Goal: Task Accomplishment & Management: Manage account settings

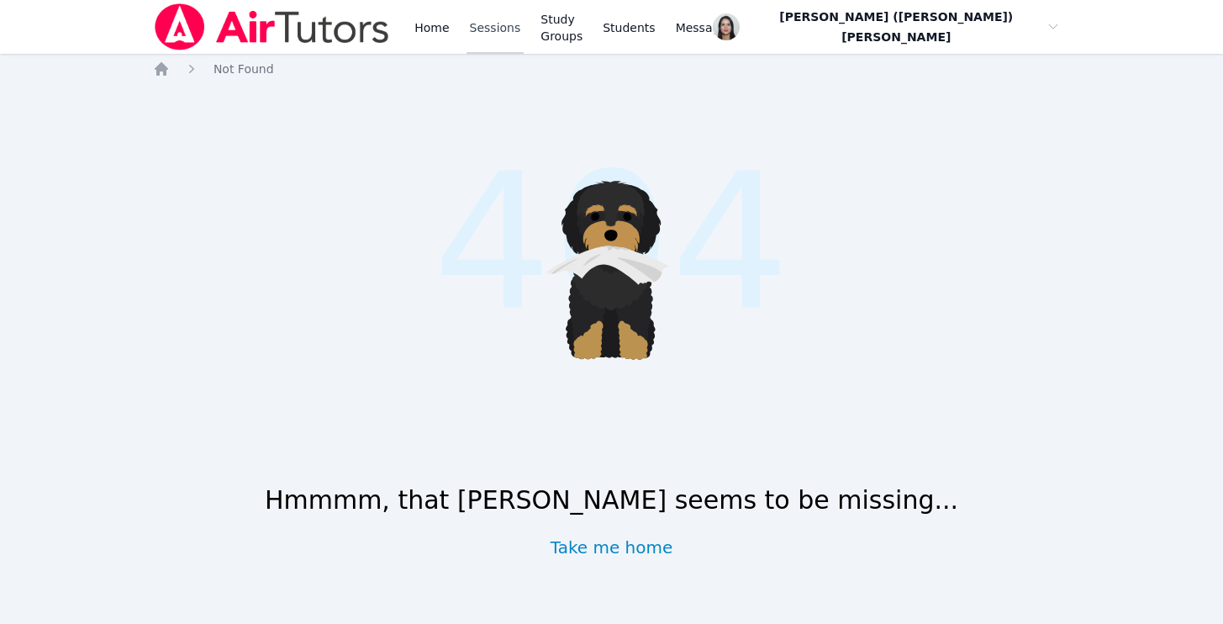
click at [466, 34] on link "Sessions" at bounding box center [495, 27] width 58 height 54
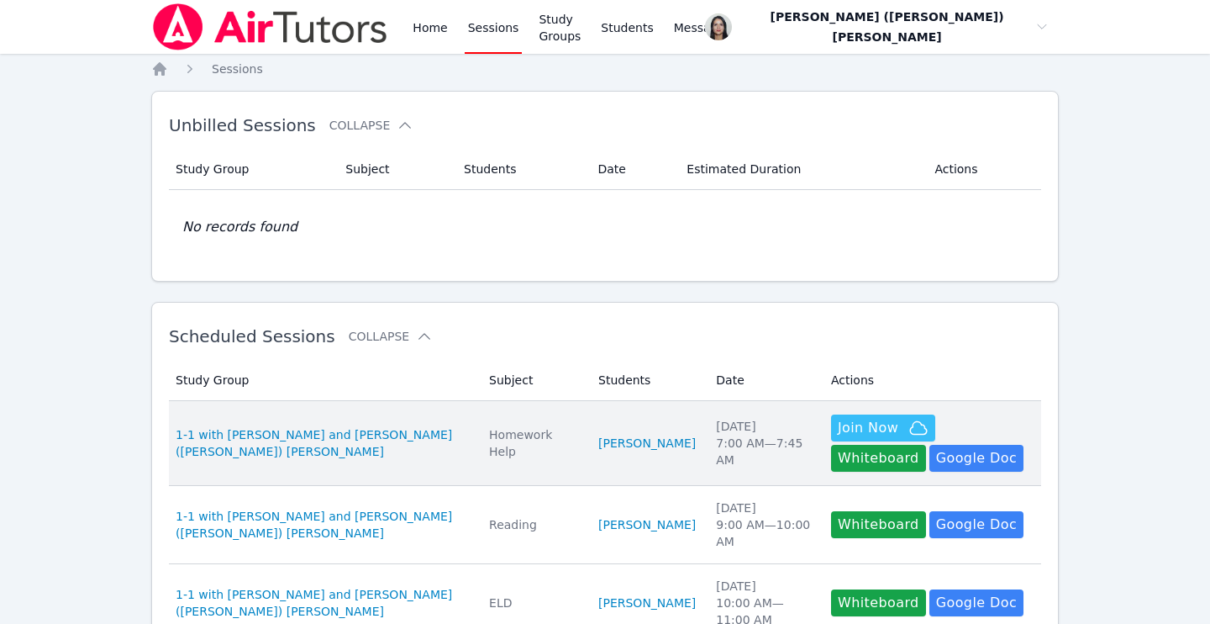
click at [588, 419] on td "Students Varvara Tumanova" at bounding box center [647, 443] width 118 height 85
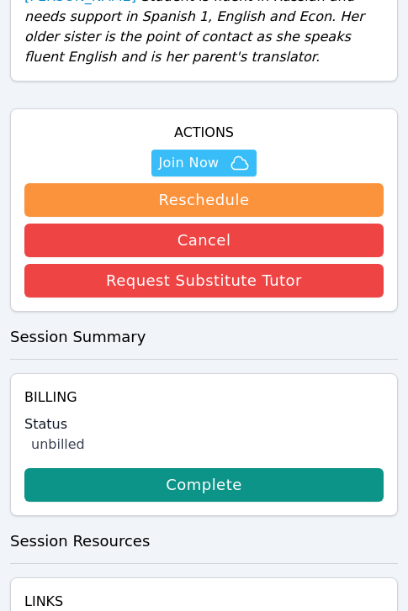
scroll to position [721, 0]
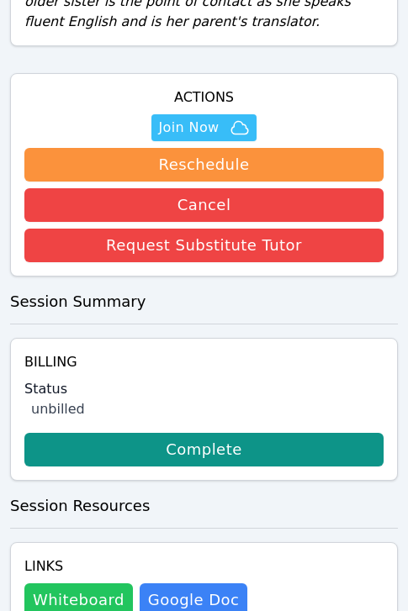
click at [53, 589] on button "Whiteboard" at bounding box center [78, 600] width 108 height 34
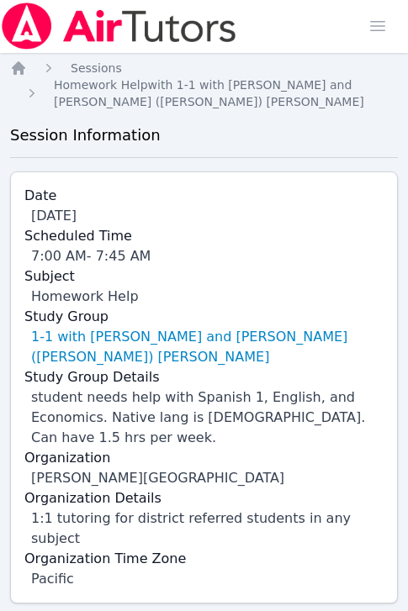
scroll to position [0, 0]
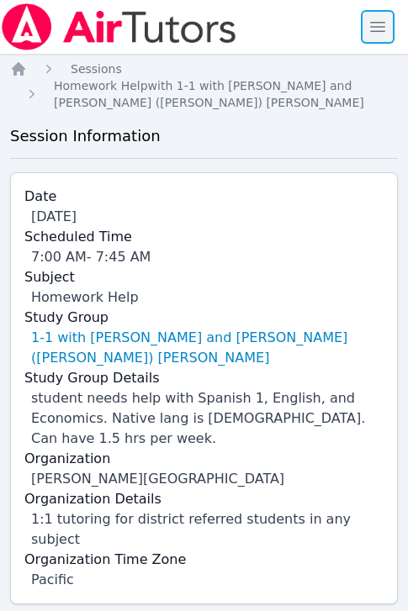
click at [377, 24] on span "button" at bounding box center [377, 26] width 37 height 37
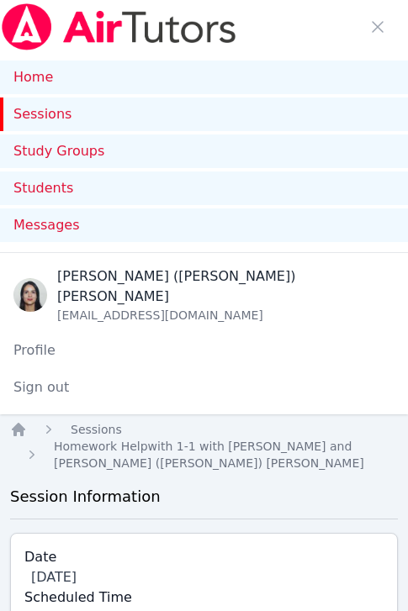
click at [73, 110] on link "Sessions" at bounding box center [204, 114] width 408 height 34
click at [375, 34] on span "button" at bounding box center [377, 26] width 37 height 37
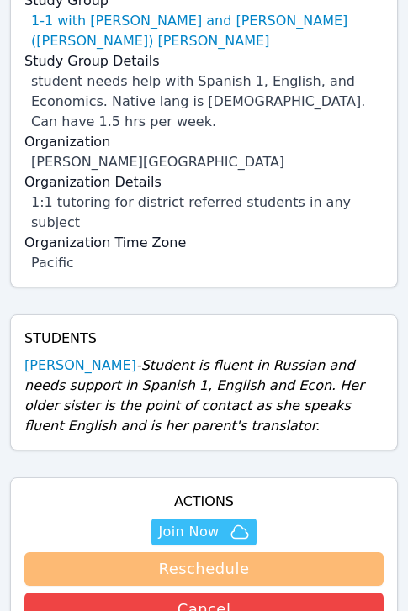
scroll to position [325, 0]
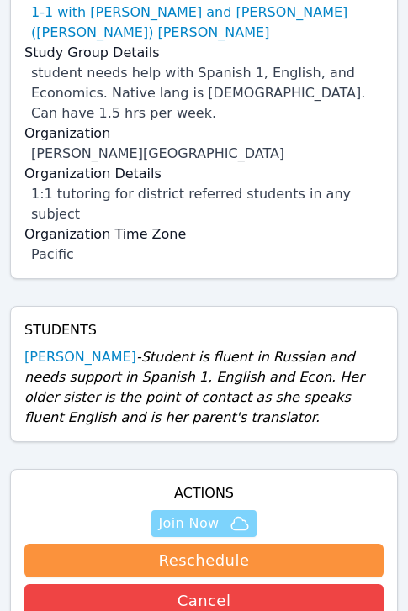
click at [219, 514] on span "Join Now" at bounding box center [203, 524] width 91 height 20
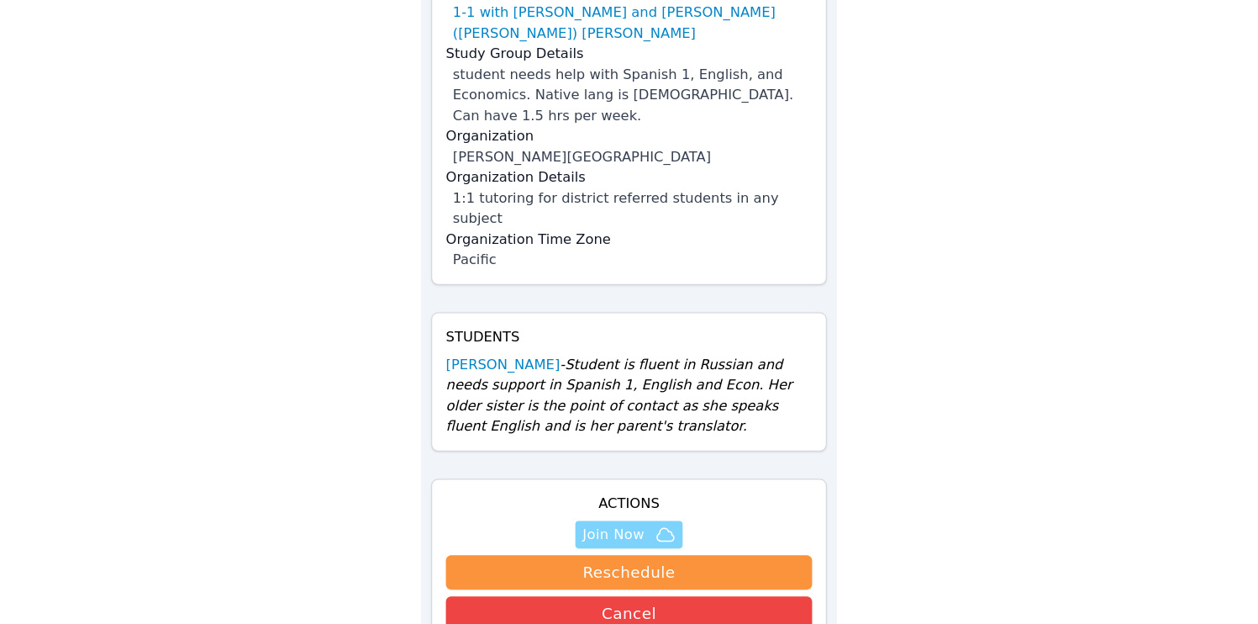
scroll to position [302, 0]
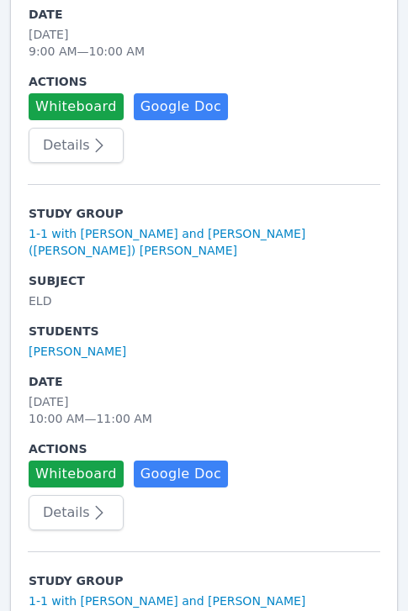
scroll to position [935, 0]
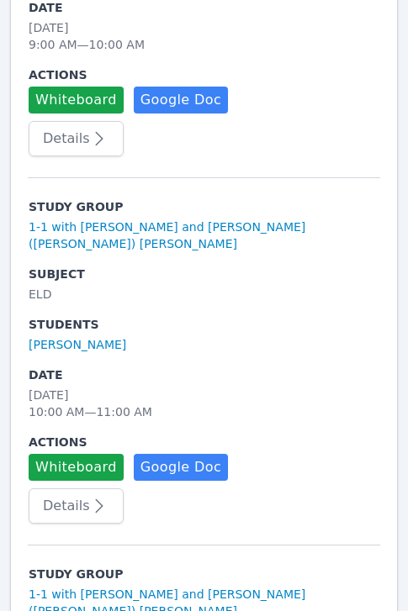
drag, startPoint x: 175, startPoint y: 435, endPoint x: 174, endPoint y: 422, distance: 12.6
click at [175, 435] on td "Actions Whiteboard Hidden Google Doc" at bounding box center [204, 457] width 352 height 61
click at [105, 336] on link "[PERSON_NAME]" at bounding box center [77, 344] width 97 height 17
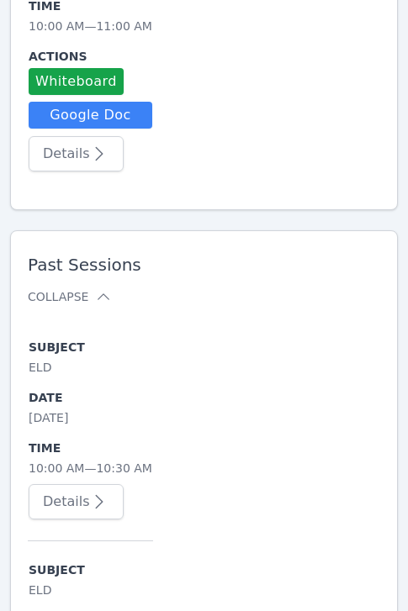
scroll to position [1444, 0]
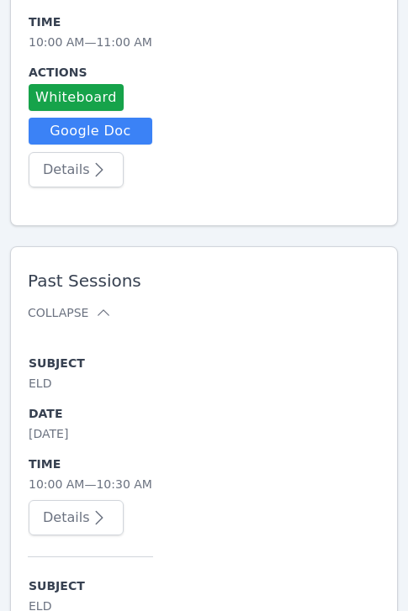
click at [84, 500] on button "Details" at bounding box center [76, 517] width 95 height 35
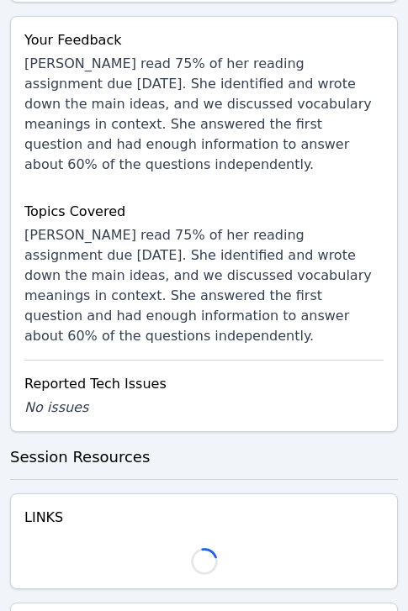
scroll to position [1414, 0]
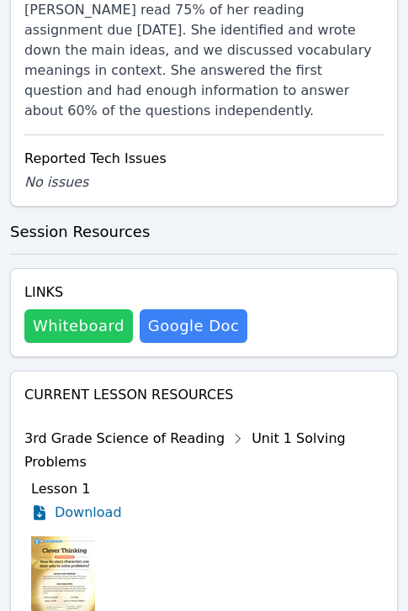
click at [78, 309] on button "Whiteboard" at bounding box center [78, 326] width 108 height 34
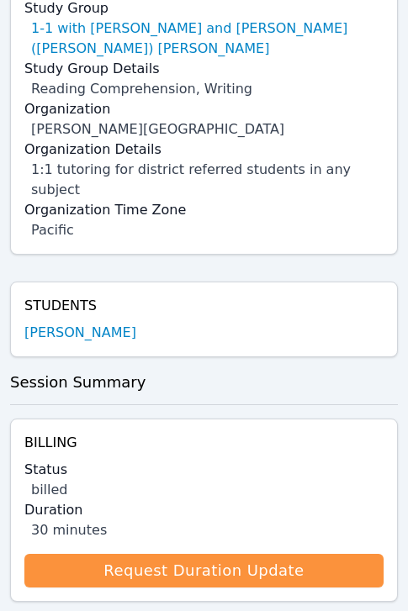
scroll to position [0, 0]
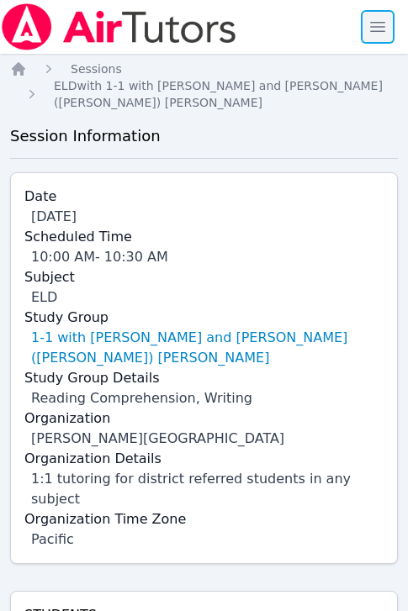
click at [374, 27] on span "button" at bounding box center [377, 26] width 37 height 37
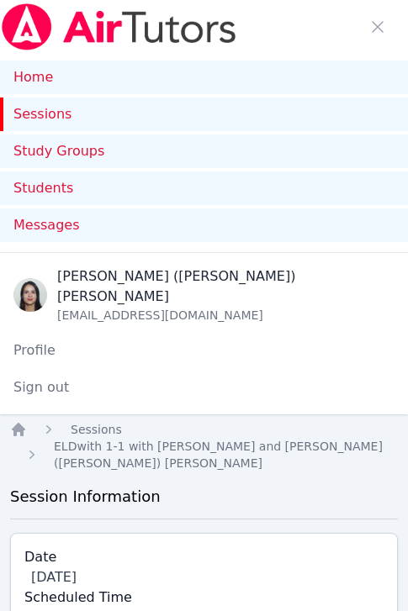
click at [55, 117] on link "Sessions" at bounding box center [204, 114] width 408 height 34
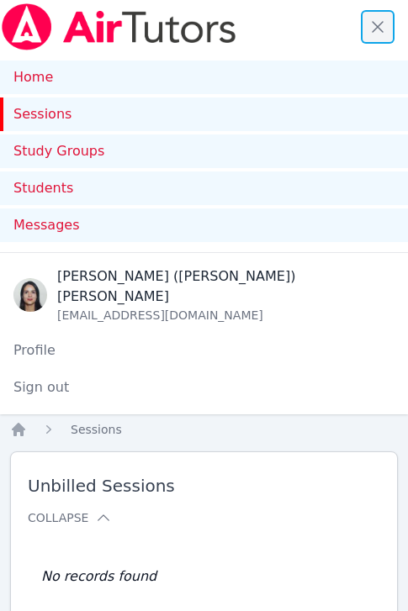
drag, startPoint x: 376, startPoint y: 30, endPoint x: 373, endPoint y: 39, distance: 8.8
click at [376, 30] on span "button" at bounding box center [377, 26] width 37 height 37
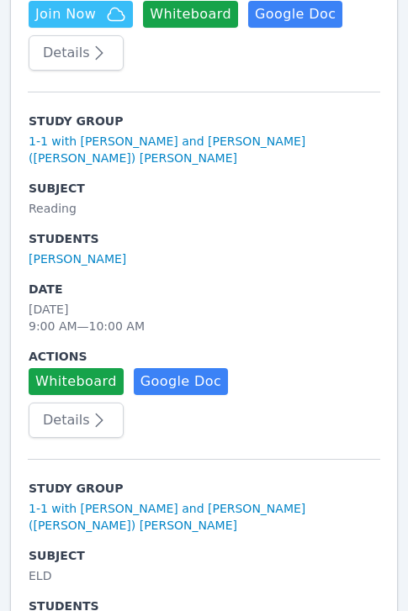
scroll to position [1011, 0]
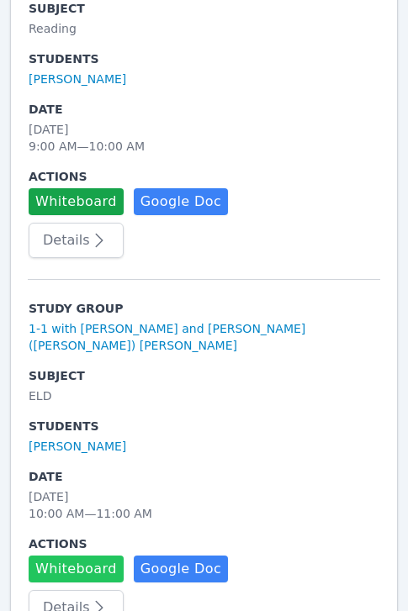
click at [86, 556] on button "Whiteboard" at bounding box center [76, 569] width 95 height 27
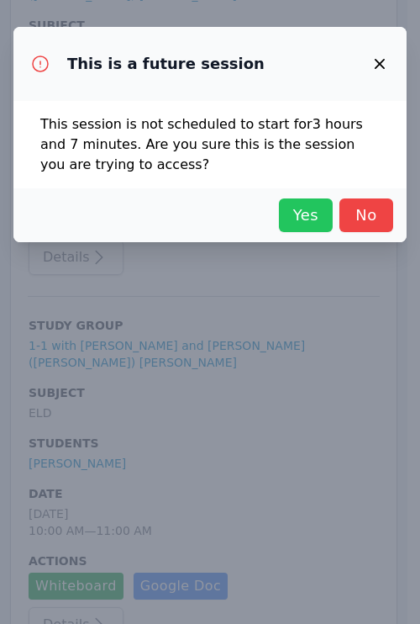
click at [299, 211] on span "Yes" at bounding box center [305, 215] width 37 height 24
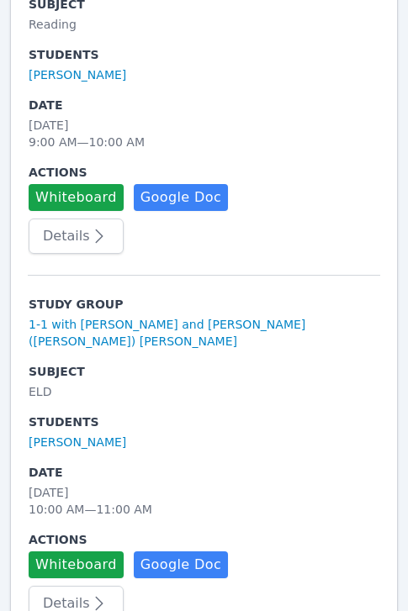
scroll to position [846, 0]
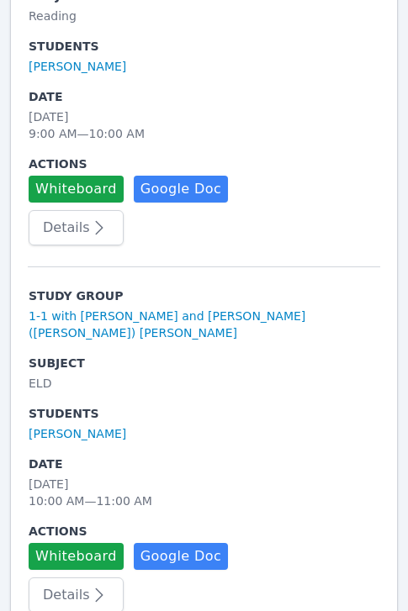
click at [66, 577] on button "Details" at bounding box center [76, 594] width 95 height 35
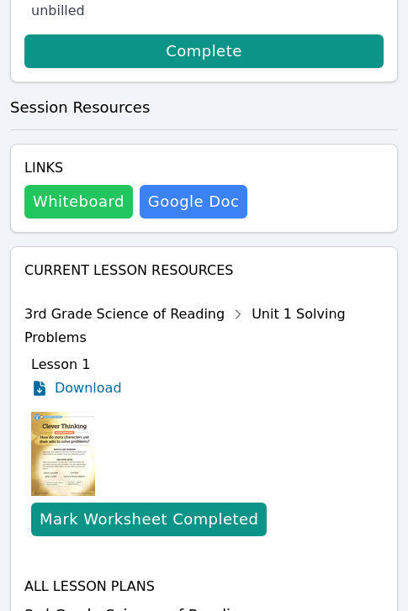
click at [65, 185] on button "Whiteboard" at bounding box center [78, 202] width 108 height 34
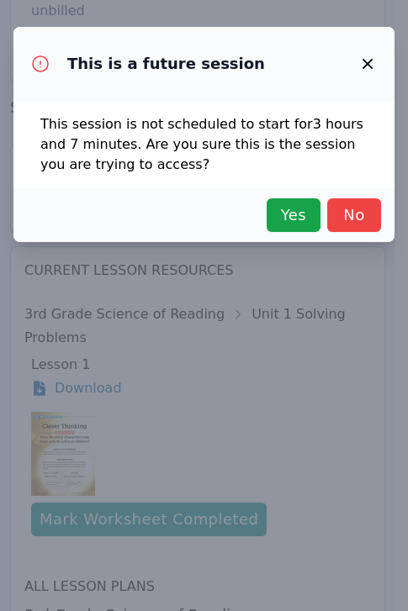
scroll to position [966, 0]
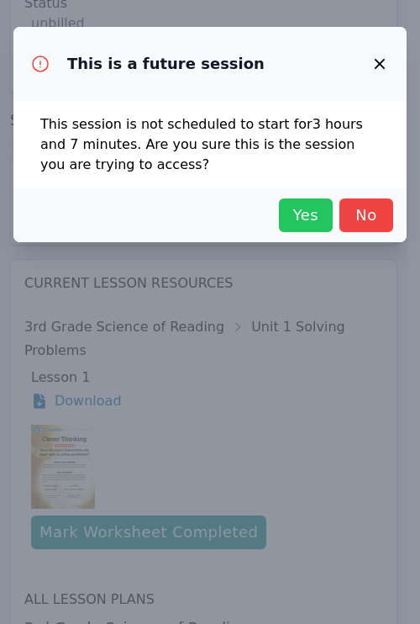
click at [304, 219] on span "Yes" at bounding box center [305, 215] width 37 height 24
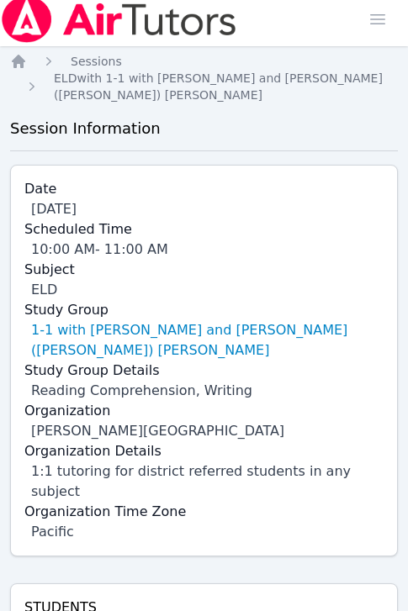
scroll to position [0, 0]
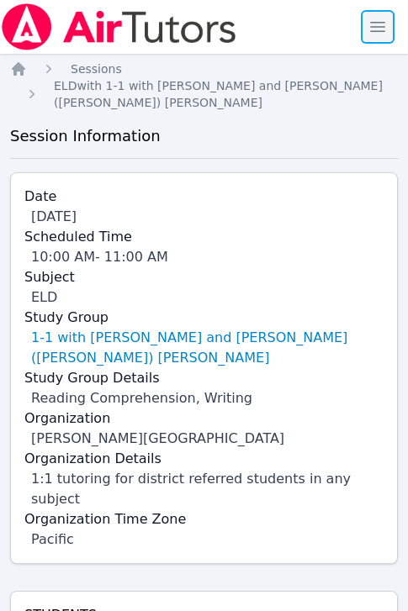
click at [385, 12] on span "button" at bounding box center [377, 26] width 37 height 37
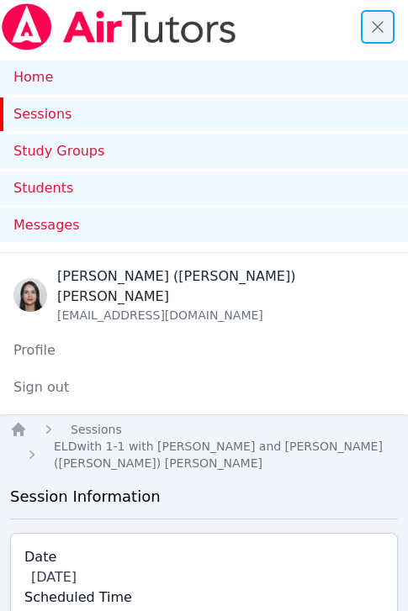
click at [381, 34] on span "button" at bounding box center [377, 26] width 37 height 37
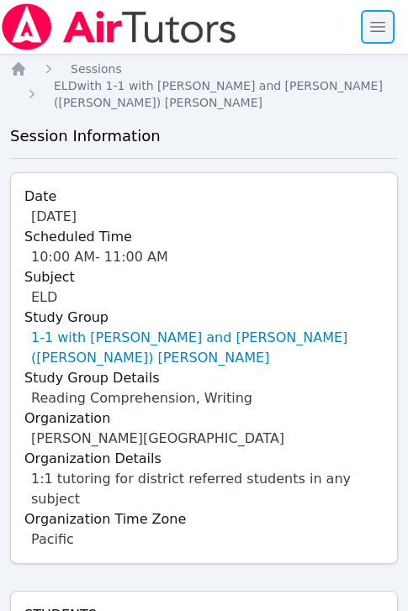
click at [382, 28] on span "button" at bounding box center [377, 26] width 37 height 37
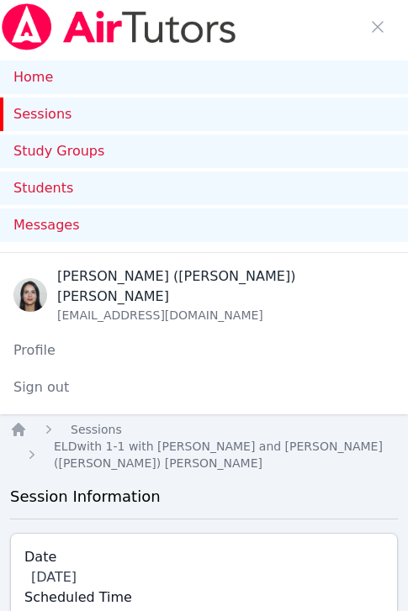
click at [78, 117] on link "Sessions" at bounding box center [204, 114] width 408 height 34
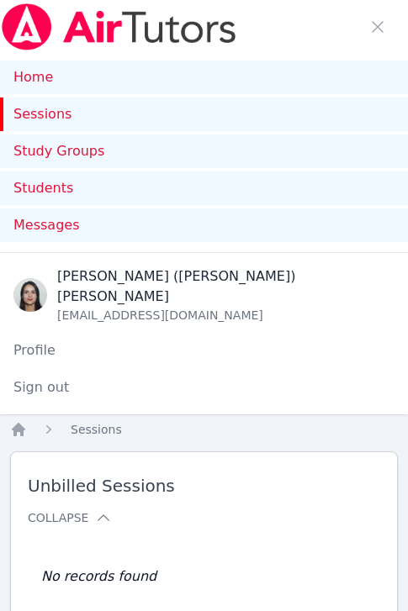
click at [69, 120] on link "Sessions" at bounding box center [204, 114] width 408 height 34
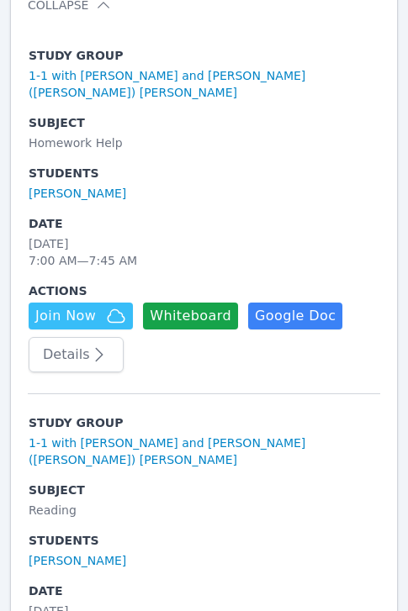
scroll to position [845, 0]
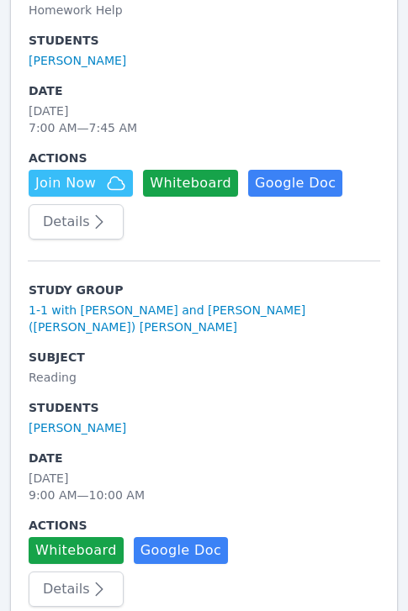
click at [193, 470] on div "Fri Sep 26 9:00 AM — 10:00 AM" at bounding box center [204, 487] width 350 height 34
click at [97, 572] on button "Details" at bounding box center [76, 589] width 95 height 35
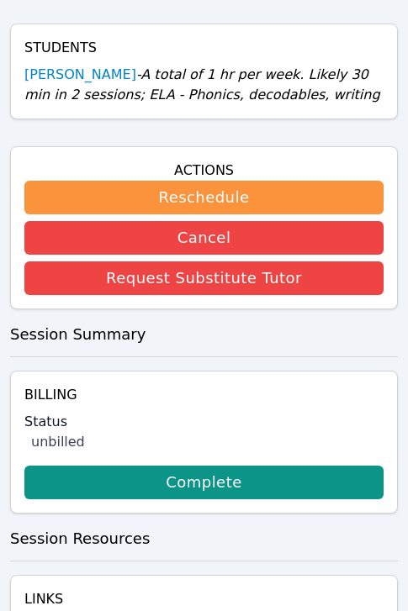
scroll to position [1043, 0]
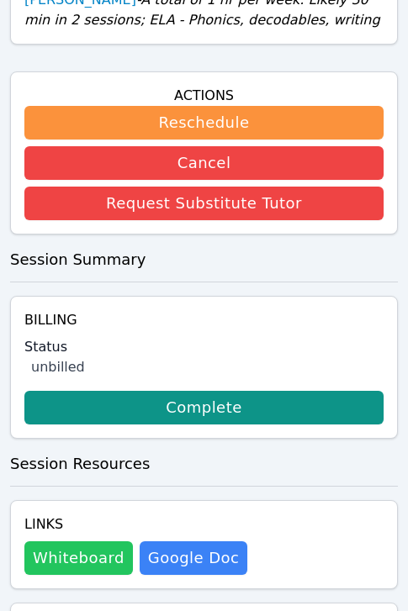
click at [82, 541] on button "Whiteboard" at bounding box center [78, 558] width 108 height 34
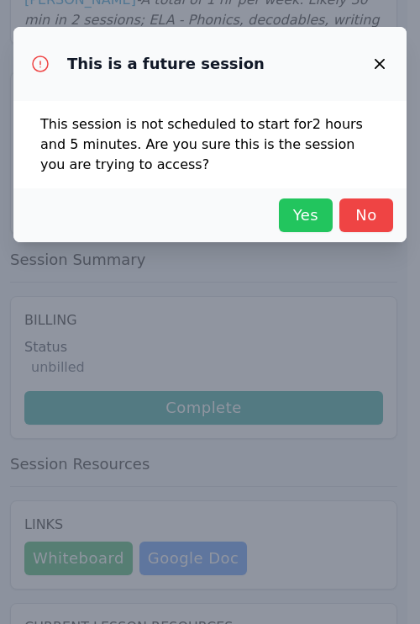
click at [290, 208] on span "Yes" at bounding box center [305, 215] width 37 height 24
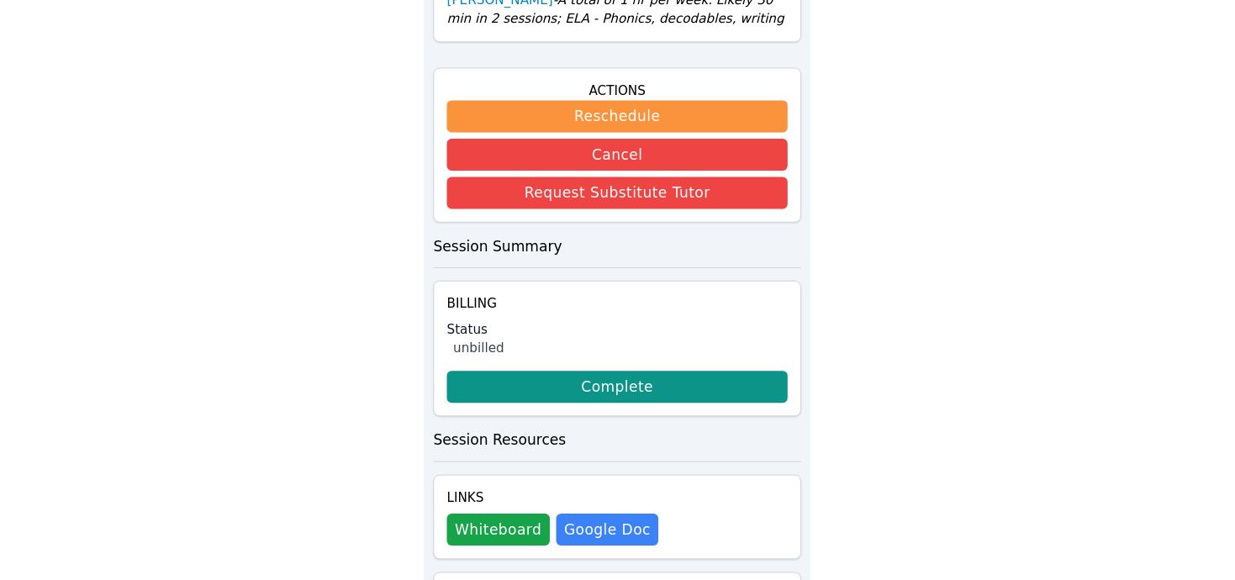
scroll to position [0, 0]
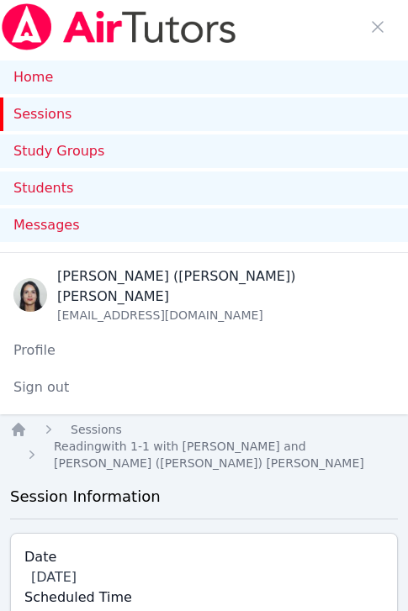
click at [50, 113] on link "Sessions" at bounding box center [204, 114] width 408 height 34
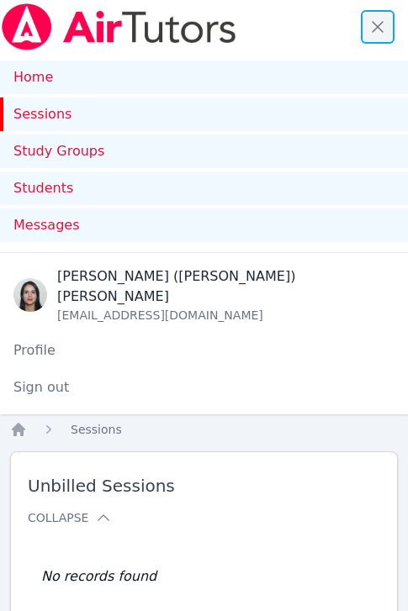
click at [374, 35] on span "button" at bounding box center [377, 26] width 37 height 37
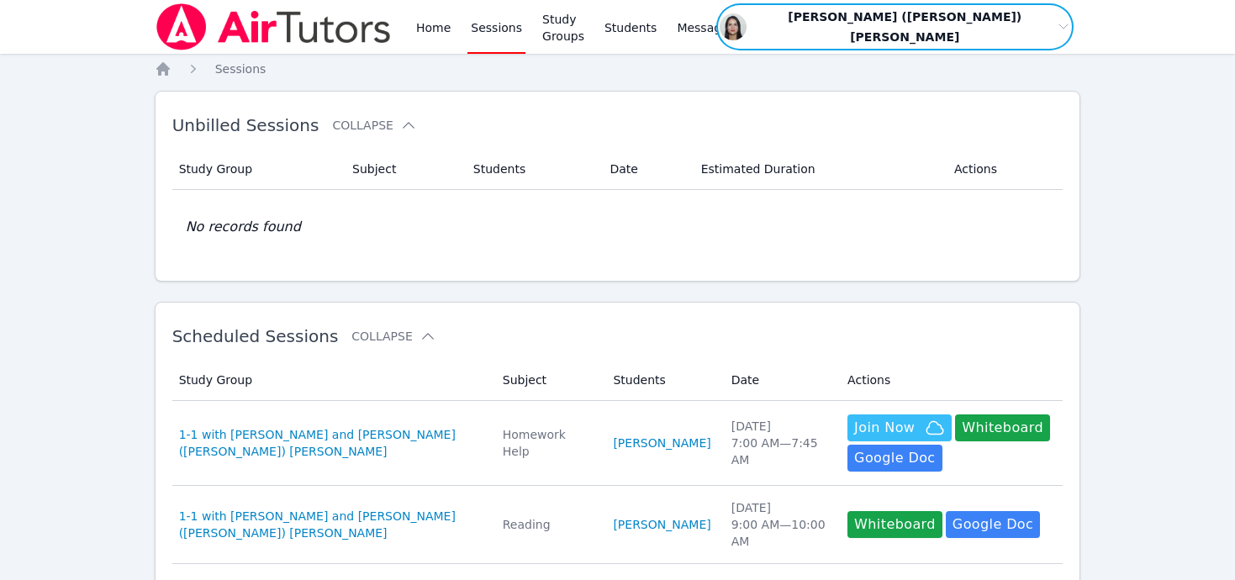
click at [419, 13] on span "button" at bounding box center [894, 27] width 361 height 50
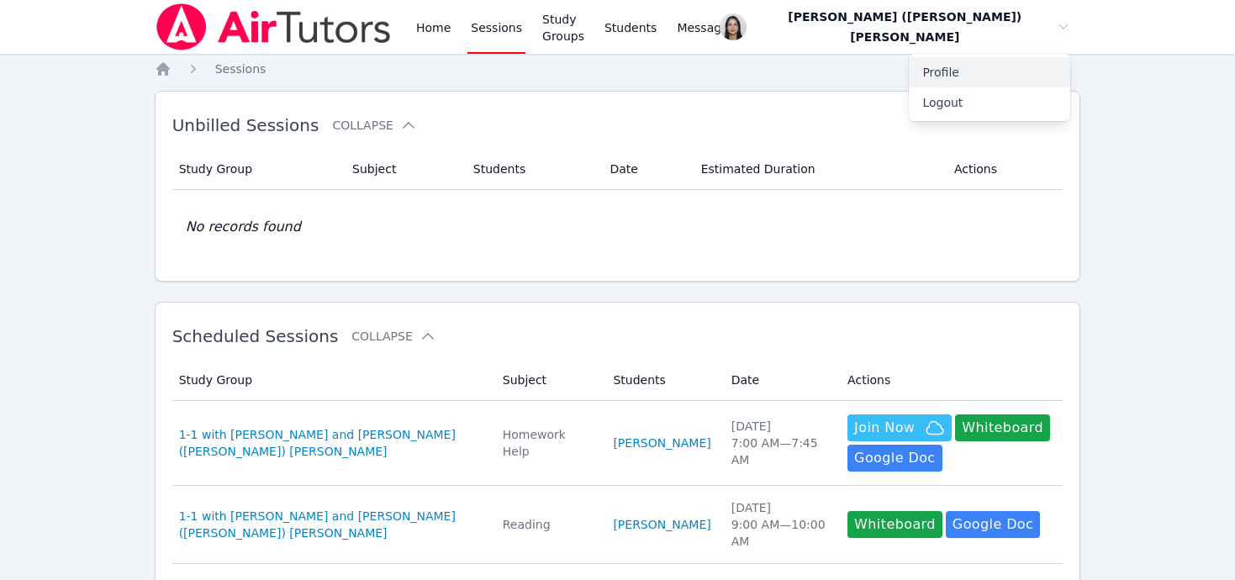
click at [419, 57] on link "Profile" at bounding box center [989, 72] width 161 height 30
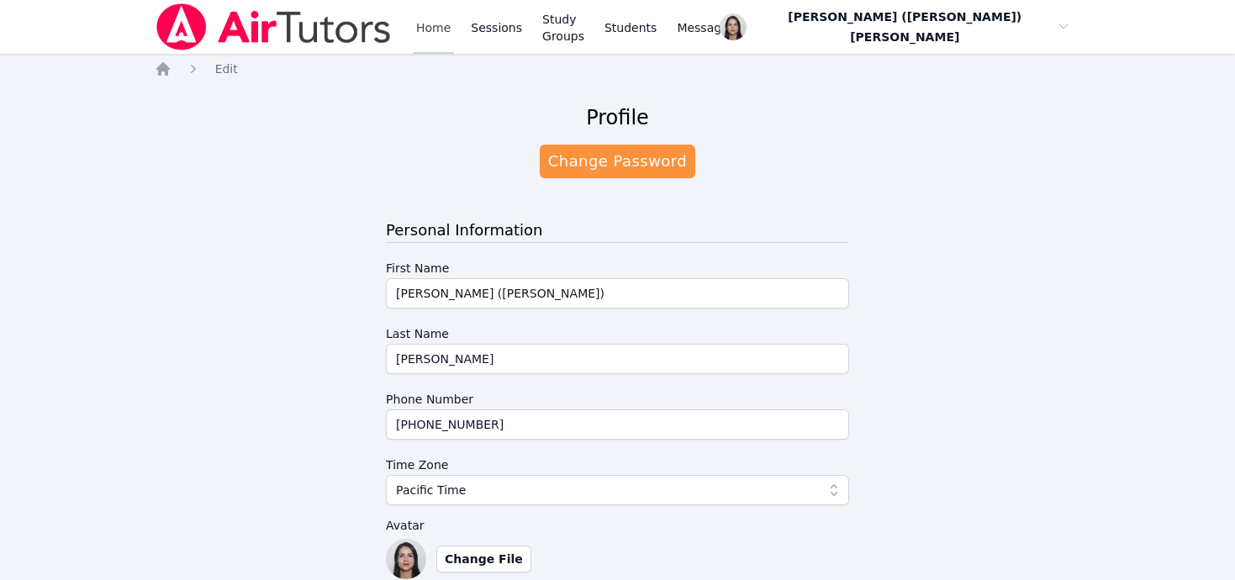
click at [417, 34] on link "Home" at bounding box center [433, 27] width 41 height 54
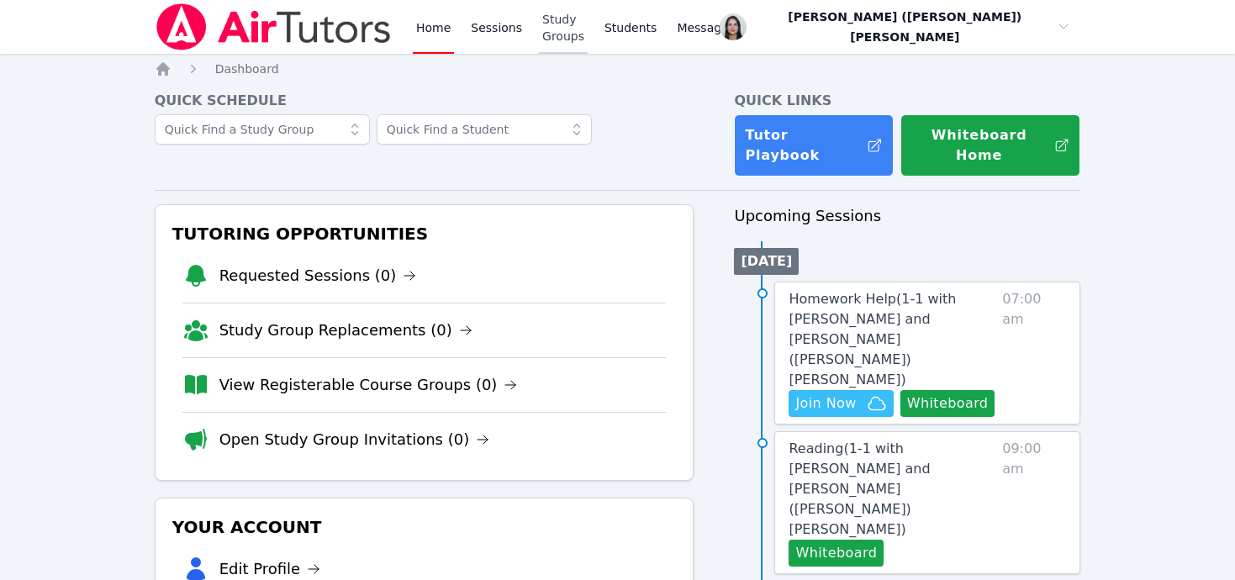
click at [419, 30] on link "Study Groups" at bounding box center [563, 27] width 49 height 54
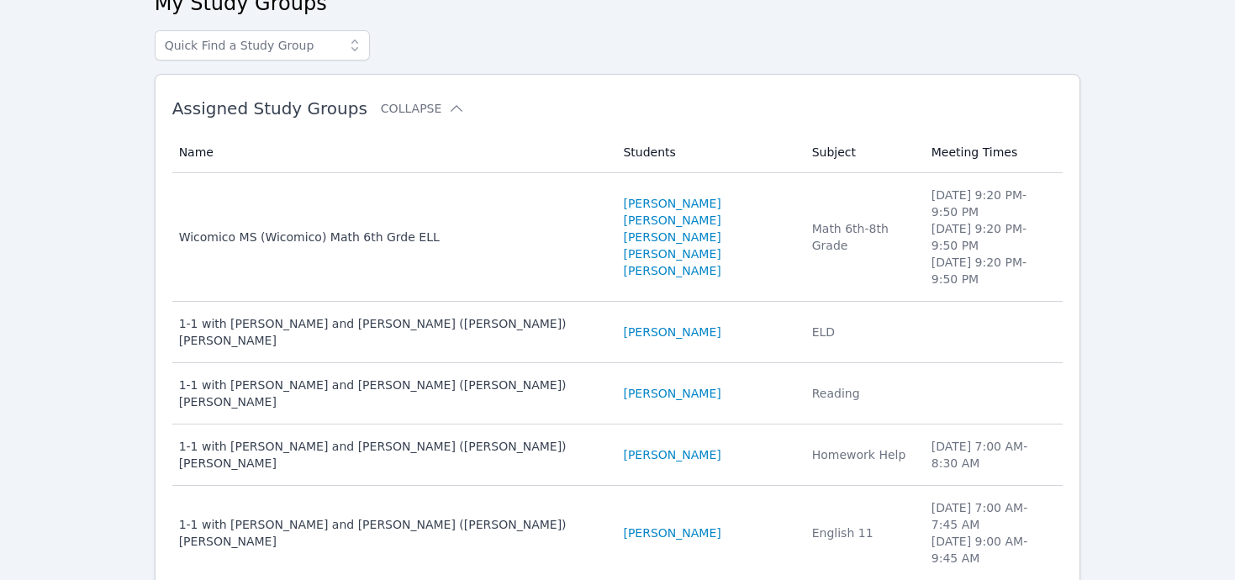
scroll to position [251, 0]
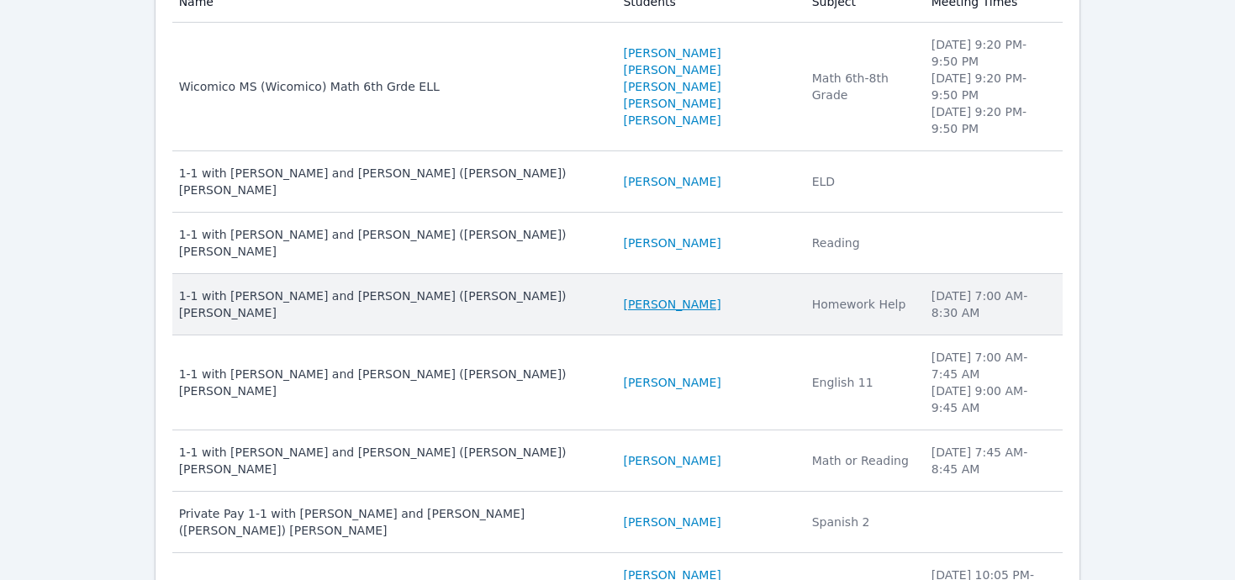
click at [419, 296] on link "Varvara Tumanova" at bounding box center [671, 304] width 97 height 17
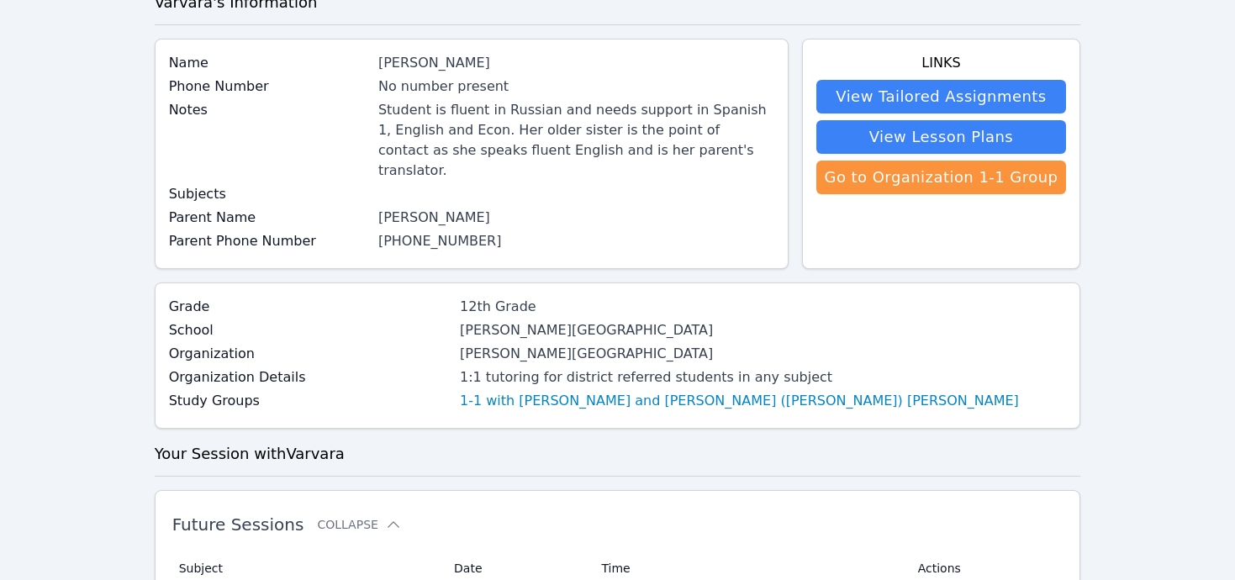
scroll to position [103, 0]
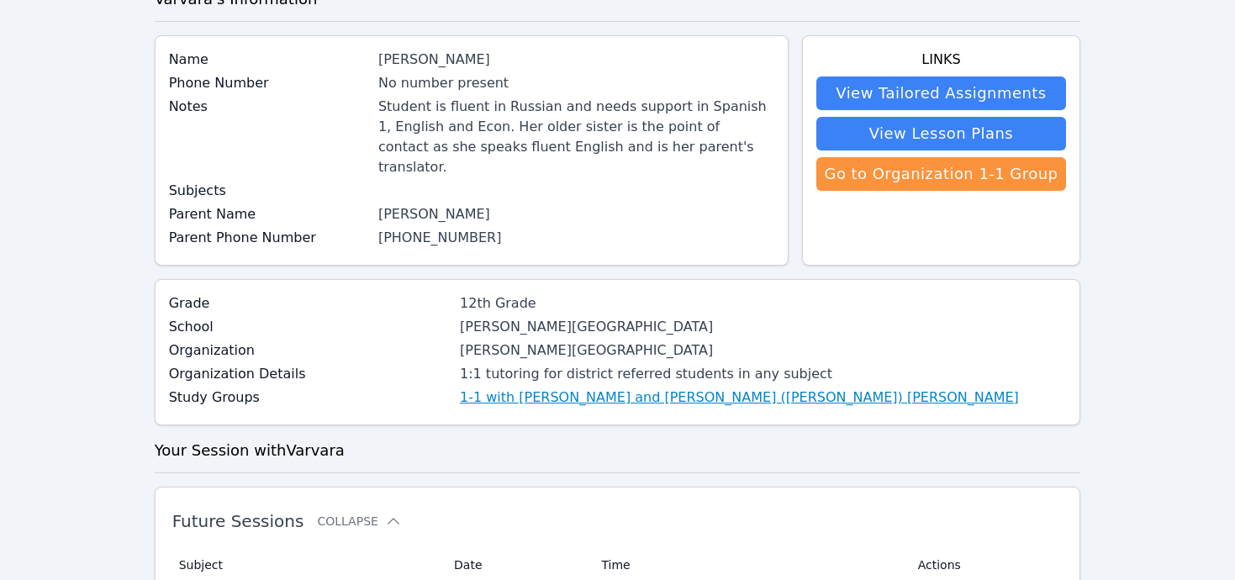
click at [419, 387] on link "1-1 with Varvara Tumanova and Jacqueline (Jackie) Reynoza" at bounding box center [739, 397] width 559 height 20
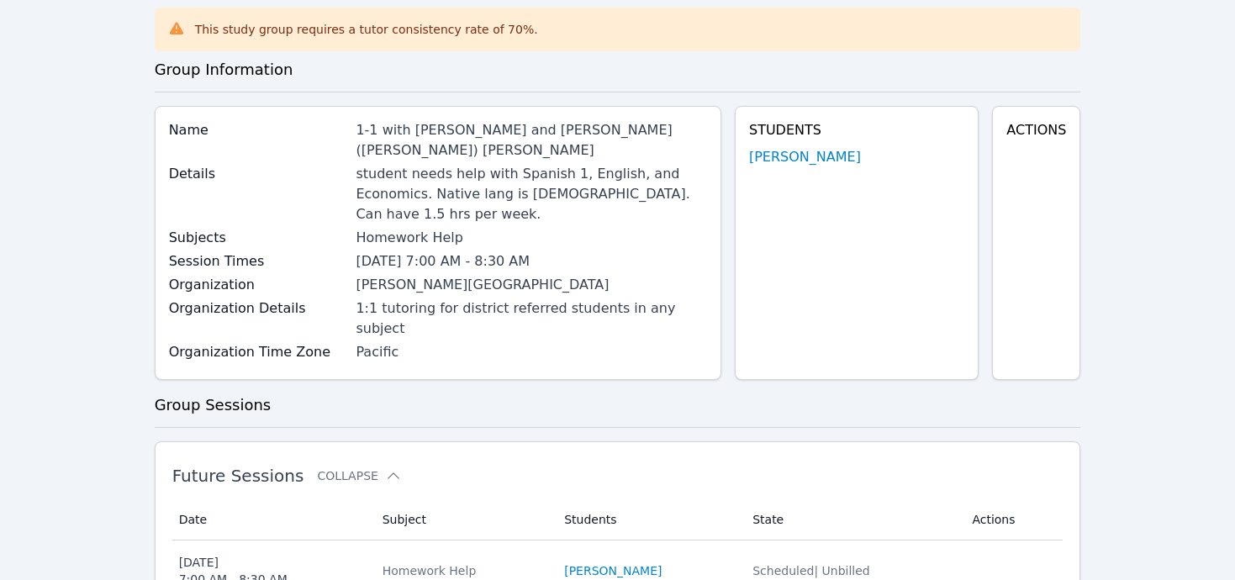
scroll to position [86, 0]
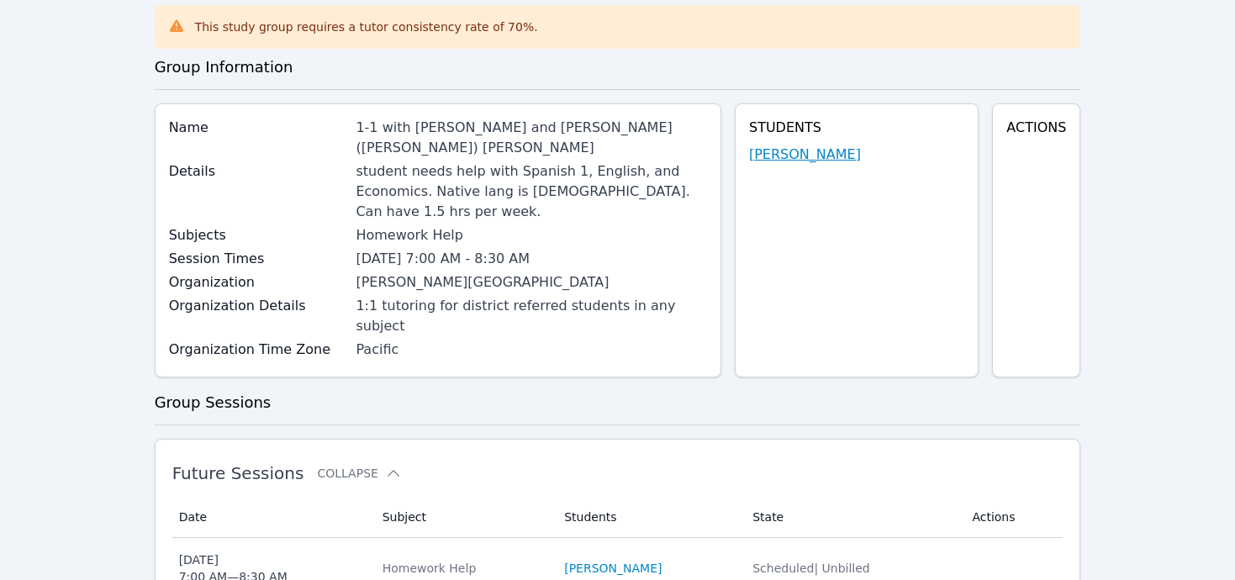
click at [419, 149] on link "Varvara Tumanova" at bounding box center [805, 155] width 112 height 20
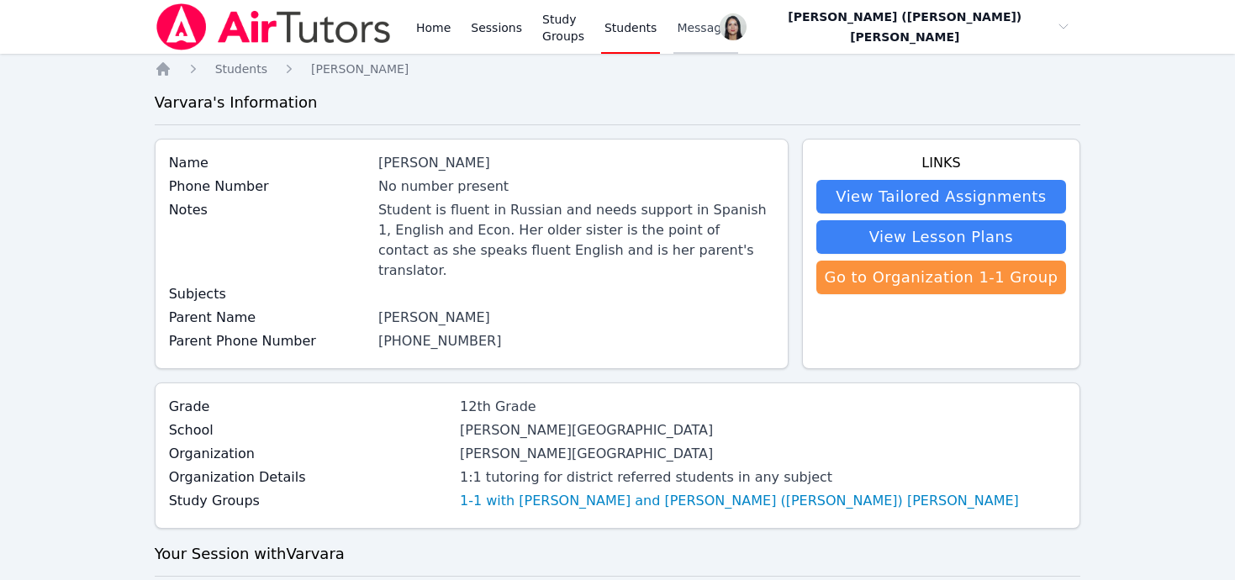
click at [419, 32] on span "Messages" at bounding box center [706, 27] width 58 height 17
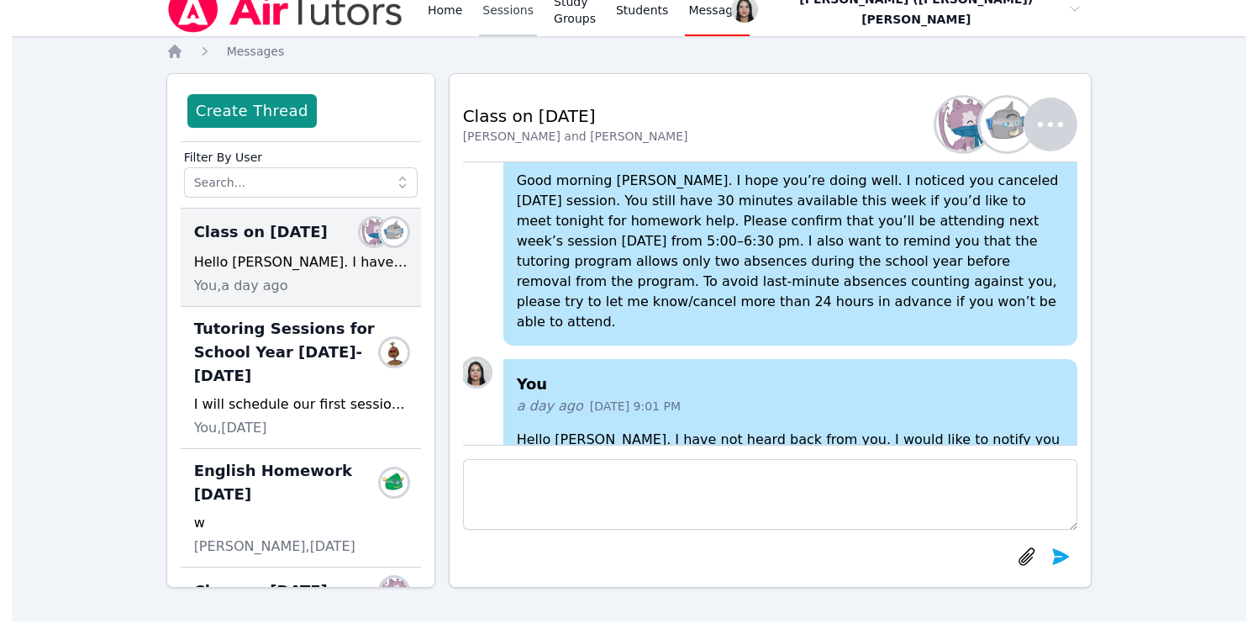
scroll to position [-59, 0]
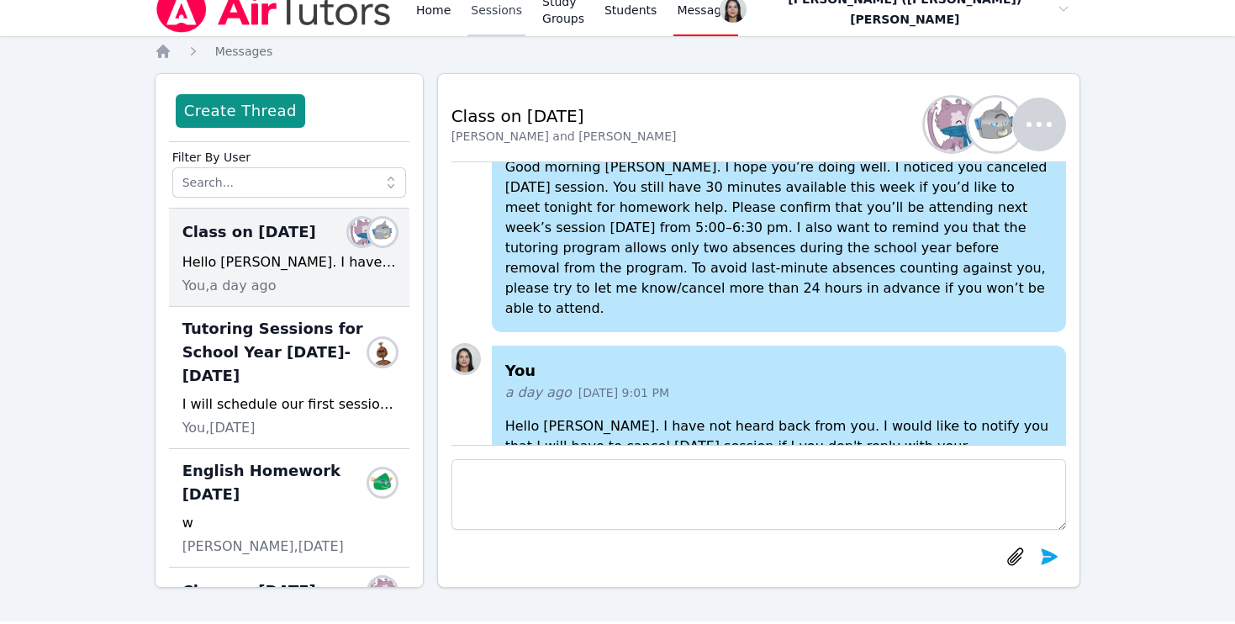
click at [419, 4] on link "Sessions" at bounding box center [496, 9] width 58 height 54
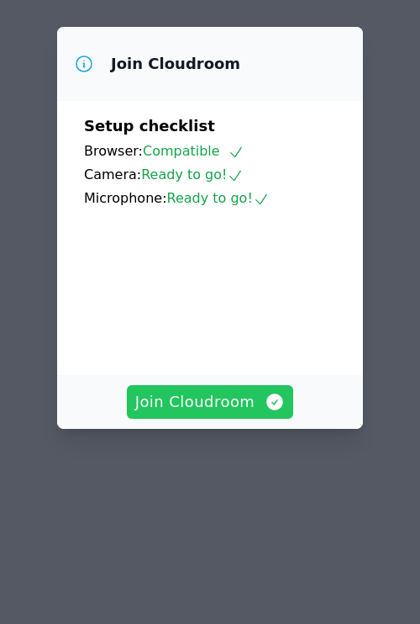
click at [202, 390] on span "Join Cloudroom" at bounding box center [210, 402] width 150 height 24
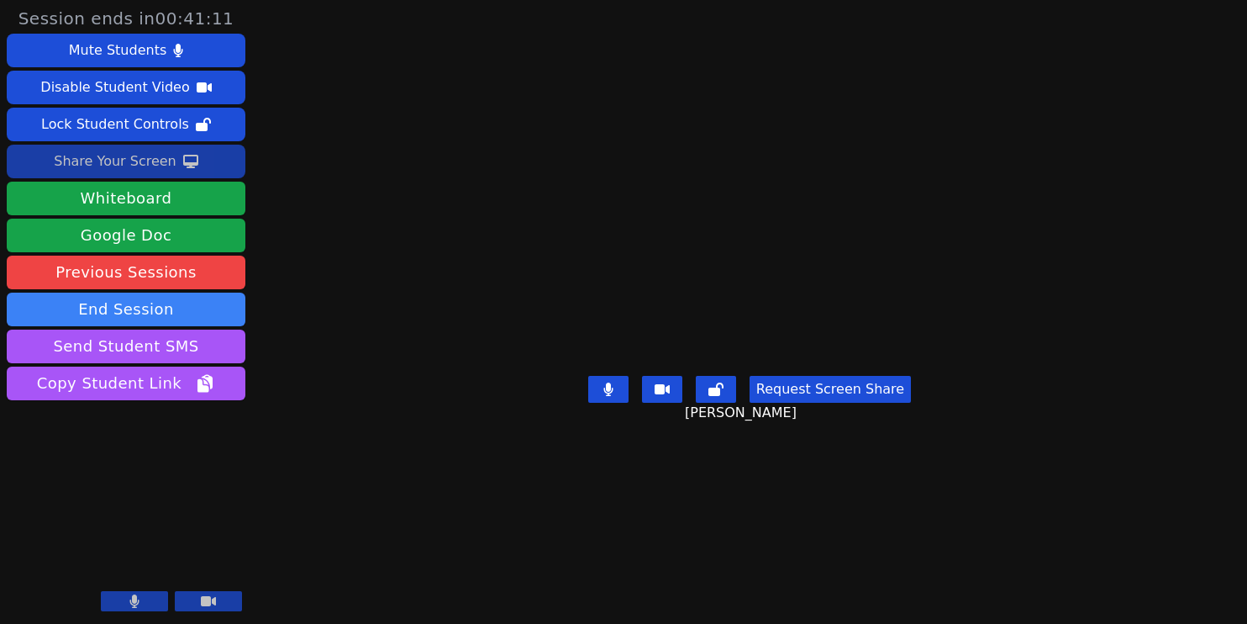
click at [136, 163] on div "Share Your Screen" at bounding box center [115, 161] width 123 height 27
click at [127, 150] on div "Share Your Screen" at bounding box center [115, 161] width 123 height 27
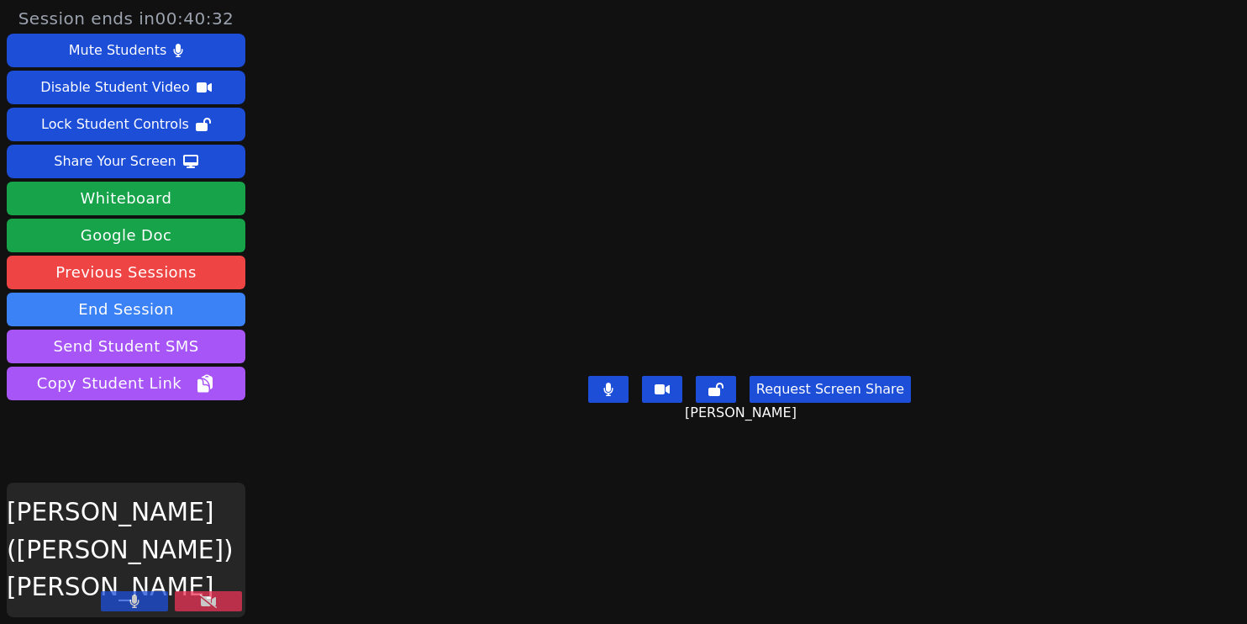
click at [198, 602] on button at bounding box center [208, 601] width 67 height 20
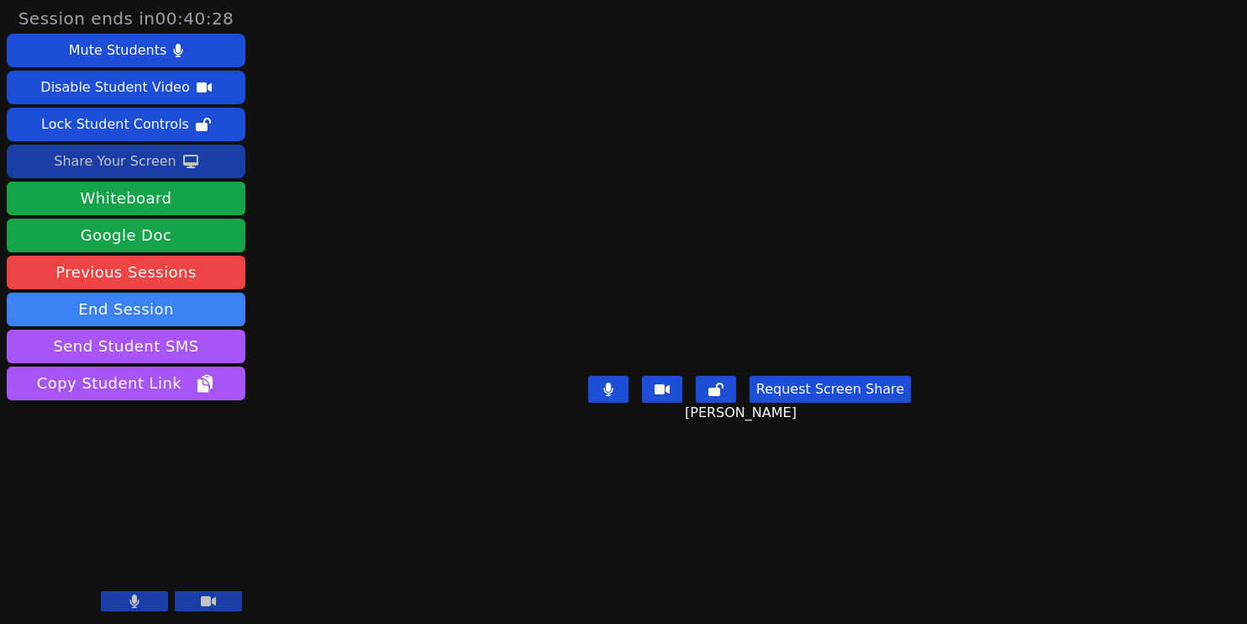
click at [123, 161] on div "Share Your Screen" at bounding box center [115, 161] width 123 height 27
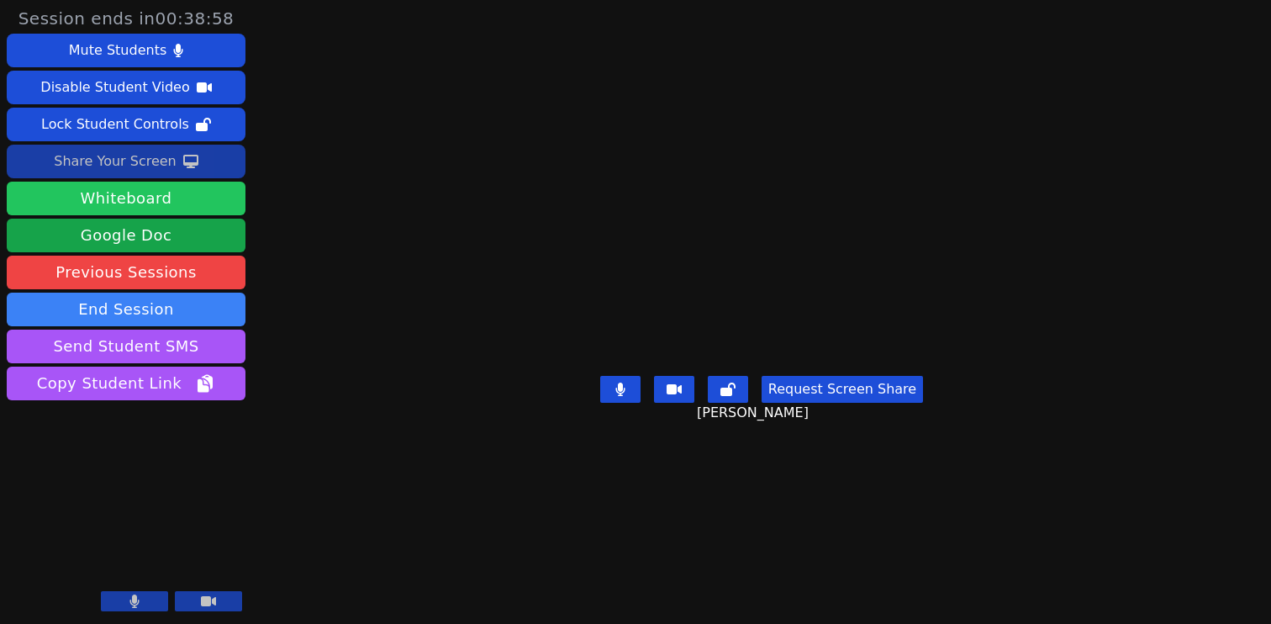
click at [111, 207] on button "Whiteboard" at bounding box center [126, 199] width 239 height 34
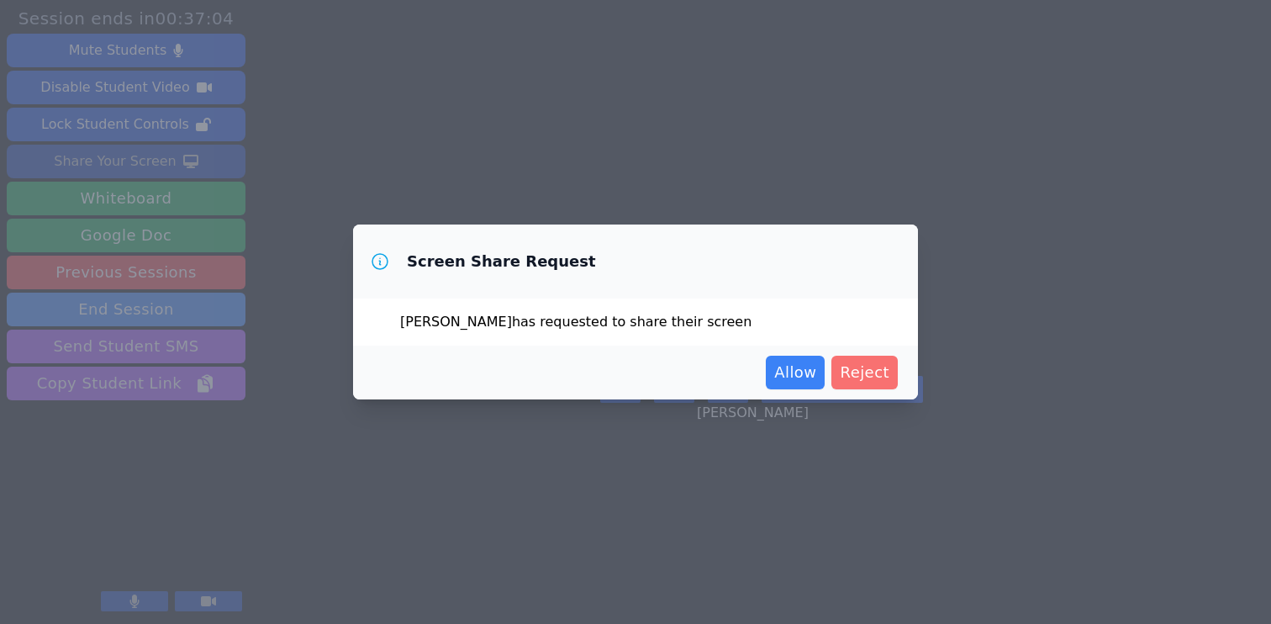
click at [419, 374] on span "Reject" at bounding box center [865, 373] width 50 height 24
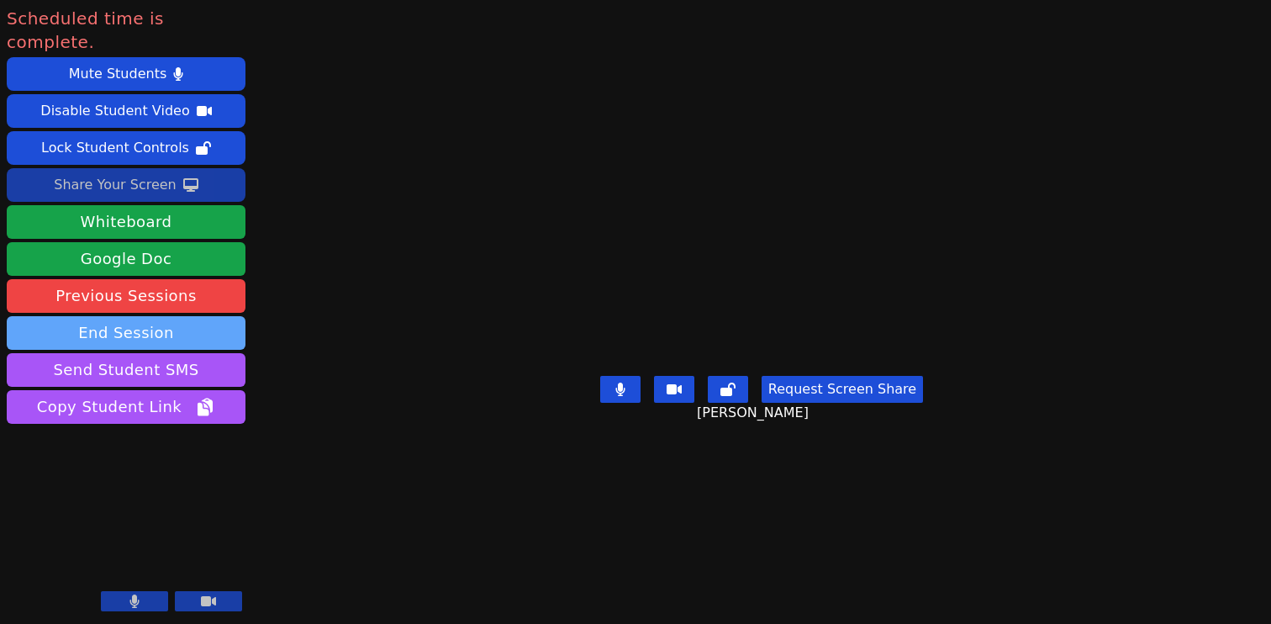
click at [129, 316] on button "End Session" at bounding box center [126, 333] width 239 height 34
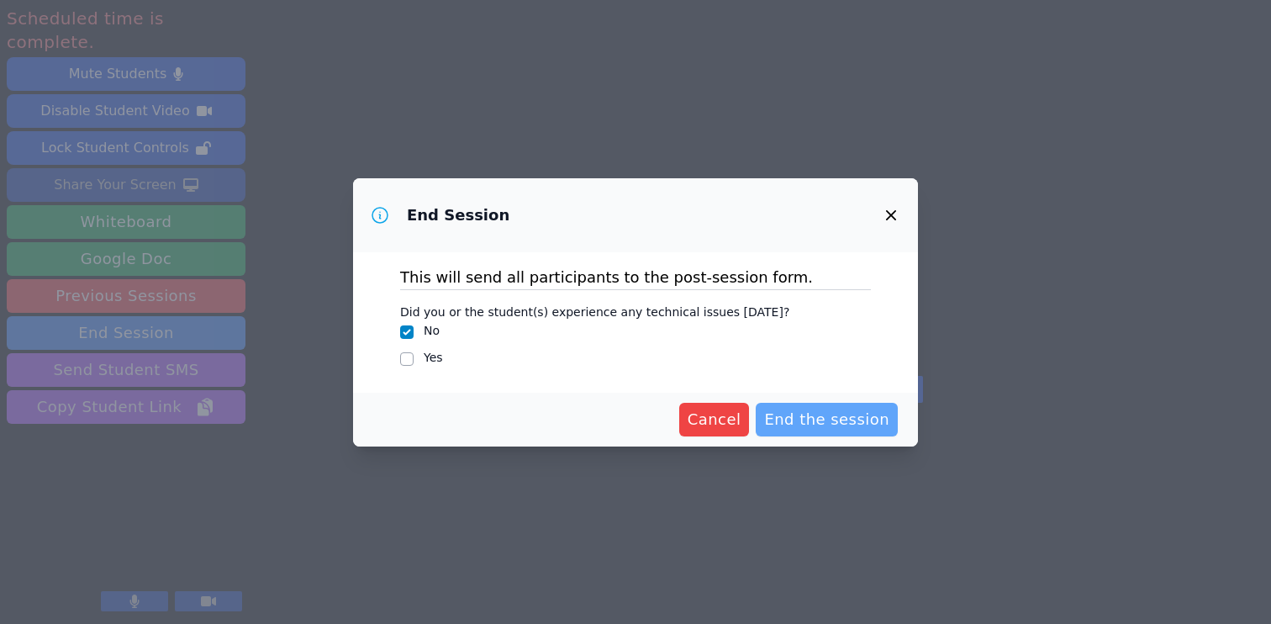
click at [419, 416] on span "End the session" at bounding box center [826, 420] width 125 height 24
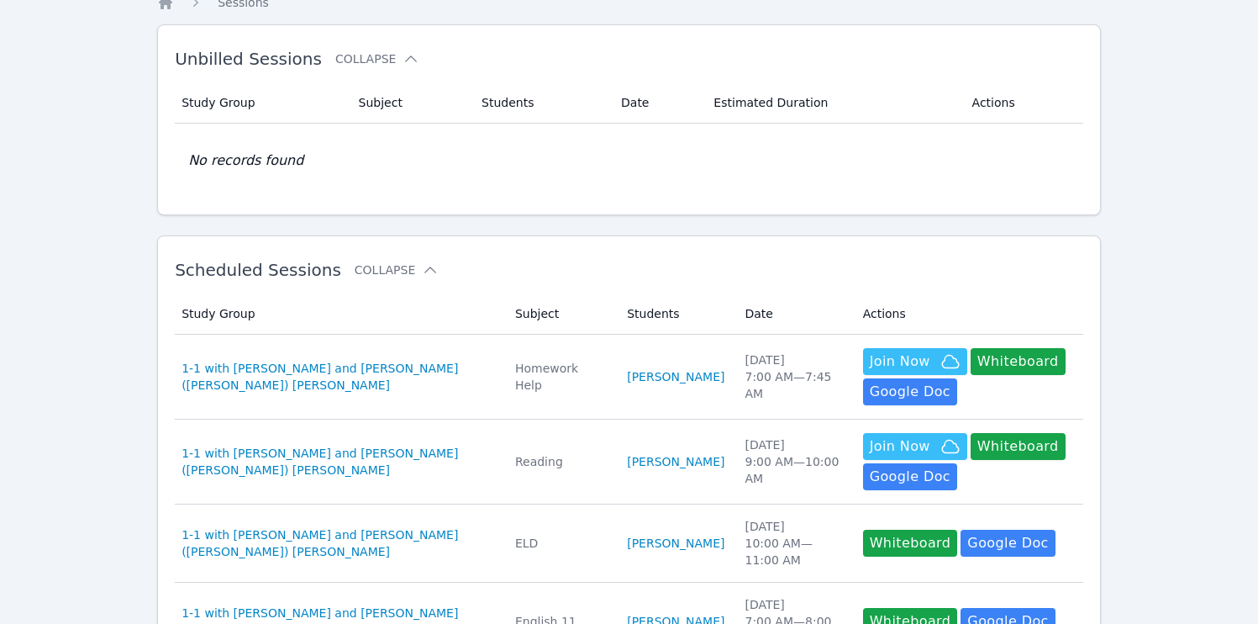
scroll to position [93, 0]
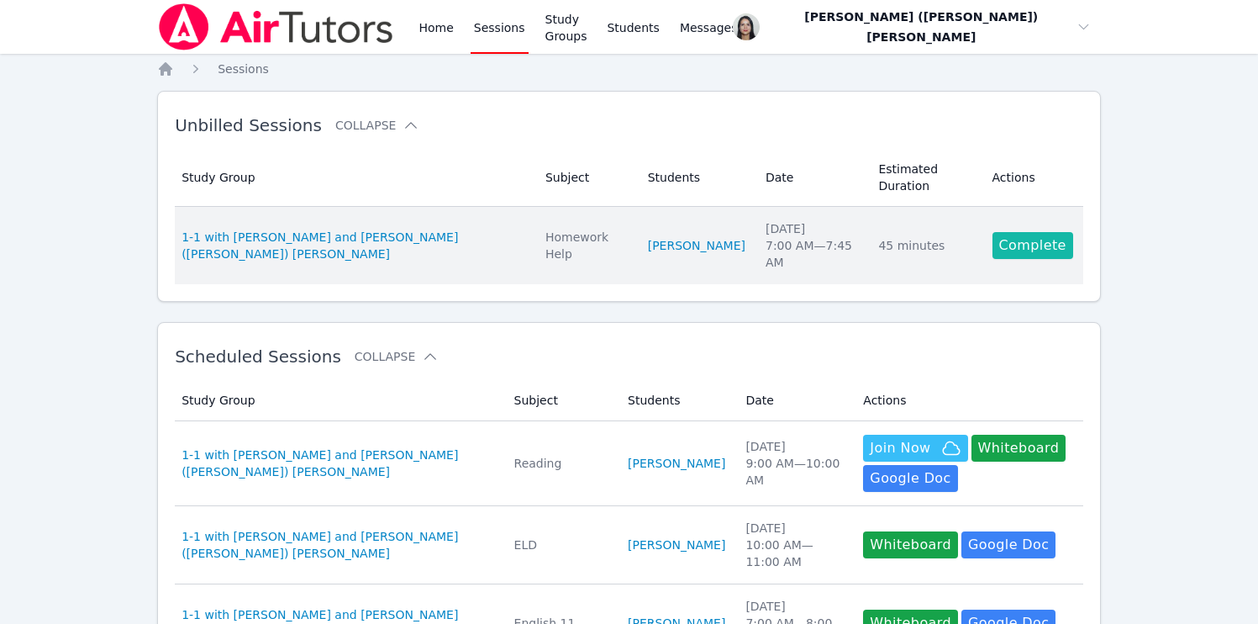
click at [1009, 236] on link "Complete" at bounding box center [1033, 245] width 81 height 27
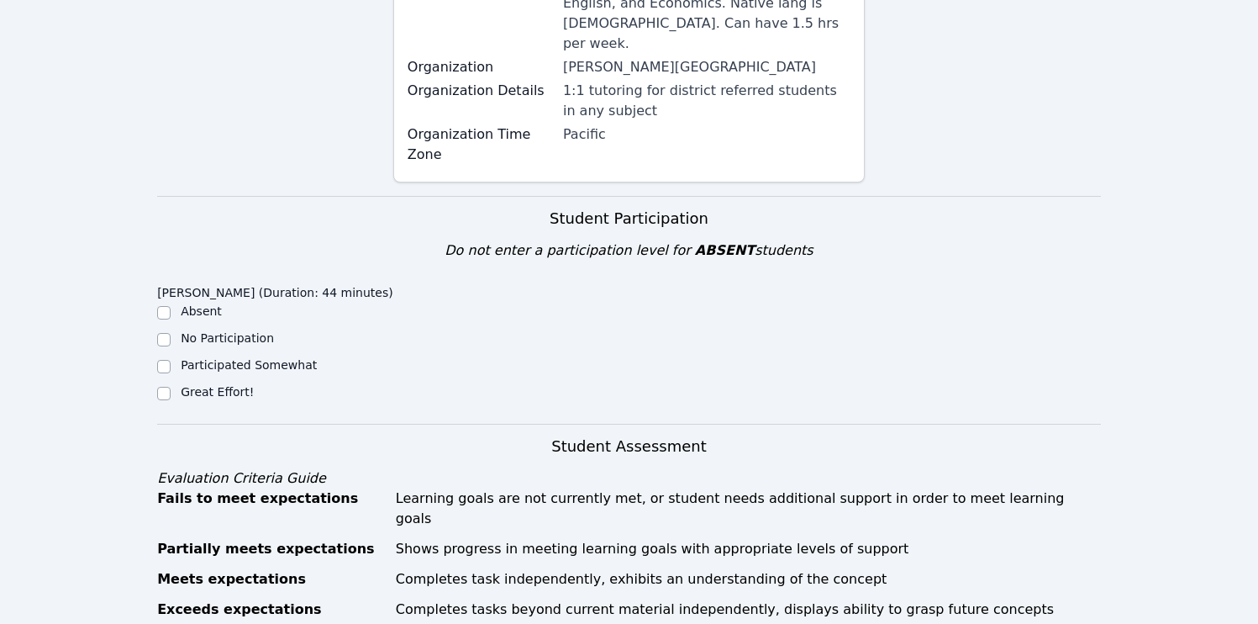
scroll to position [518, 0]
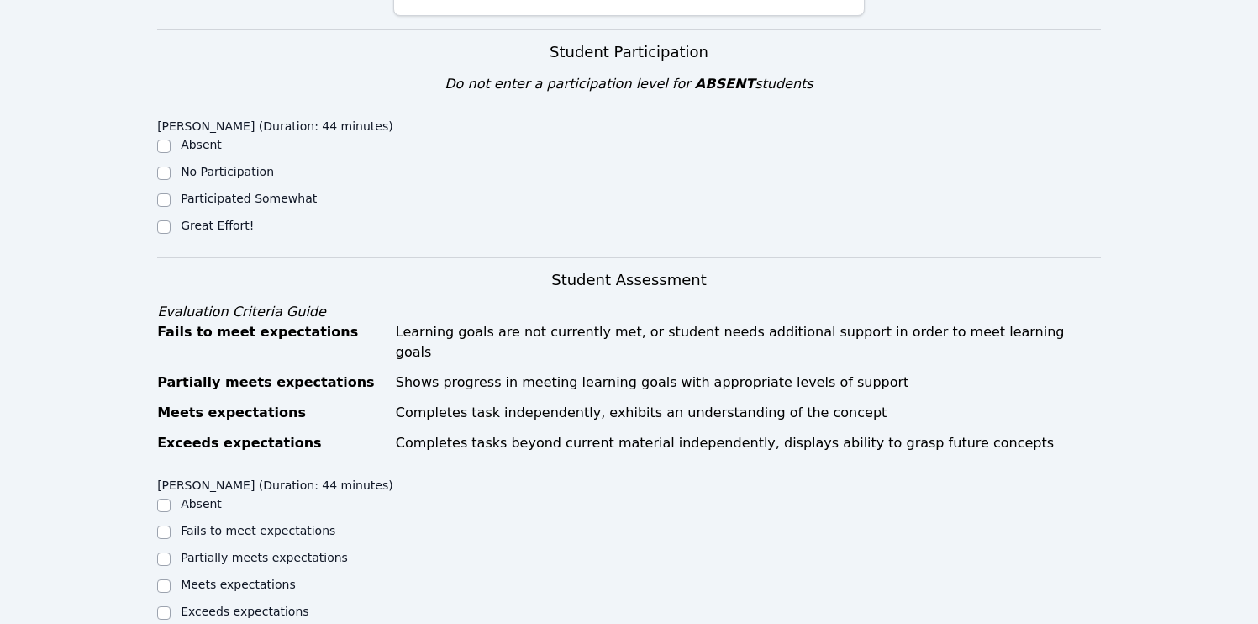
click at [214, 219] on label "Great Effort!" at bounding box center [217, 225] width 73 height 13
click at [171, 220] on input "Great Effort!" at bounding box center [163, 226] width 13 height 13
checkbox input "true"
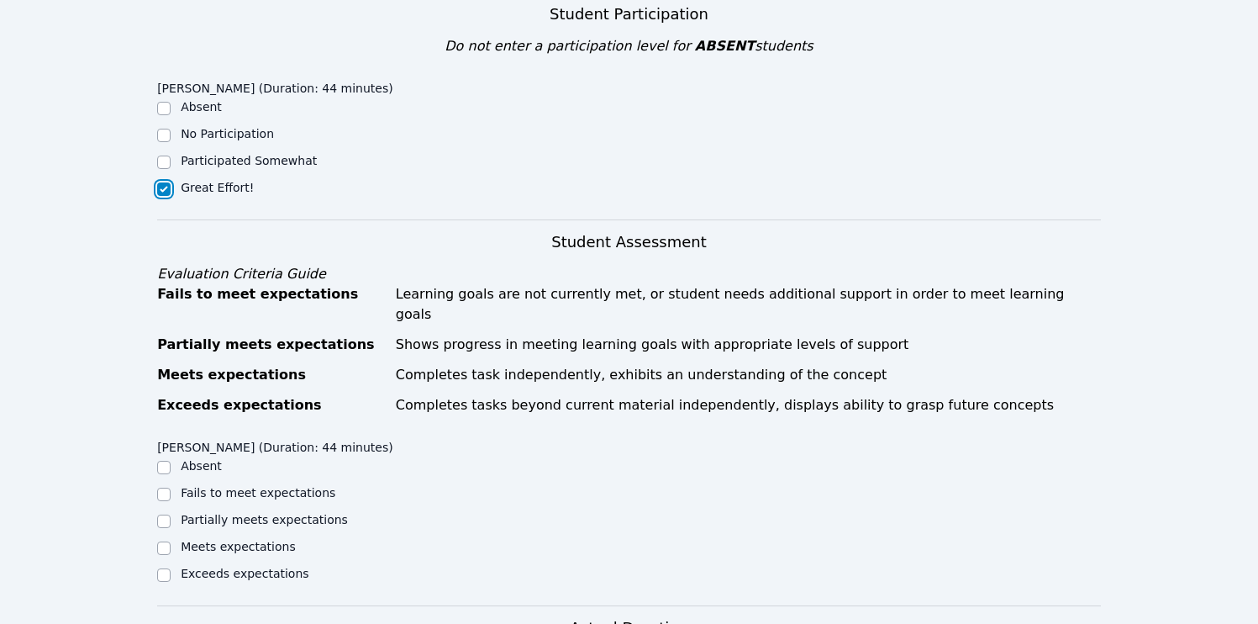
scroll to position [564, 0]
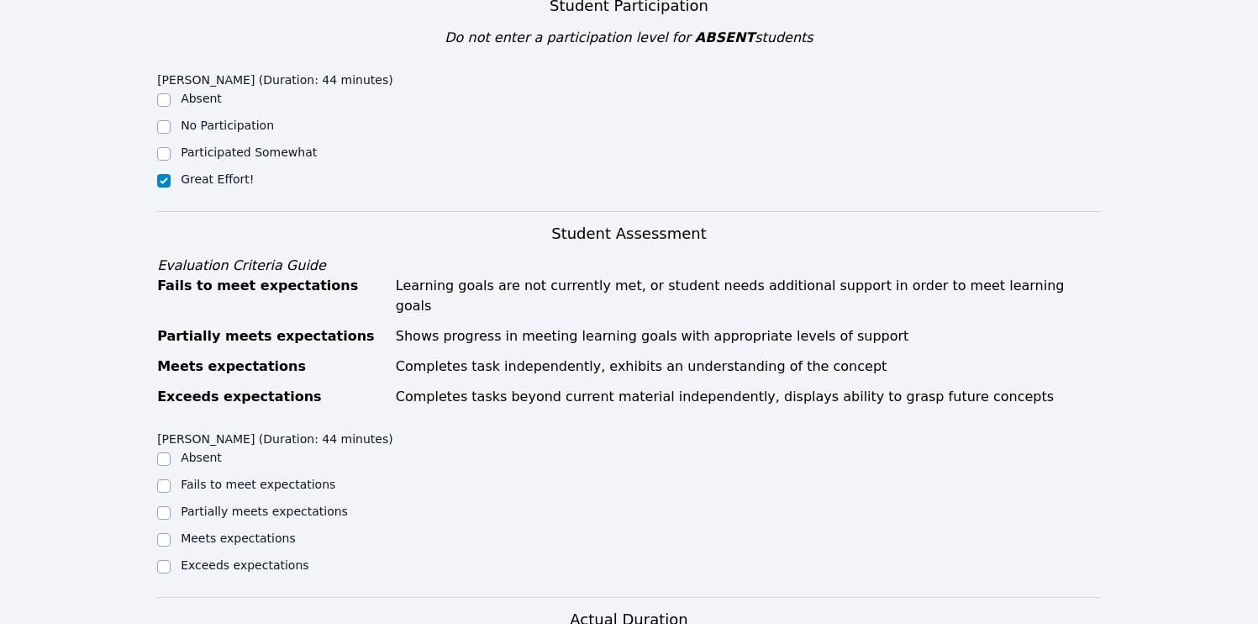
click at [221, 529] on div "Meets expectations" at bounding box center [275, 539] width 236 height 20
click at [224, 531] on label "Meets expectations" at bounding box center [238, 537] width 115 height 13
click at [171, 533] on input "Meets expectations" at bounding box center [163, 539] width 13 height 13
checkbox input "true"
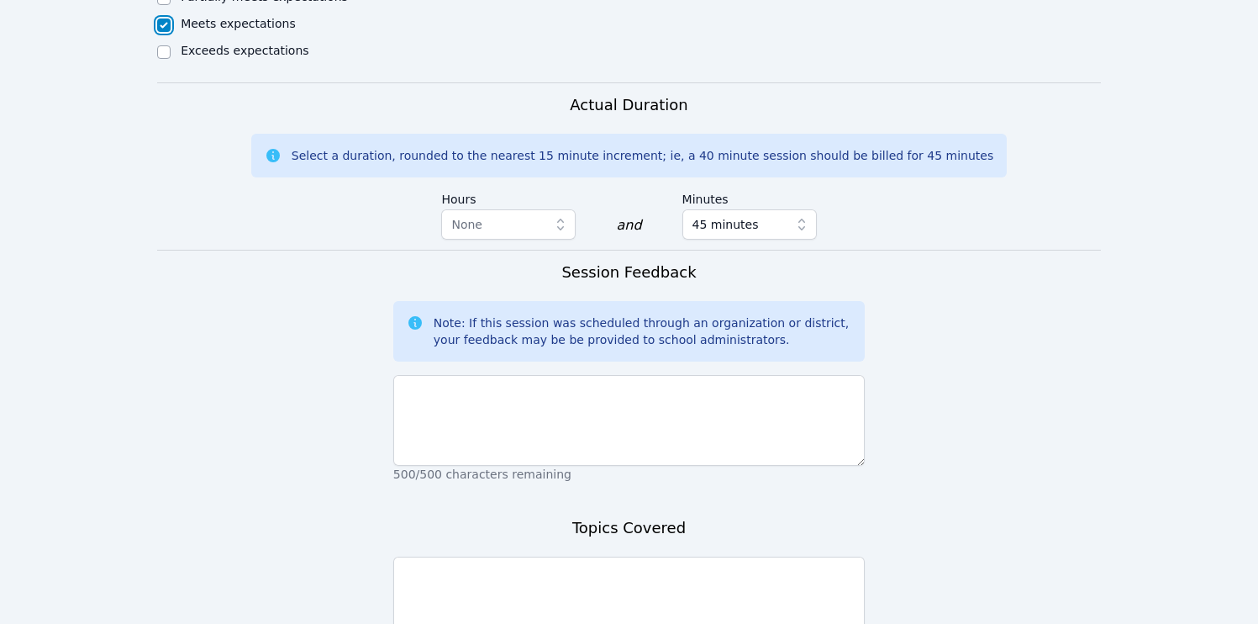
scroll to position [1085, 0]
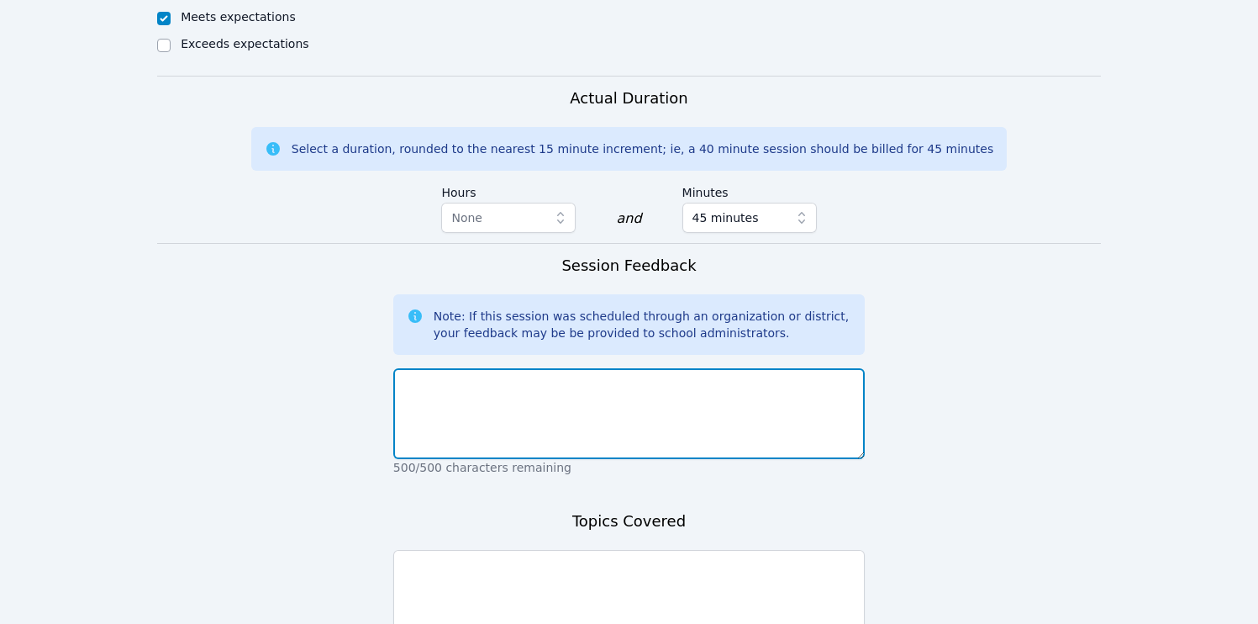
click at [494, 382] on textarea at bounding box center [628, 413] width 471 height 91
click at [538, 368] on textarea "Varvara worked on her SPanish homework. She" at bounding box center [628, 413] width 471 height 91
click at [677, 368] on textarea "Varvara worked on her Spanish homework. She" at bounding box center [628, 413] width 471 height 91
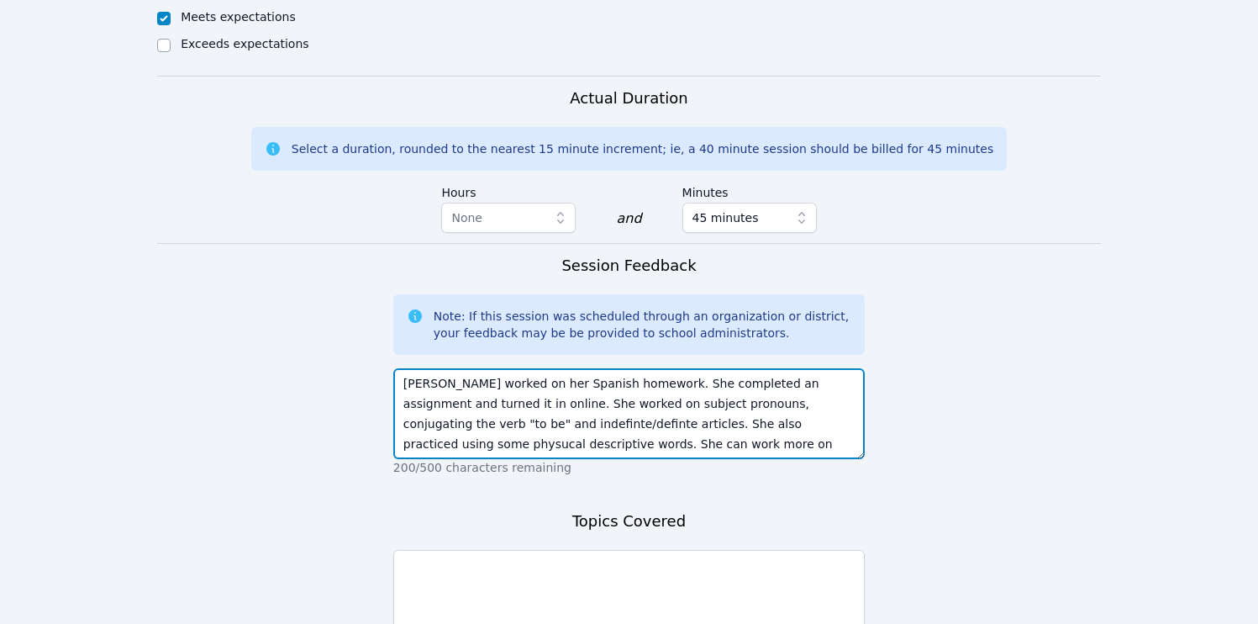
click at [619, 368] on textarea "Varvara worked on her Spanish homework. She completed an assignment and turned …" at bounding box center [628, 413] width 471 height 91
paste textarea "and submitted an assignment online. She practiced subject pronouns, conjugating…"
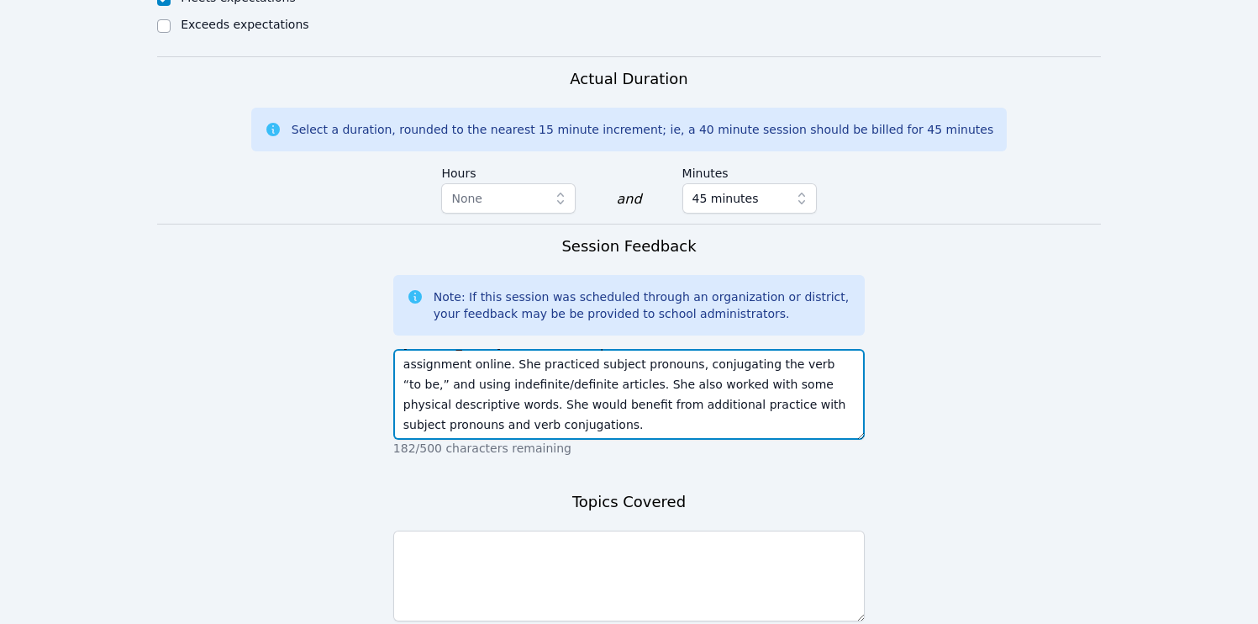
scroll to position [1109, 0]
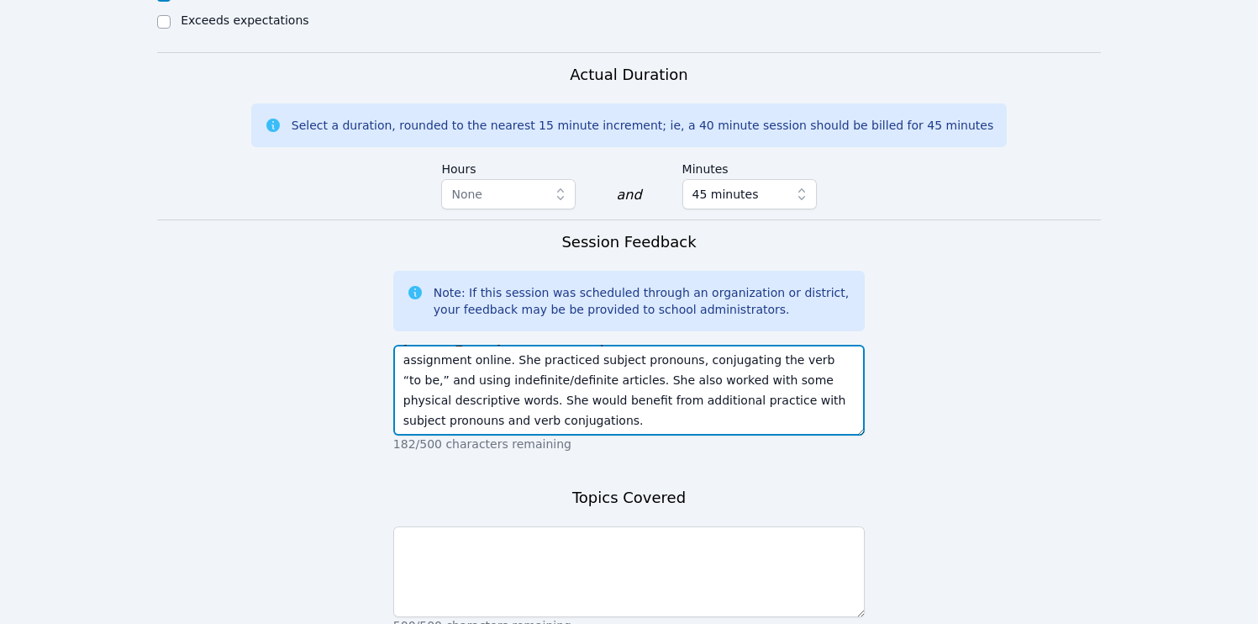
type textarea "Varvara worked on her Spanish homework and submitted an assignment online. She …"
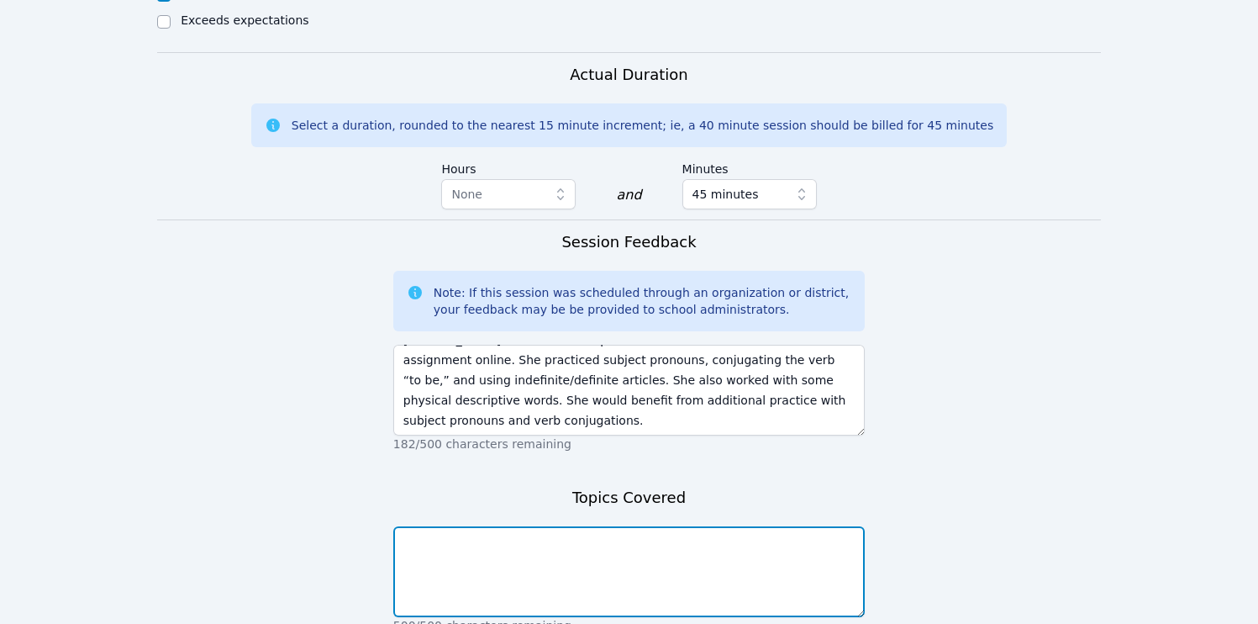
drag, startPoint x: 546, startPoint y: 542, endPoint x: 540, endPoint y: 530, distance: 13.6
click at [546, 542] on textarea at bounding box center [628, 571] width 471 height 91
paste textarea "Varvara worked on her Spanish homework and submitted an assignment online. She …"
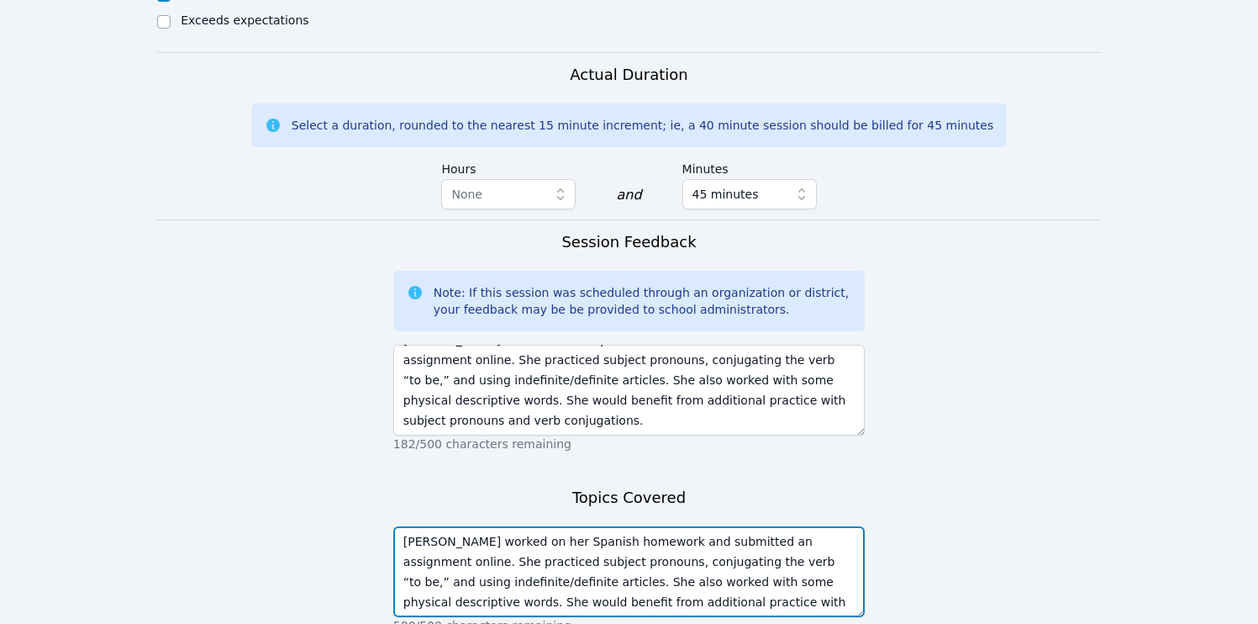
scroll to position [12, 0]
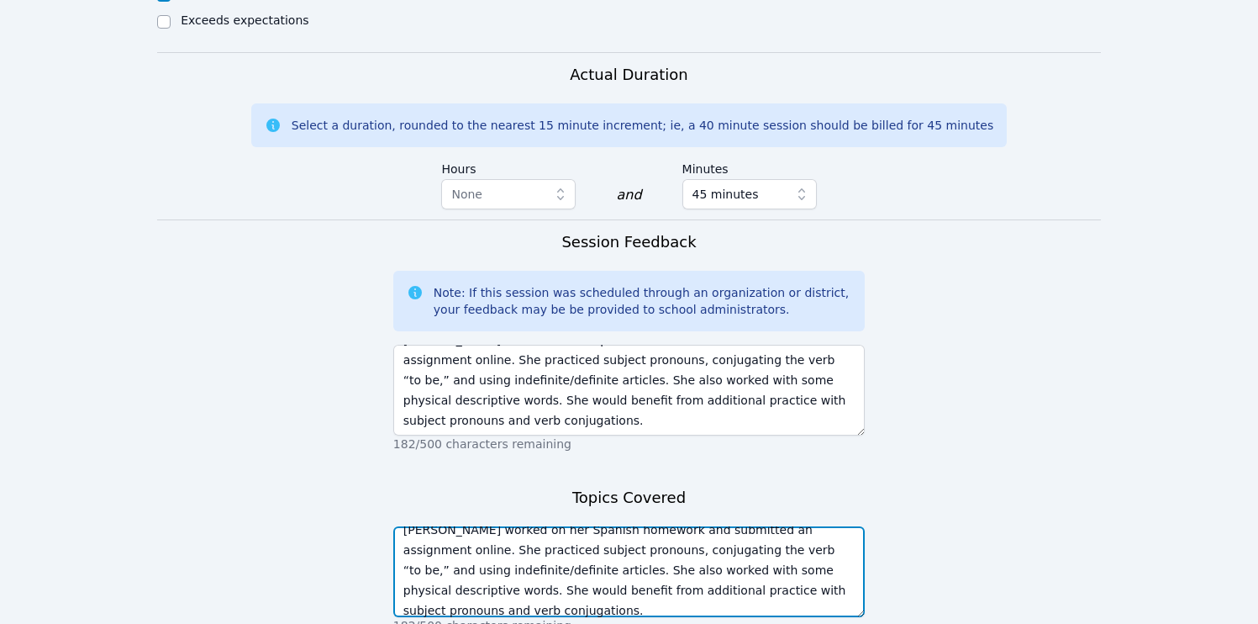
type textarea "Varvara worked on her Spanish homework and submitted an assignment online. She …"
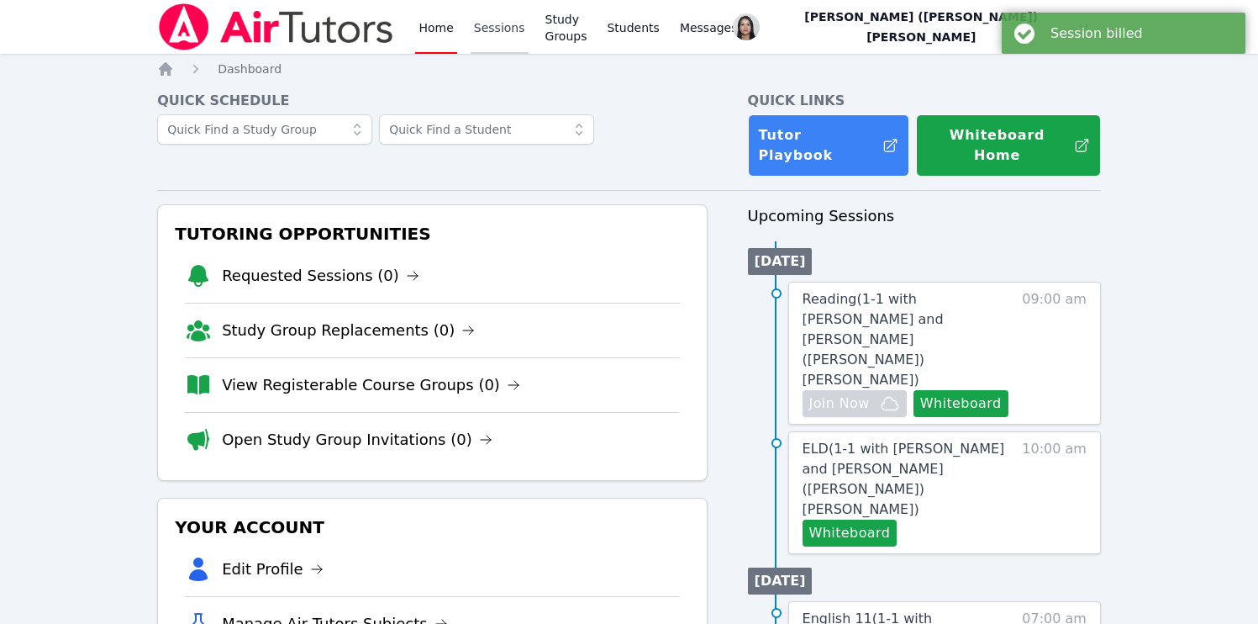
click at [482, 43] on link "Sessions" at bounding box center [500, 27] width 58 height 54
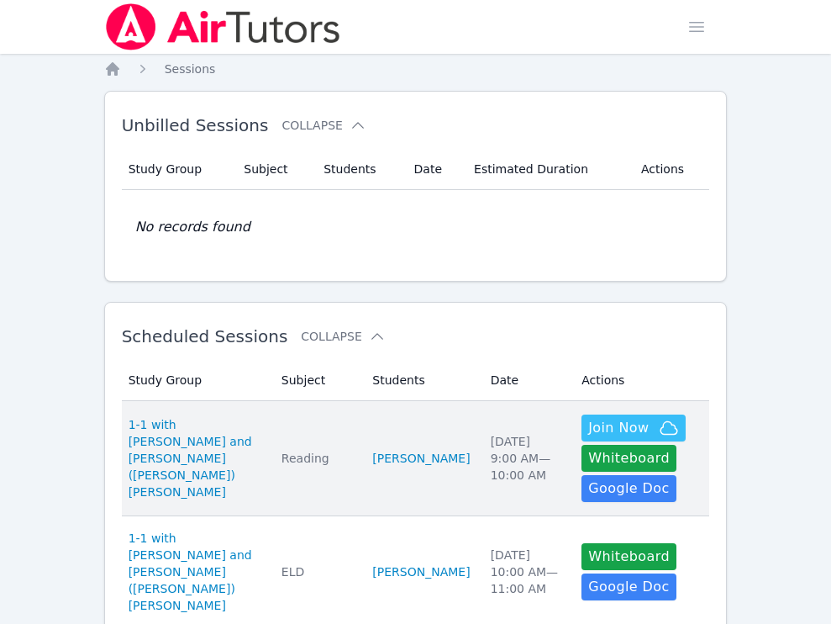
click at [339, 429] on td "Subject Reading" at bounding box center [317, 458] width 92 height 115
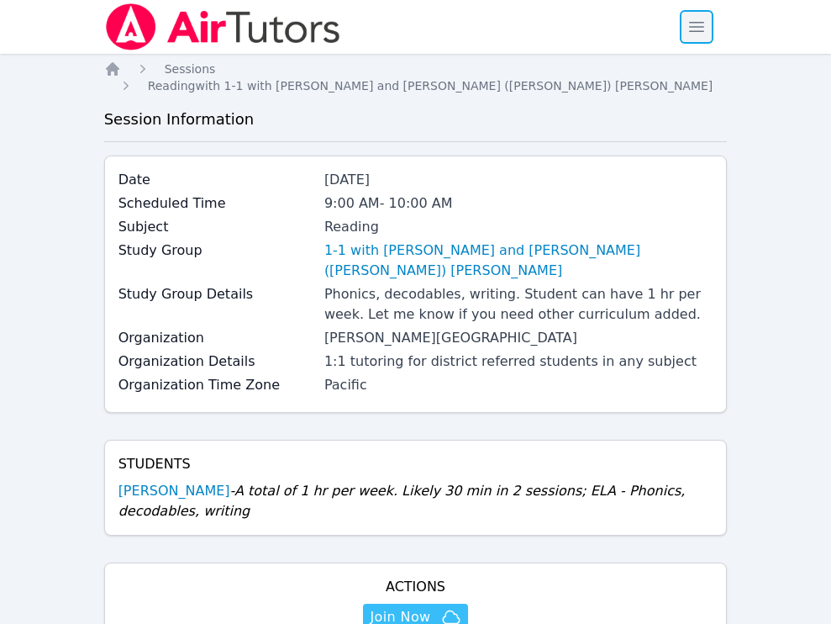
click at [698, 37] on span "button" at bounding box center [696, 26] width 37 height 37
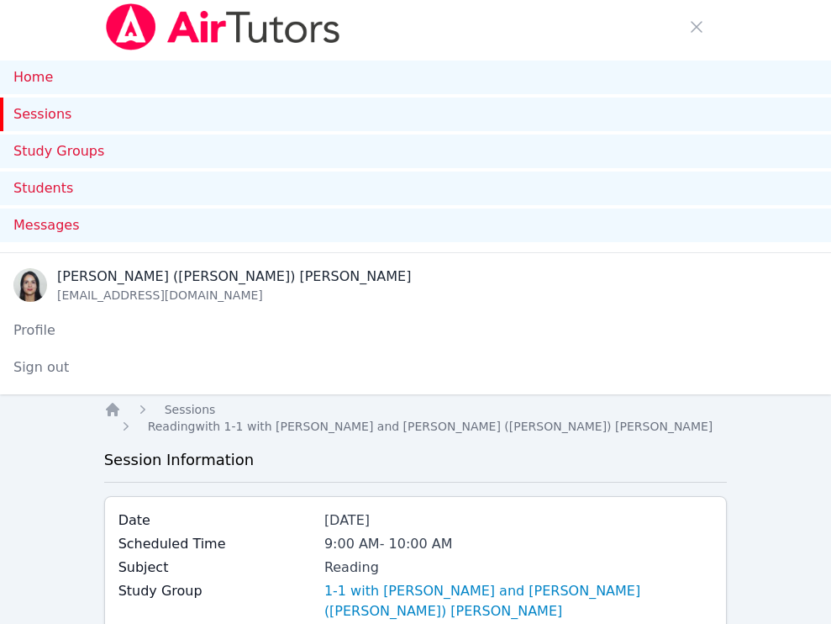
click at [55, 119] on link "Sessions" at bounding box center [415, 114] width 831 height 34
click at [693, 40] on span "button" at bounding box center [696, 26] width 37 height 37
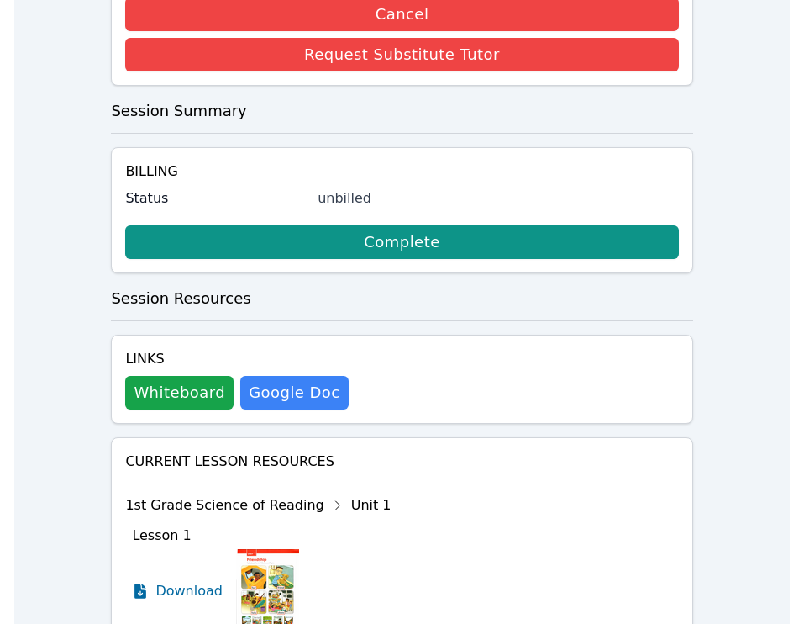
scroll to position [720, 0]
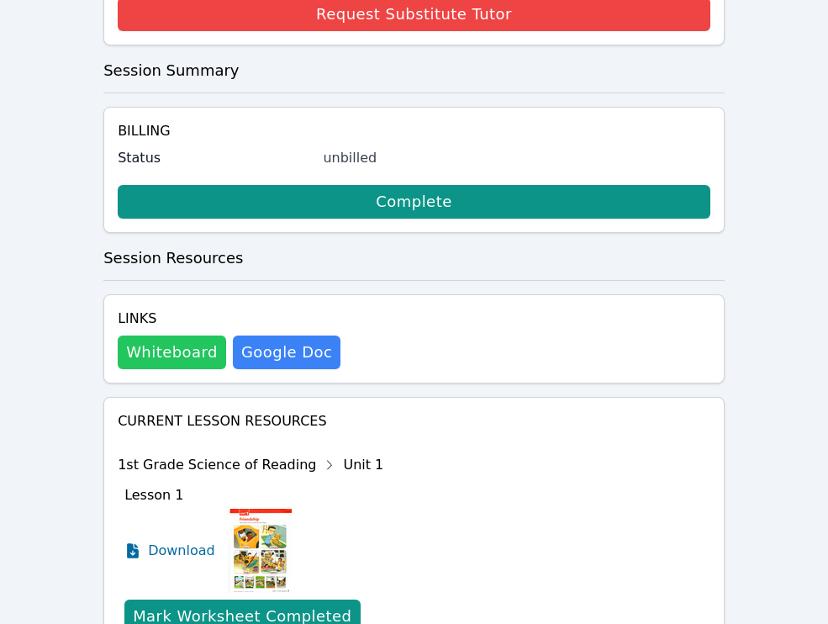
click at [201, 335] on button "Whiteboard" at bounding box center [172, 352] width 108 height 34
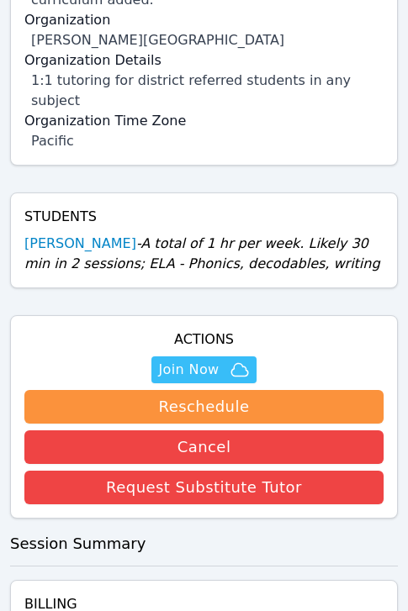
scroll to position [0, 0]
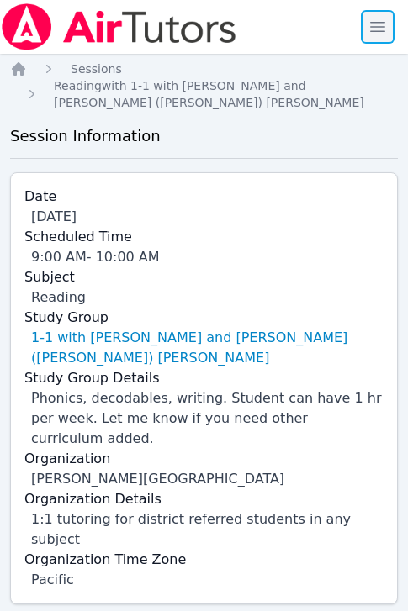
click at [380, 29] on span "button" at bounding box center [377, 26] width 37 height 37
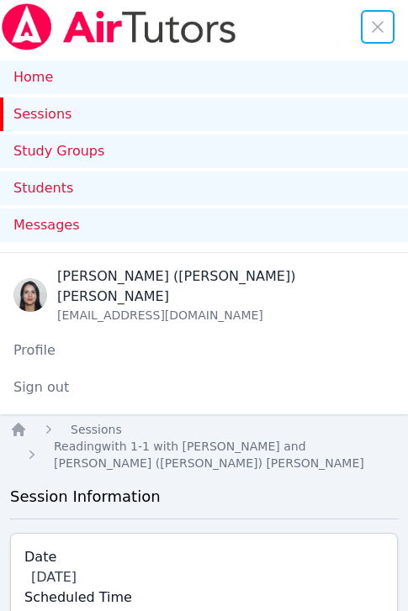
drag, startPoint x: 361, startPoint y: 40, endPoint x: 351, endPoint y: 55, distance: 17.0
click at [361, 40] on span "button" at bounding box center [377, 26] width 37 height 37
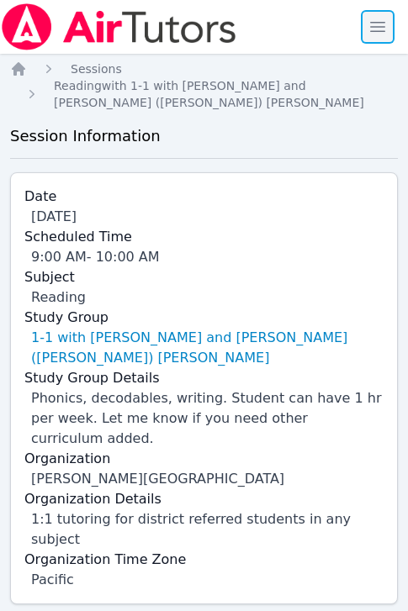
click at [372, 28] on span "button" at bounding box center [377, 26] width 37 height 37
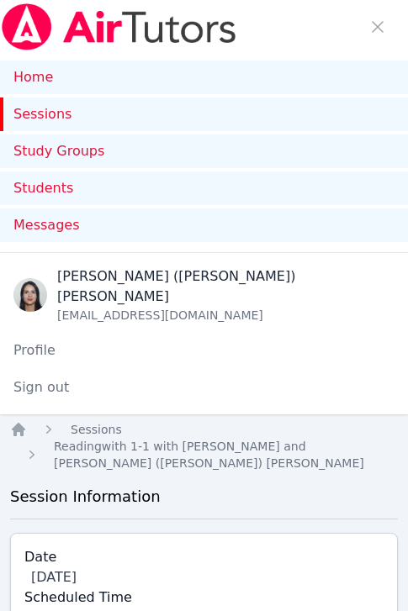
click at [59, 120] on link "Sessions" at bounding box center [204, 114] width 408 height 34
click at [368, 17] on span "button" at bounding box center [377, 26] width 37 height 37
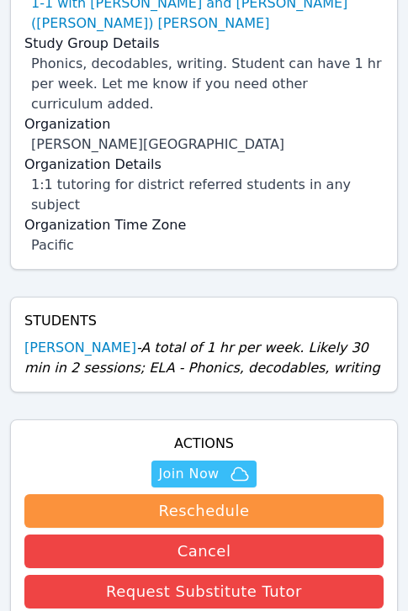
scroll to position [340, 0]
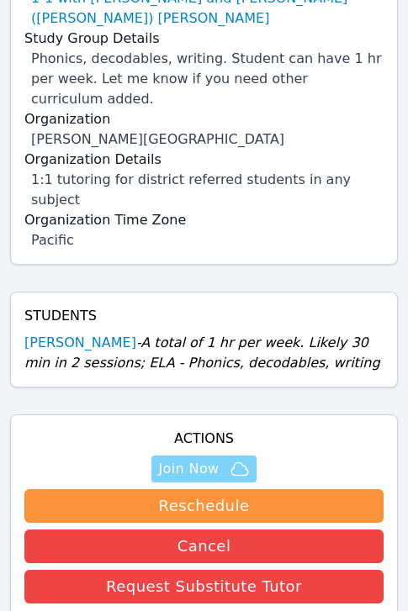
click at [196, 459] on span "Join Now" at bounding box center [188, 469] width 61 height 20
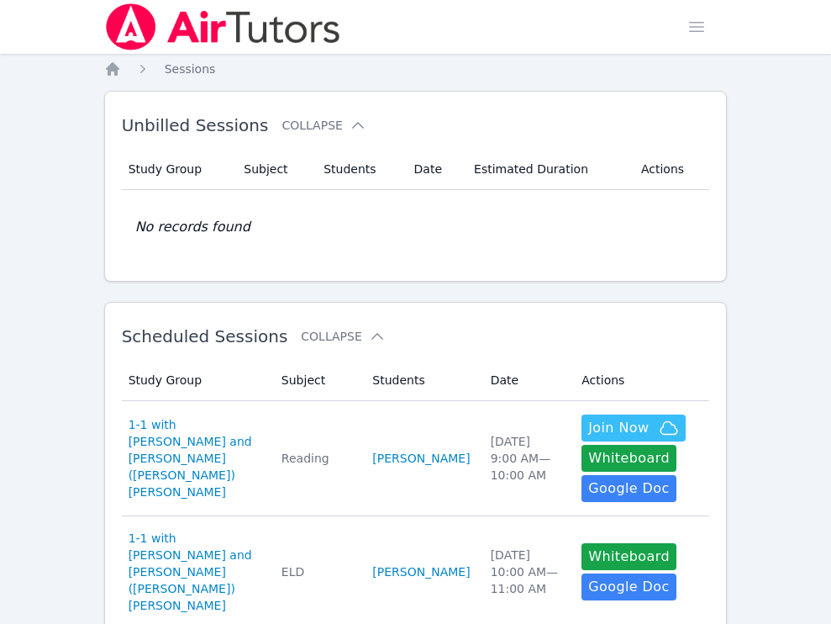
scroll to position [3, 0]
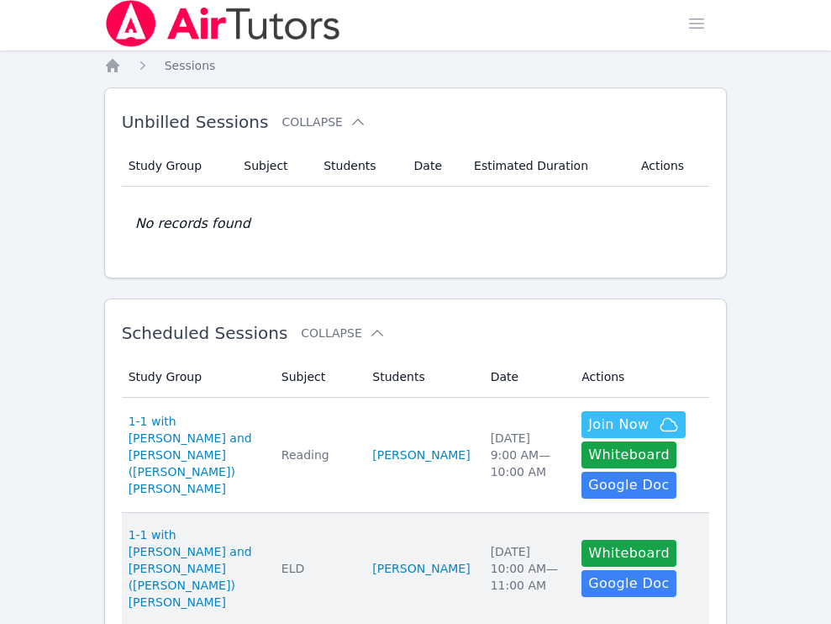
click at [352, 530] on td "Subject ELD" at bounding box center [317, 569] width 92 height 112
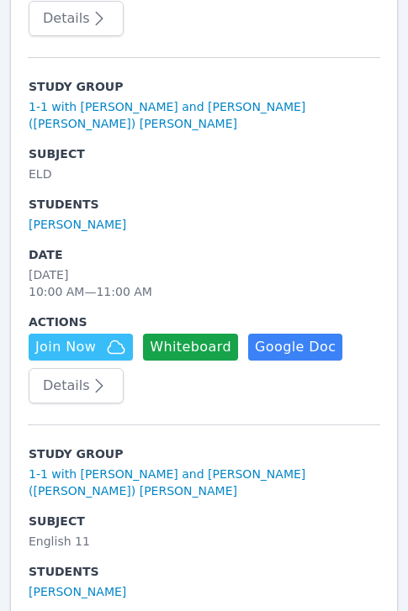
scroll to position [562, 0]
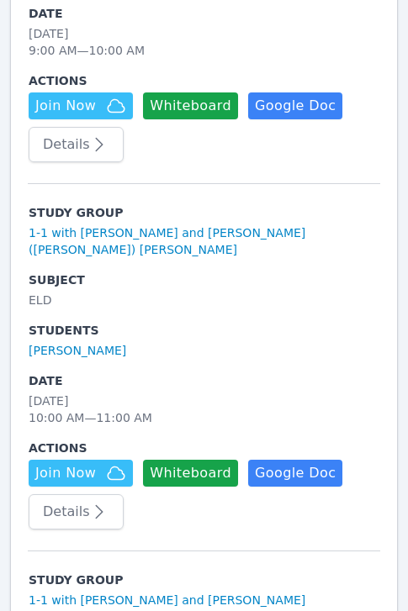
click at [247, 293] on div "ELD" at bounding box center [204, 300] width 350 height 17
click at [82, 509] on button "Details" at bounding box center [76, 511] width 95 height 35
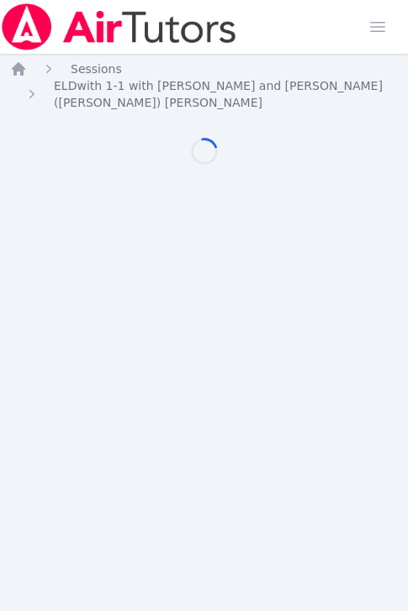
scroll to position [562, 0]
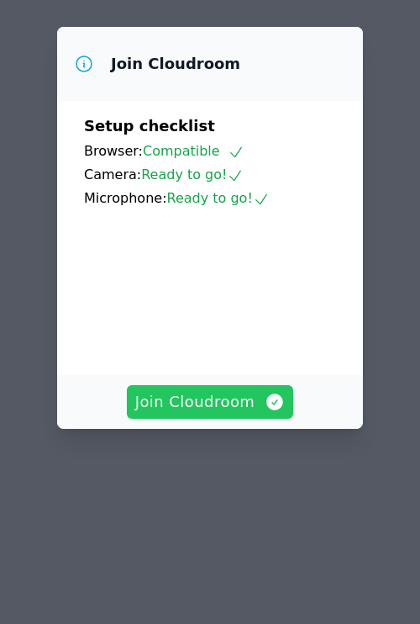
click at [228, 413] on span "Join Cloudroom" at bounding box center [210, 402] width 150 height 24
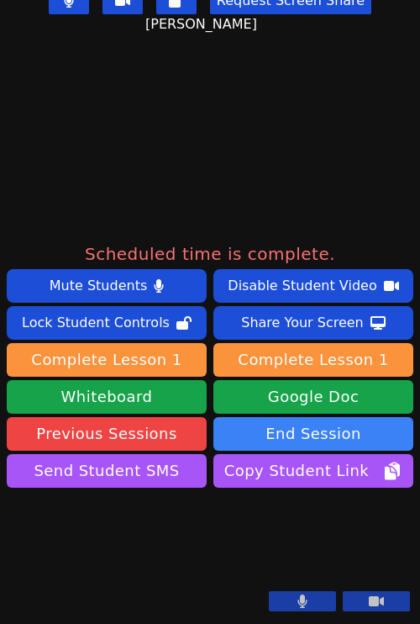
scroll to position [477, 0]
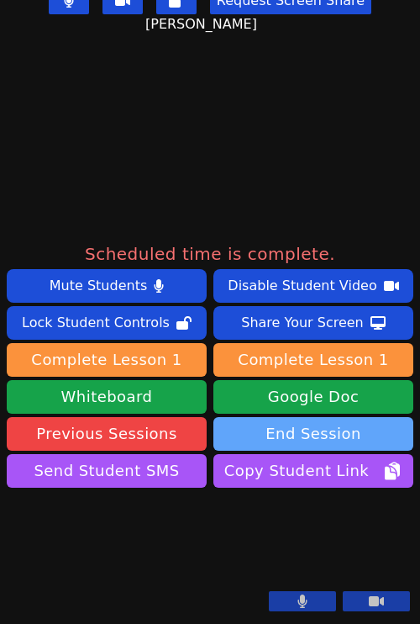
click at [324, 417] on button "End Session" at bounding box center [313, 434] width 200 height 34
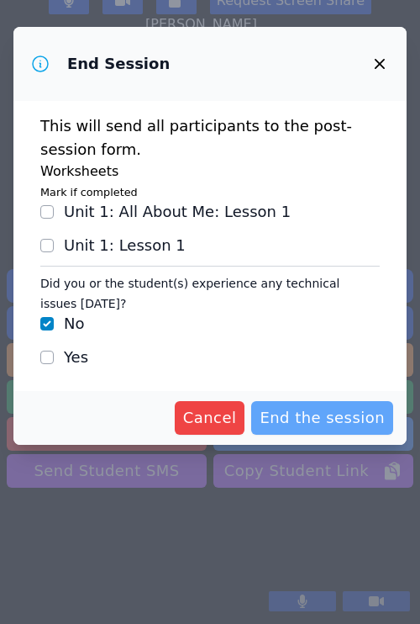
click at [319, 424] on span "End the session" at bounding box center [322, 418] width 125 height 24
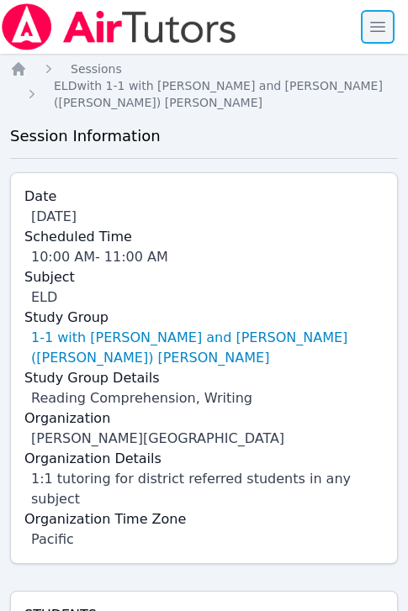
click at [381, 29] on span "button" at bounding box center [377, 26] width 37 height 37
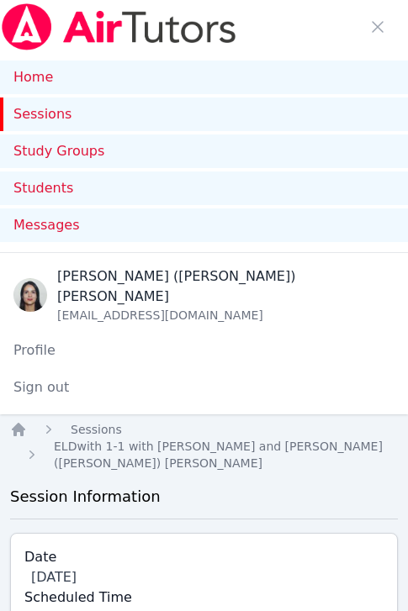
click at [45, 116] on link "Sessions" at bounding box center [204, 114] width 408 height 34
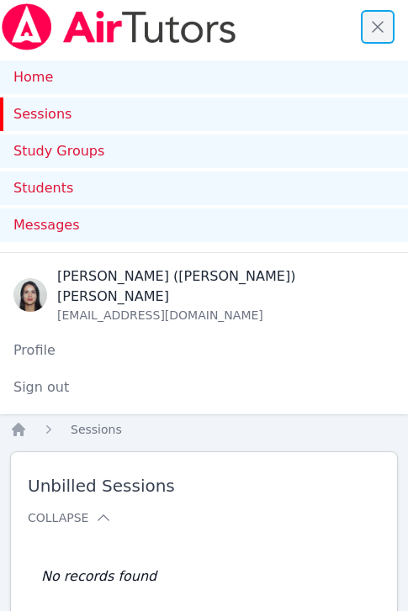
click at [381, 30] on span "button" at bounding box center [377, 26] width 37 height 37
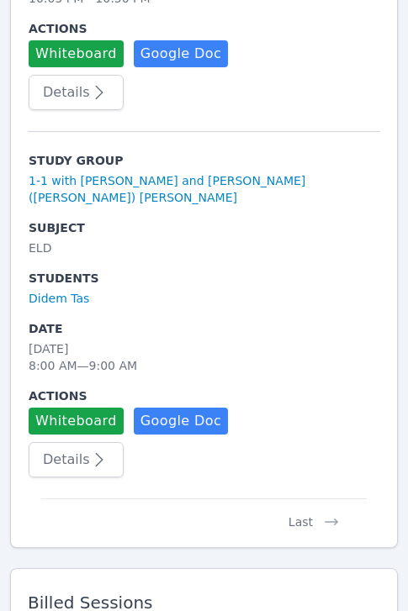
scroll to position [3686, 0]
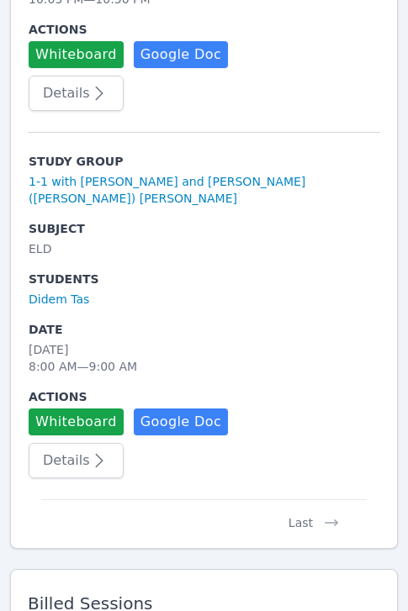
click at [306, 499] on button "Last" at bounding box center [314, 515] width 78 height 32
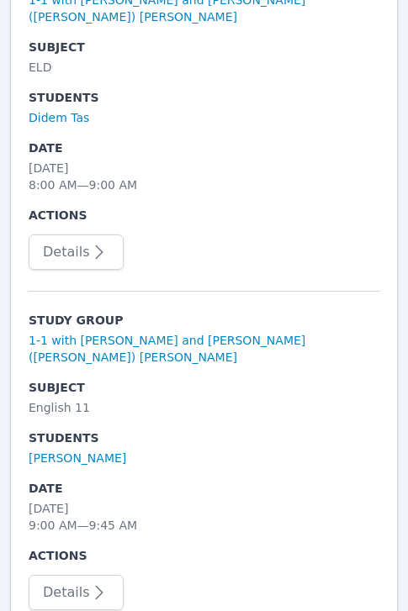
scroll to position [801, 0]
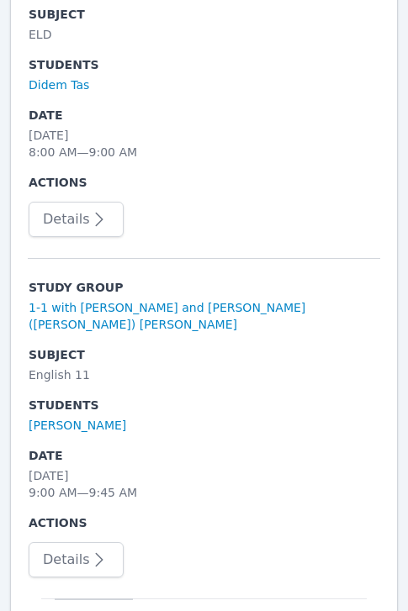
click at [108, 598] on button "First" at bounding box center [94, 614] width 78 height 32
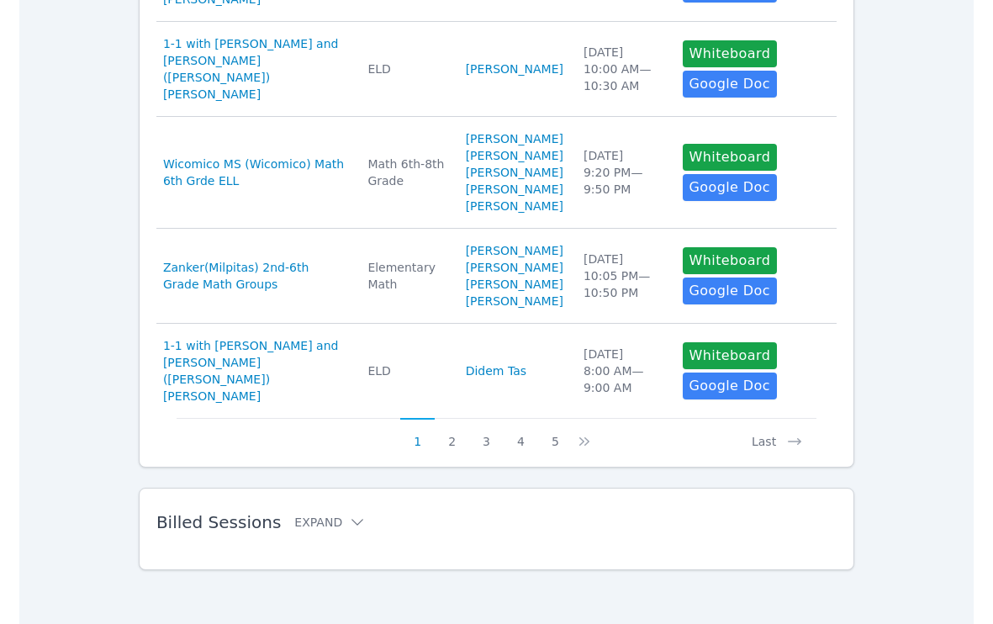
scroll to position [1110, 0]
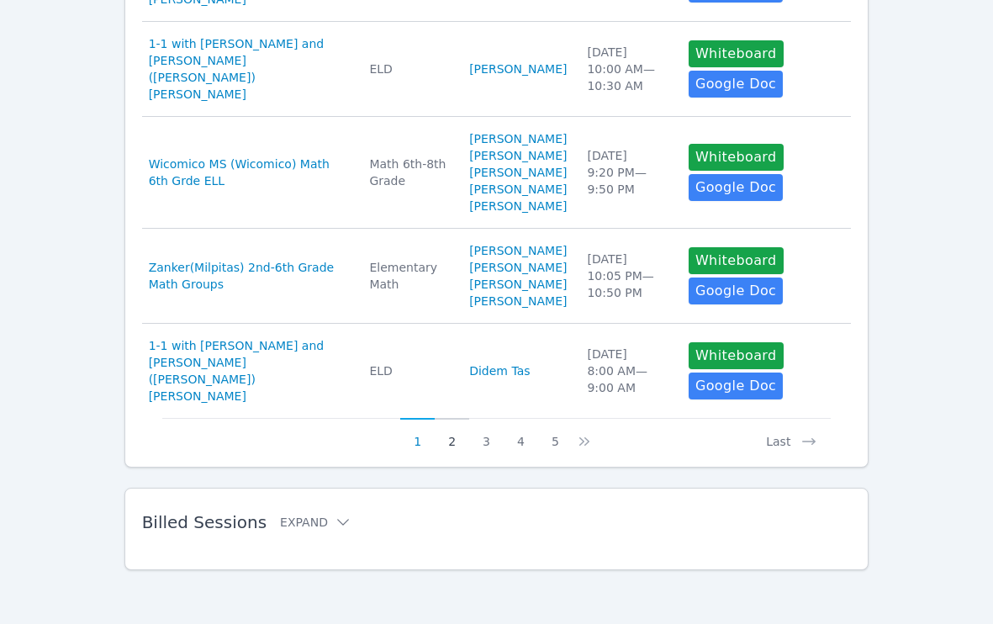
click at [407, 447] on button "2" at bounding box center [452, 434] width 34 height 32
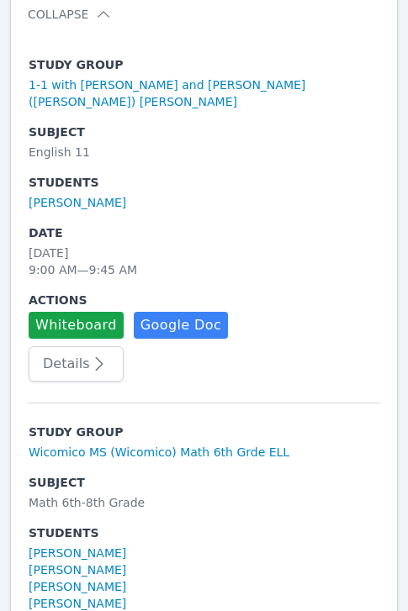
scroll to position [0, 0]
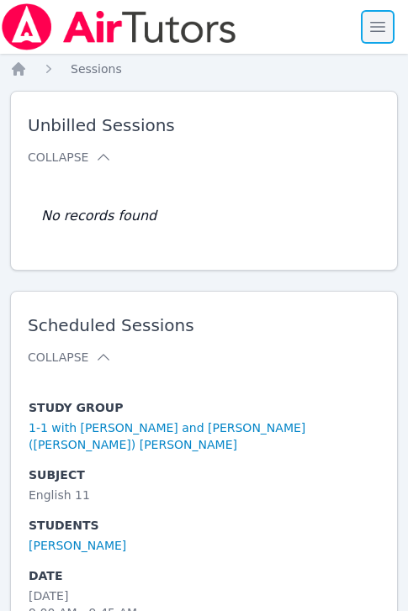
click at [371, 13] on span "button" at bounding box center [377, 26] width 37 height 37
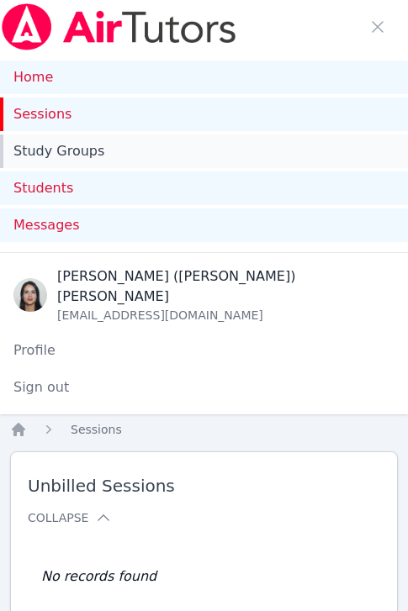
click at [54, 144] on link "Study Groups" at bounding box center [204, 151] width 408 height 34
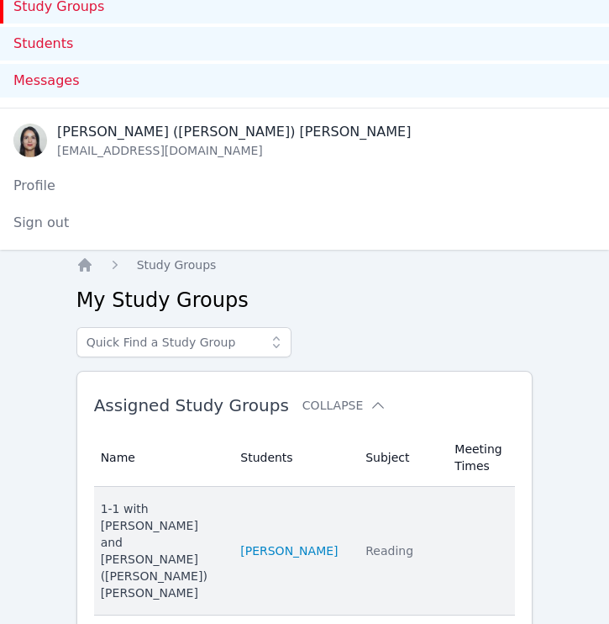
scroll to position [271, 0]
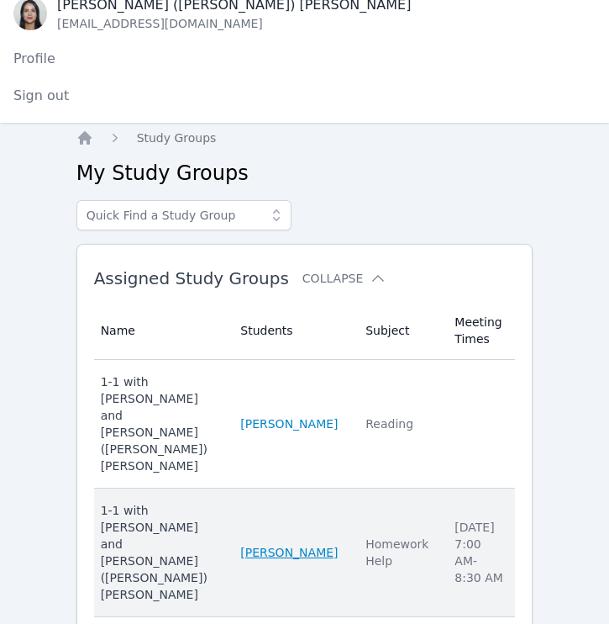
click at [268, 544] on link "[PERSON_NAME]" at bounding box center [288, 552] width 97 height 17
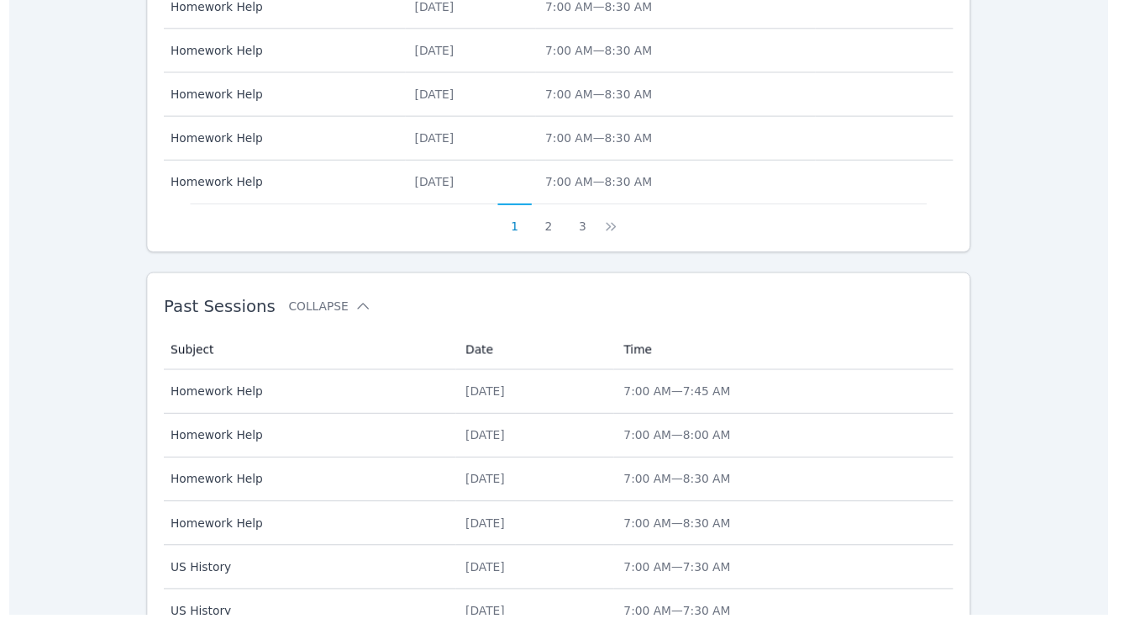
scroll to position [927, 0]
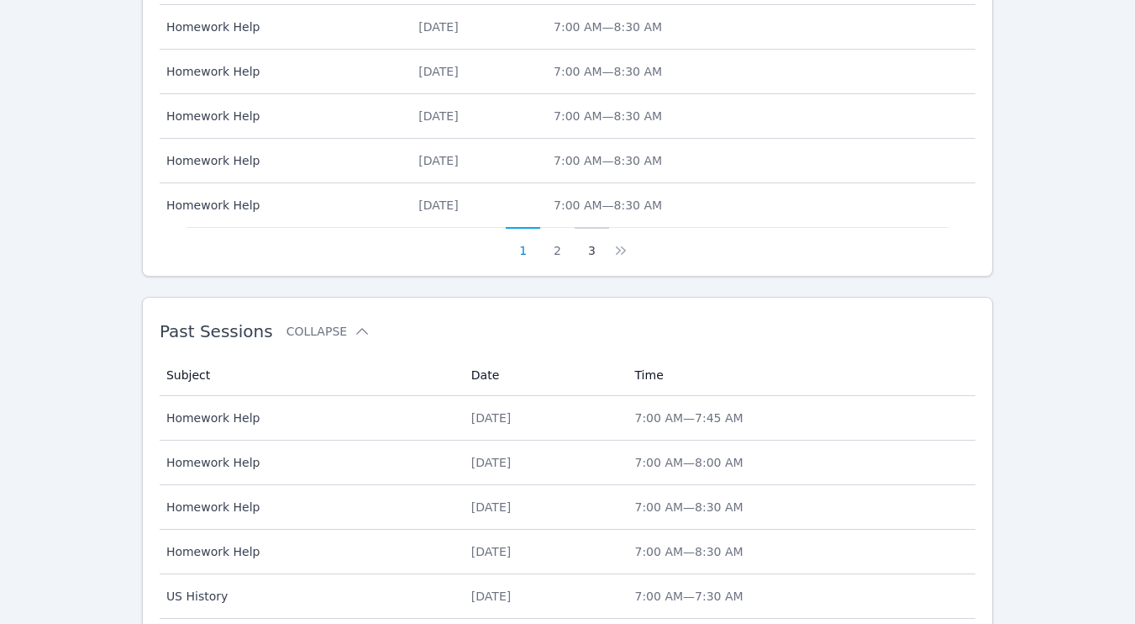
click at [407, 227] on button "3" at bounding box center [592, 243] width 34 height 32
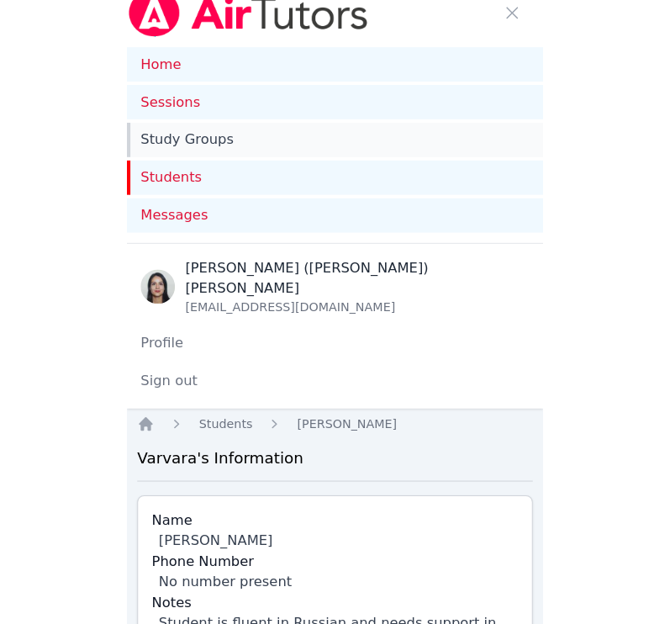
scroll to position [0, 0]
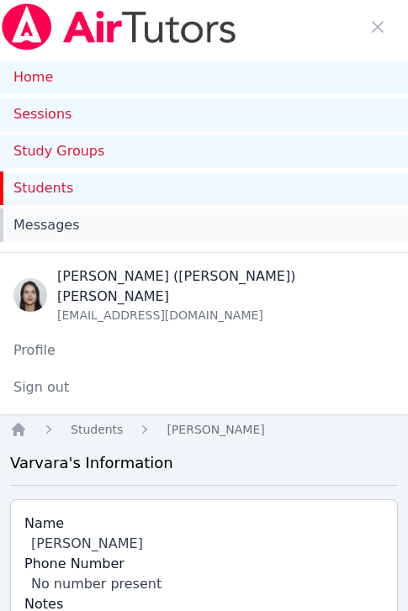
click at [58, 220] on span "Messages" at bounding box center [46, 225] width 66 height 20
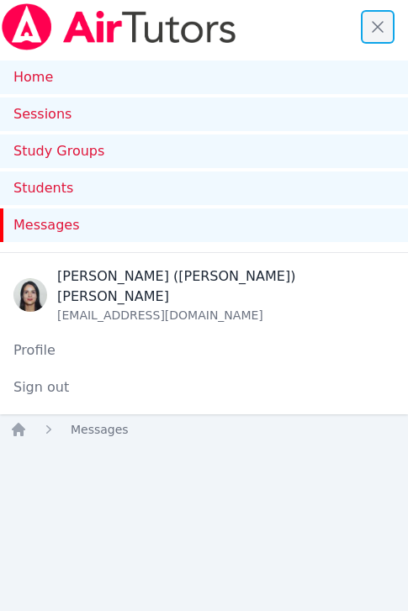
click at [385, 35] on span "button" at bounding box center [377, 26] width 37 height 37
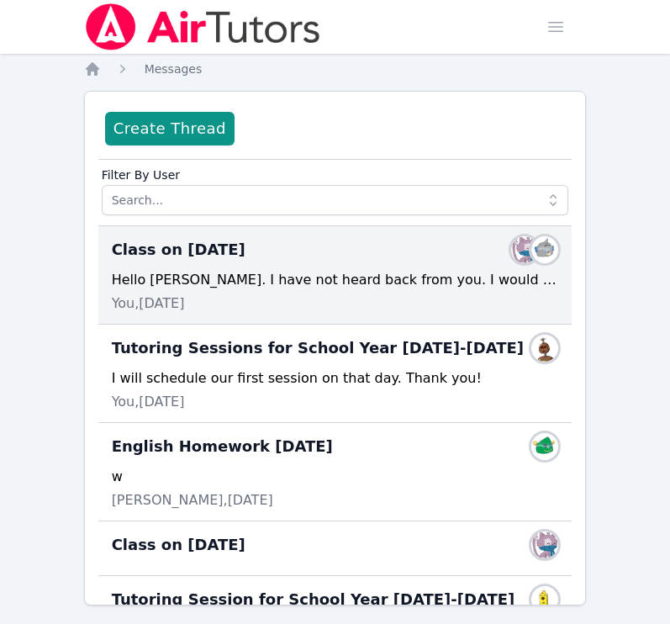
click at [350, 279] on div "Hello [PERSON_NAME]. I have not heard back from you. I would like to notify you…" at bounding box center [335, 280] width 447 height 20
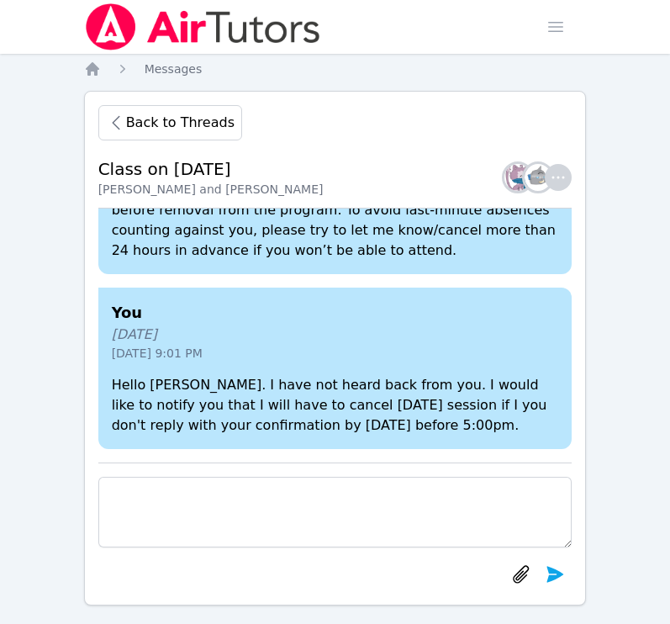
click at [268, 497] on textarea at bounding box center [335, 512] width 474 height 71
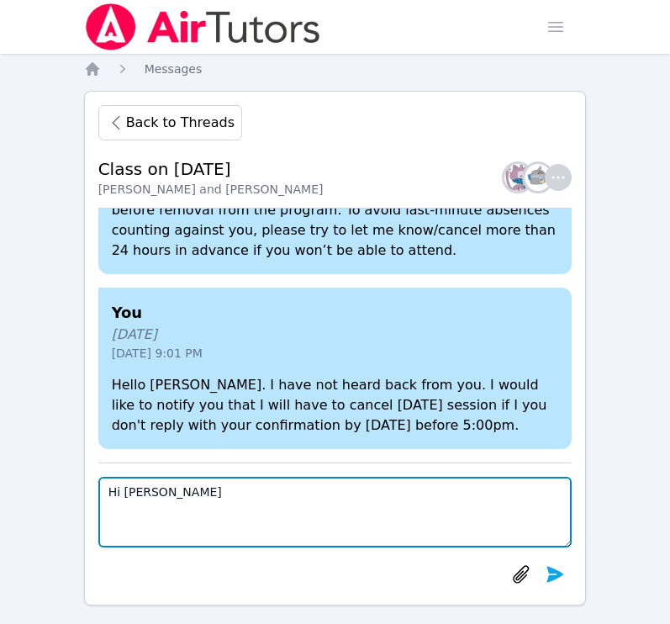
click at [178, 496] on textarea "Hi [PERSON_NAME]" at bounding box center [335, 512] width 474 height 71
click at [407, 494] on textarea "Hi [PERSON_NAME]. I wanted to let you know that you will have" at bounding box center [335, 512] width 474 height 71
click at [407, 503] on textarea "Hi [PERSON_NAME]. I wanted to let you know that you will have" at bounding box center [335, 512] width 474 height 71
click at [407, 492] on textarea "Hi Varvara. I wanted to let you know that you will have a holiday next Thursday" at bounding box center [335, 512] width 474 height 71
click at [407, 498] on textarea "Hi Varvara. I wanted to let you know that you will have a holiday next Thursday" at bounding box center [335, 512] width 474 height 71
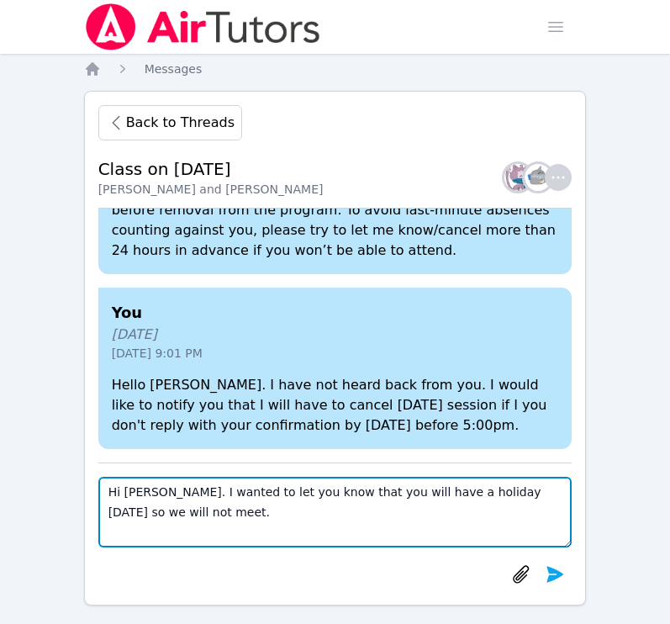
click at [199, 513] on textarea "Hi Varvara. I wanted to let you know that you will have a holiday next Thursday…" at bounding box center [335, 512] width 474 height 71
click at [407, 514] on textarea "Hi Varvara. I wanted to let you know that you will have a holiday next Thursday…" at bounding box center [335, 512] width 474 height 71
click at [407, 519] on textarea "Hi Varvara. I wanted to let you know that you will have a holiday next Thursday…" at bounding box center [335, 512] width 474 height 71
click at [407, 509] on textarea "Hi Varvara. I wanted to let you know that you will have a holiday next Thursday…" at bounding box center [335, 512] width 474 height 71
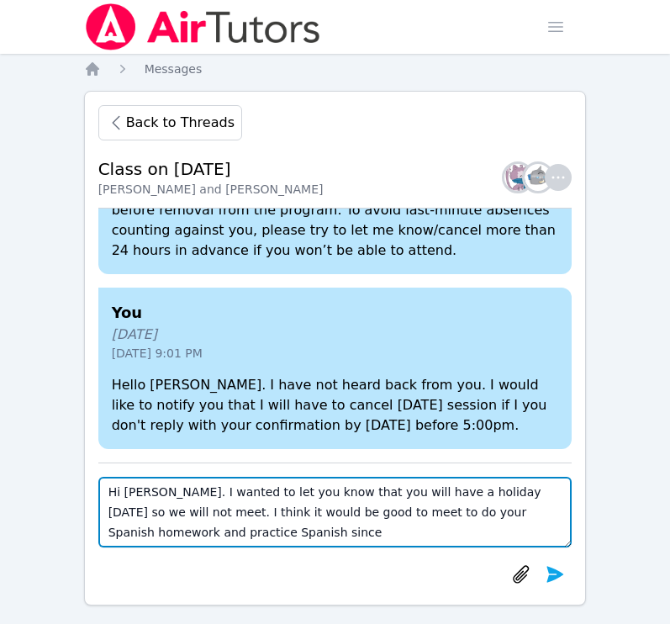
click at [266, 536] on textarea "Hi Varvara. I wanted to let you know that you will have a holiday next Thursday…" at bounding box center [335, 512] width 474 height 71
click at [250, 530] on textarea "Hi Varvara. I wanted to let you know that you will have a holiday next Thursday…" at bounding box center [335, 512] width 474 height 71
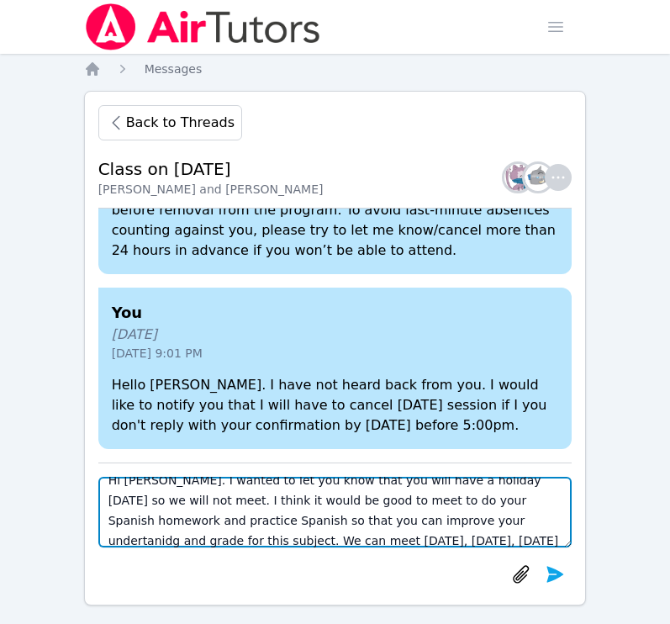
click at [407, 522] on textarea "Hi Varvara. I wanted to let you know that you will have a holiday next Thursday…" at bounding box center [335, 512] width 474 height 71
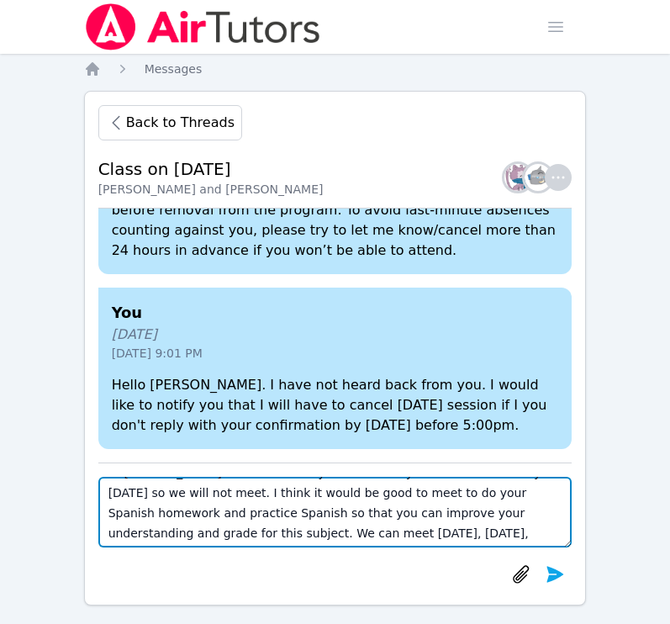
scroll to position [20, 0]
click at [407, 533] on textarea "Hi Varvara. I wanted to let you know that you will have a holiday next Thursday…" at bounding box center [335, 512] width 474 height 71
click at [310, 533] on textarea "Hi Varvara. I wanted to let you know that you will have a holiday next Thursday…" at bounding box center [335, 512] width 474 height 71
click at [270, 535] on textarea "Hi Varvara. I wanted to let you know that you will have a holiday next Thursday…" at bounding box center [335, 512] width 474 height 71
click at [407, 531] on textarea "Hi Varvara. I wanted to let you know that you will have a holiday next Thursday…" at bounding box center [335, 512] width 474 height 71
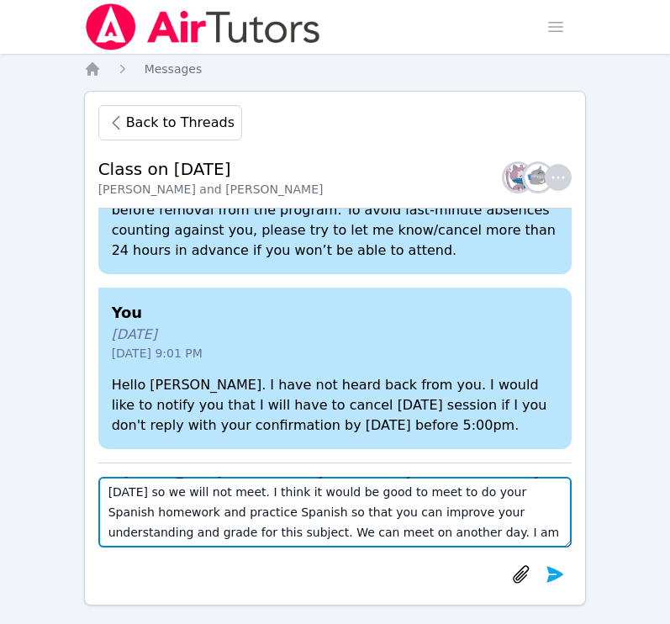
click at [407, 537] on textarea "Hi Varvara. I wanted to let you know that you will have a holiday next Thursday…" at bounding box center [335, 512] width 474 height 71
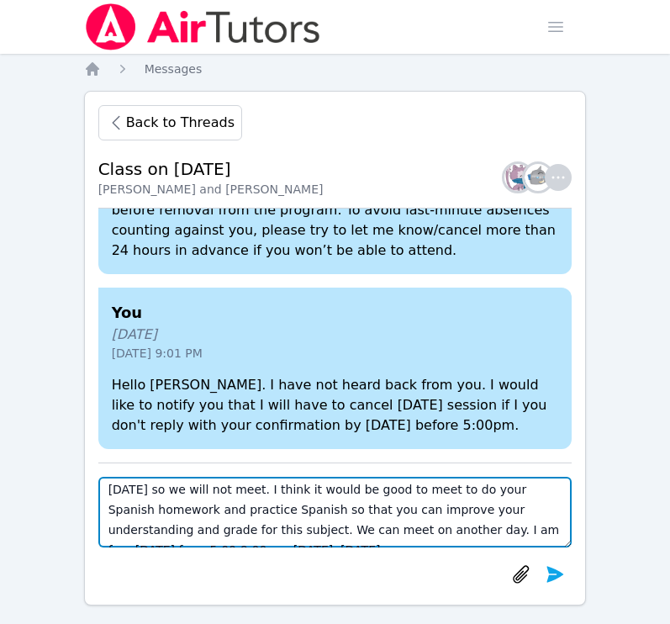
scroll to position [40, 0]
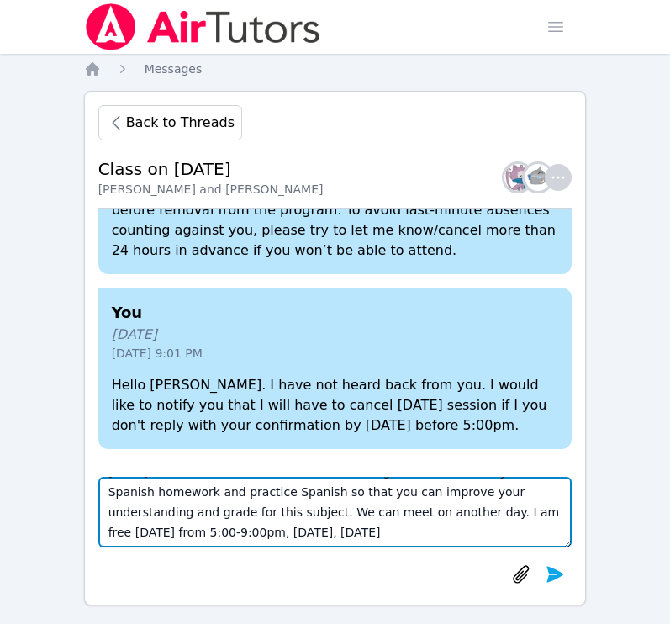
drag, startPoint x: 150, startPoint y: 537, endPoint x: 165, endPoint y: 537, distance: 14.3
click at [152, 536] on textarea "Hi Varvara. I wanted to let you know that you will have a holiday next Thursday…" at bounding box center [335, 512] width 474 height 71
drag, startPoint x: 190, startPoint y: 530, endPoint x: 100, endPoint y: 532, distance: 89.9
click at [100, 532] on textarea "Hi Varvara. I wanted to let you know that you will have a holiday next Thursday…" at bounding box center [335, 512] width 474 height 71
click at [177, 531] on textarea "Hi Varvara. I wanted to let you know that you will have a holiday next Thursday…" at bounding box center [335, 512] width 474 height 71
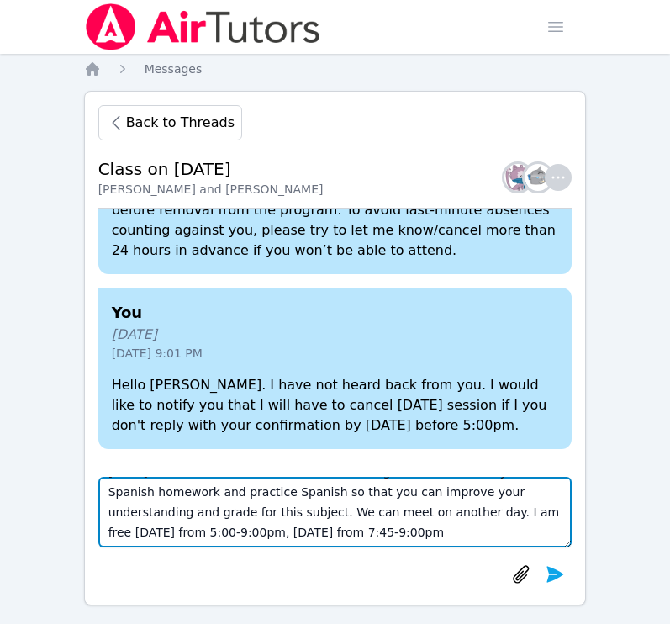
click at [407, 514] on textarea "Hi Varvara. I wanted to let you know that you will have a holiday next Thursday…" at bounding box center [335, 512] width 474 height 71
click at [407, 529] on textarea "Hi Varvara. I wanted to let you know that you will have a holiday next Thursday…" at bounding box center [335, 512] width 474 height 71
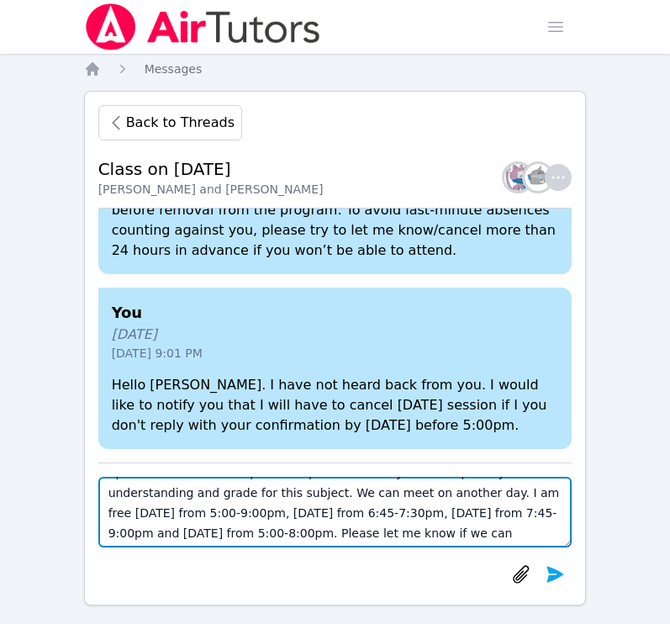
scroll to position [61, 0]
click at [407, 494] on textarea "Hi Varvara. I wanted to let you know that you will have a holiday next Thursday…" at bounding box center [335, 512] width 474 height 71
click at [407, 493] on textarea "Hi Varvara. I wanted to let you know that you will have a holiday next Thursday…" at bounding box center [335, 512] width 474 height 71
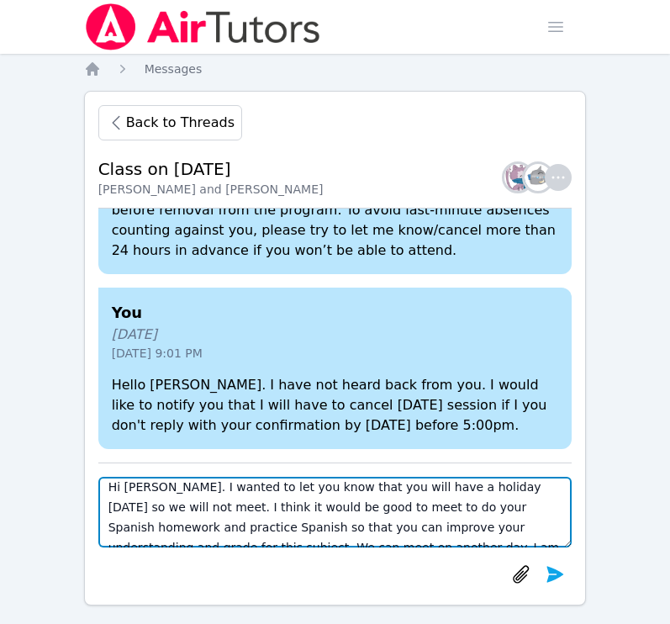
scroll to position [0, 0]
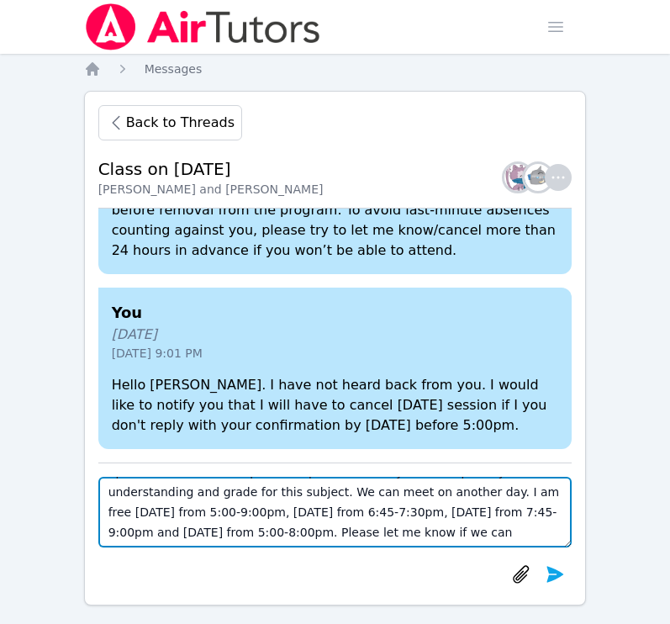
drag, startPoint x: 170, startPoint y: 491, endPoint x: 340, endPoint y: 593, distance: 198.3
click at [340, 593] on div "Back to Threads Class on 9/18/25 Varvara Tumanova and Alexey Tumanov Members Yo…" at bounding box center [335, 348] width 503 height 514
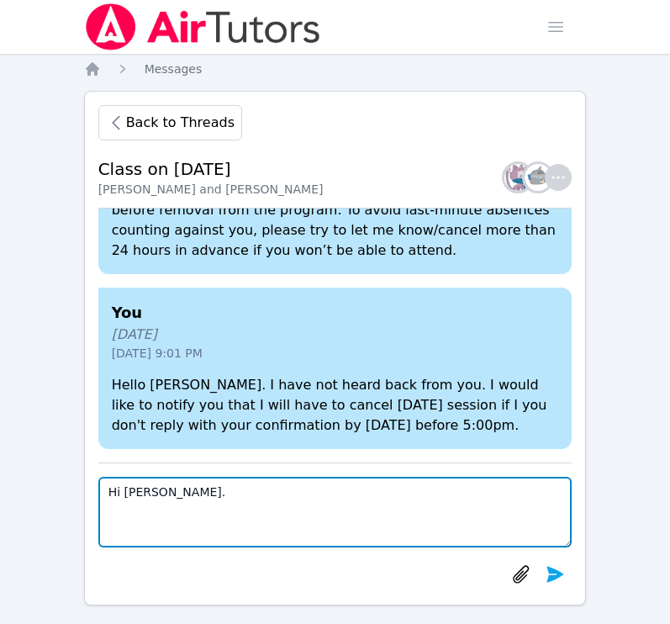
paste textarea "I wanted to let you know that you have a holiday next Thursday, so we will not …"
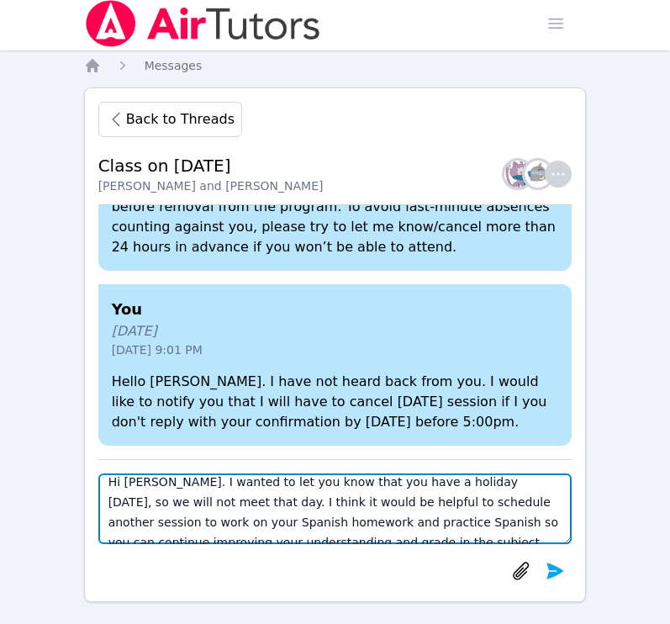
scroll to position [10, 0]
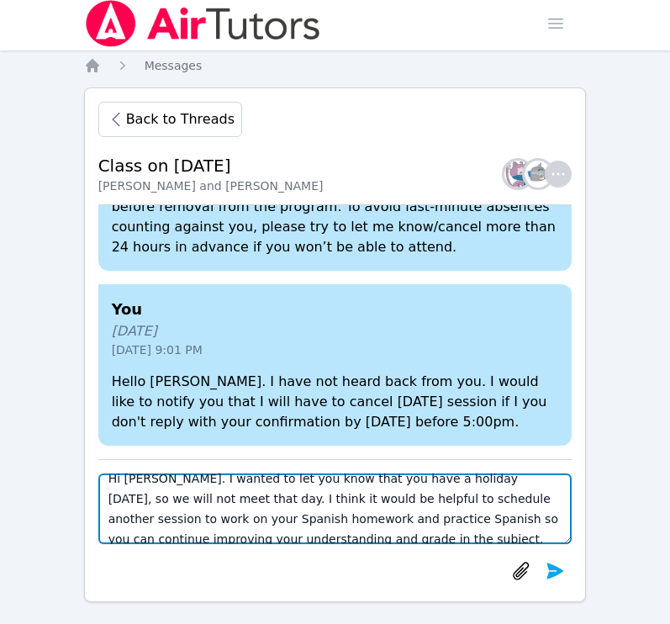
type textarea "Hi Varvara. I wanted to let you know that you have a holiday next Thursday, so …"
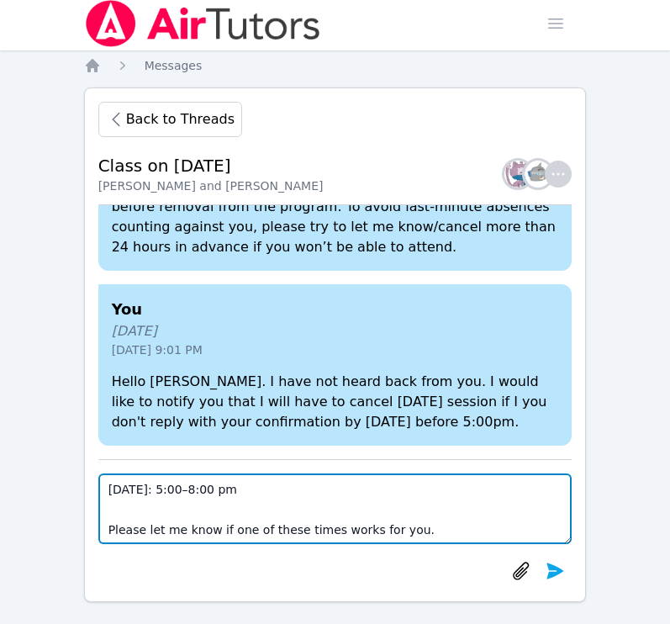
scroll to position [262, 0]
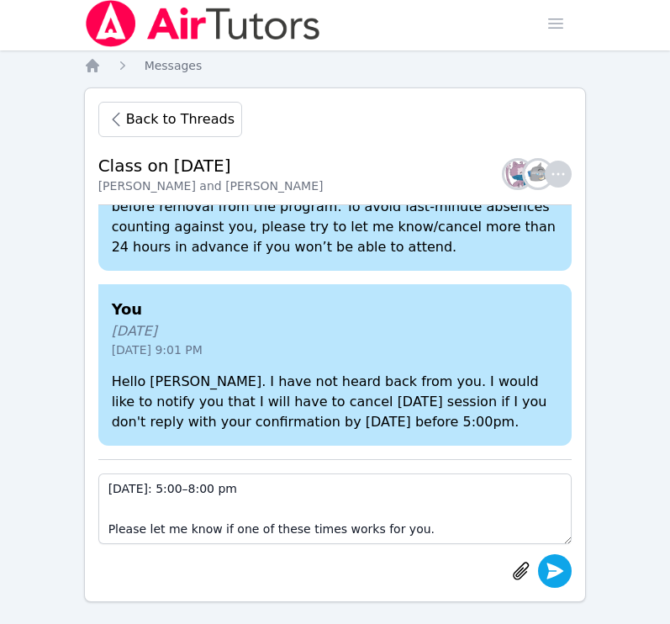
click at [407, 574] on icon "submit" at bounding box center [555, 570] width 17 height 16
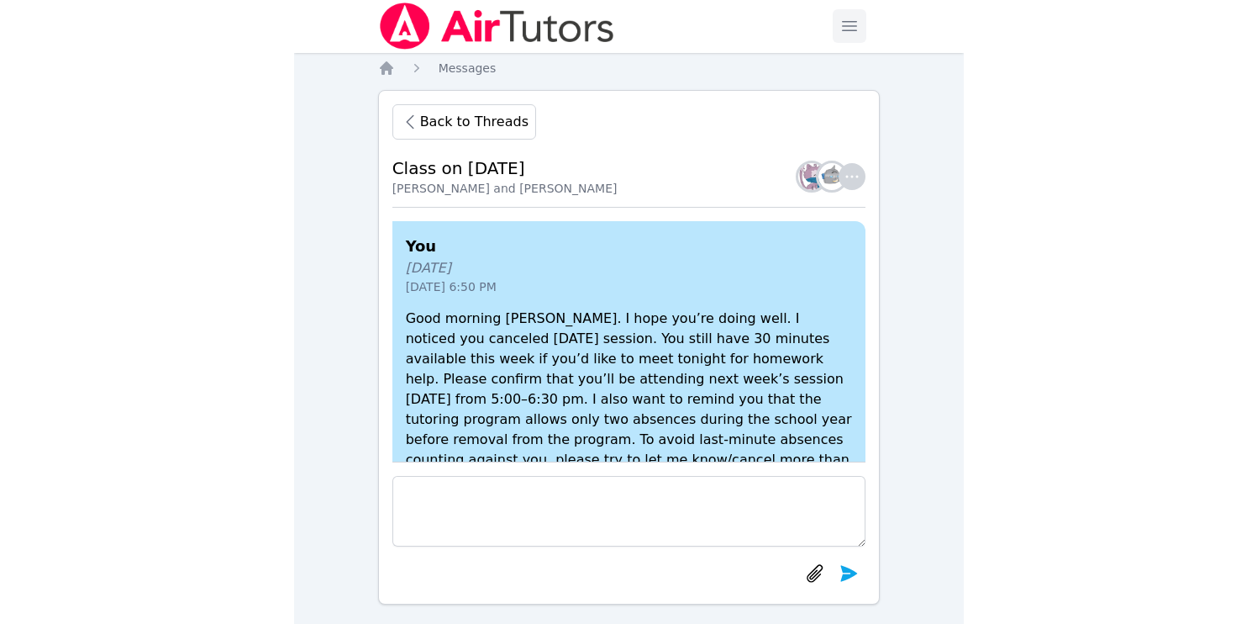
scroll to position [0, 0]
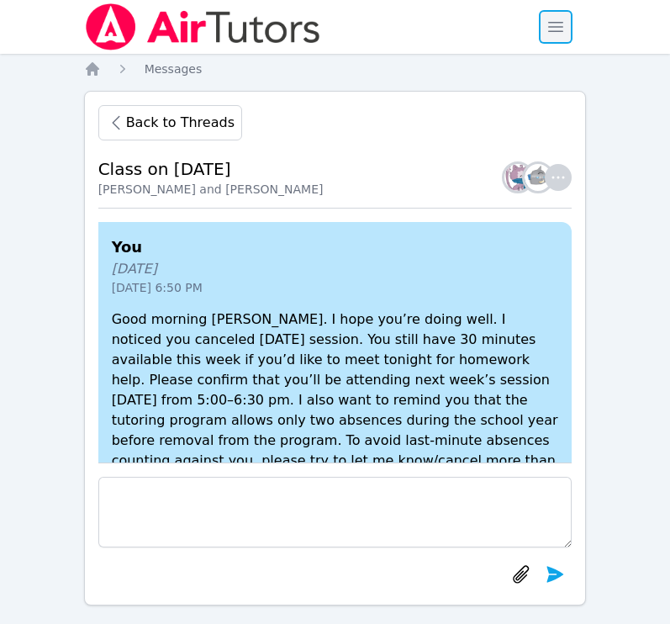
click at [407, 25] on span "button" at bounding box center [555, 26] width 37 height 37
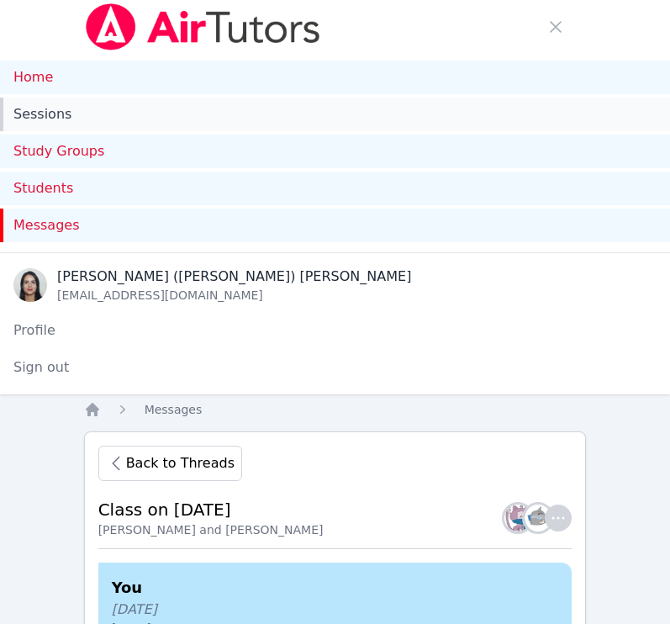
click at [69, 106] on link "Sessions" at bounding box center [335, 114] width 670 height 34
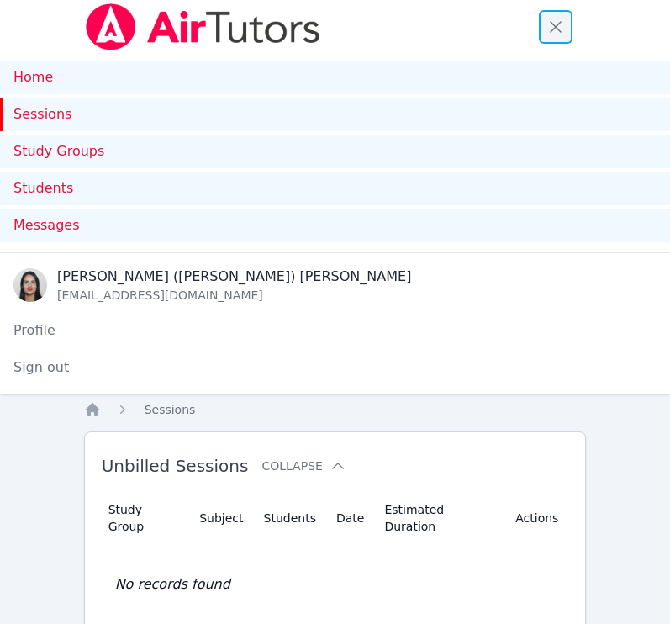
click at [407, 27] on span "button" at bounding box center [555, 26] width 37 height 37
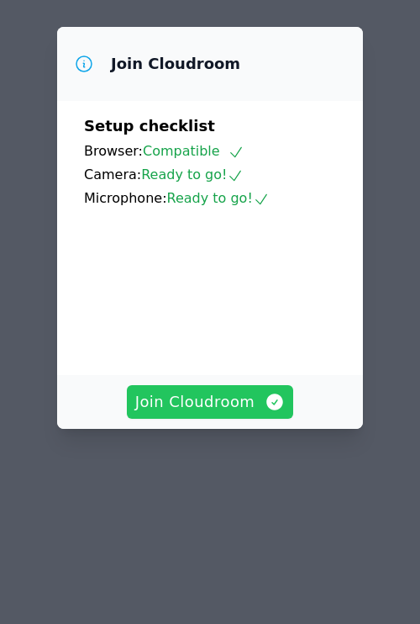
click at [207, 419] on button "Join Cloudroom" at bounding box center [210, 402] width 167 height 34
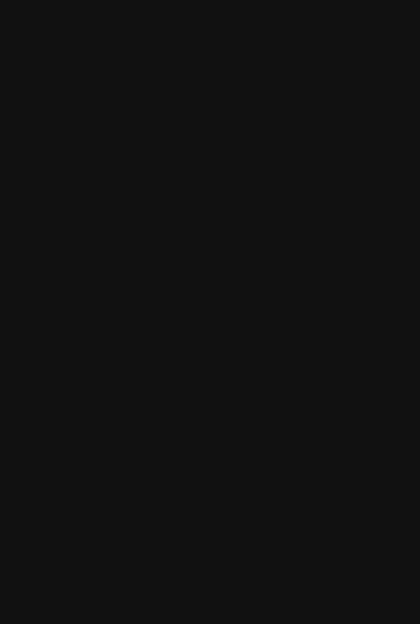
scroll to position [484, 0]
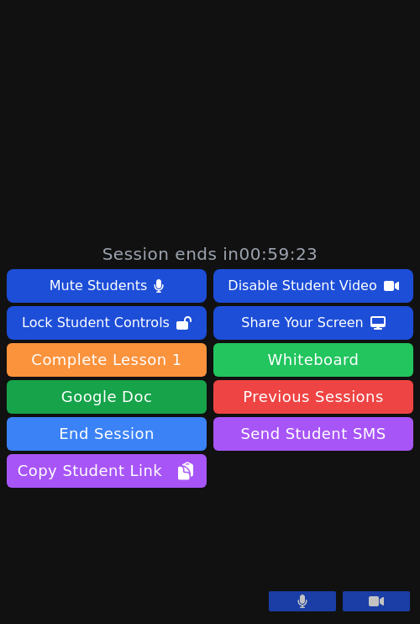
click at [299, 343] on button "Whiteboard" at bounding box center [313, 360] width 200 height 34
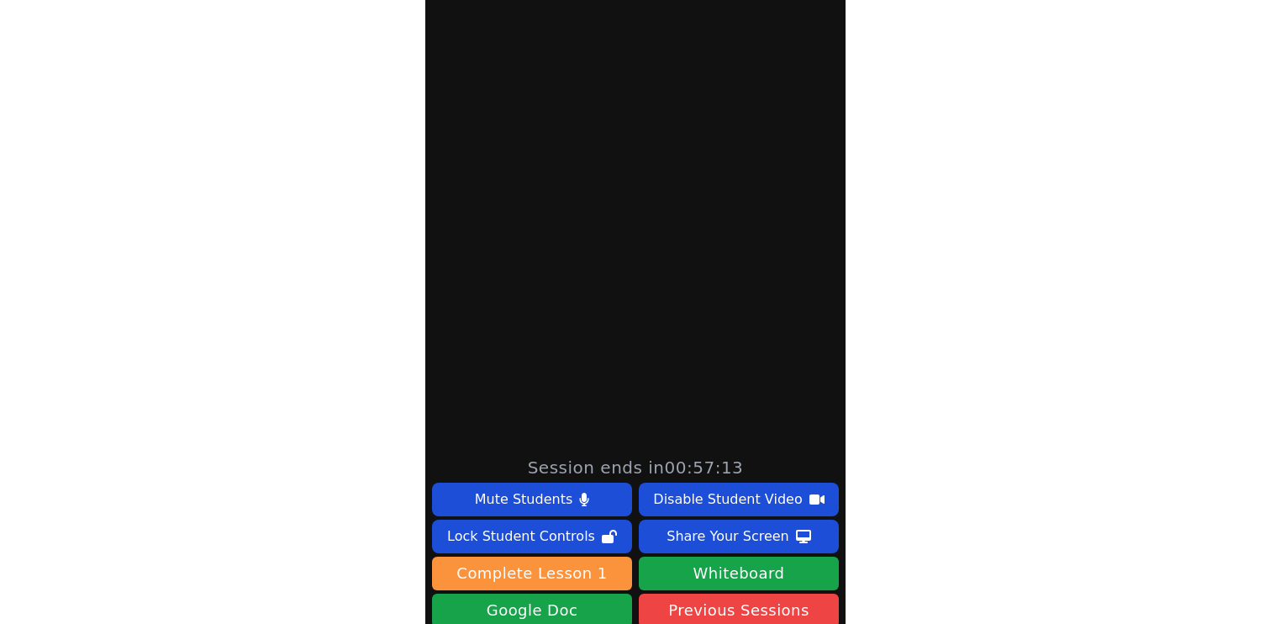
scroll to position [0, 0]
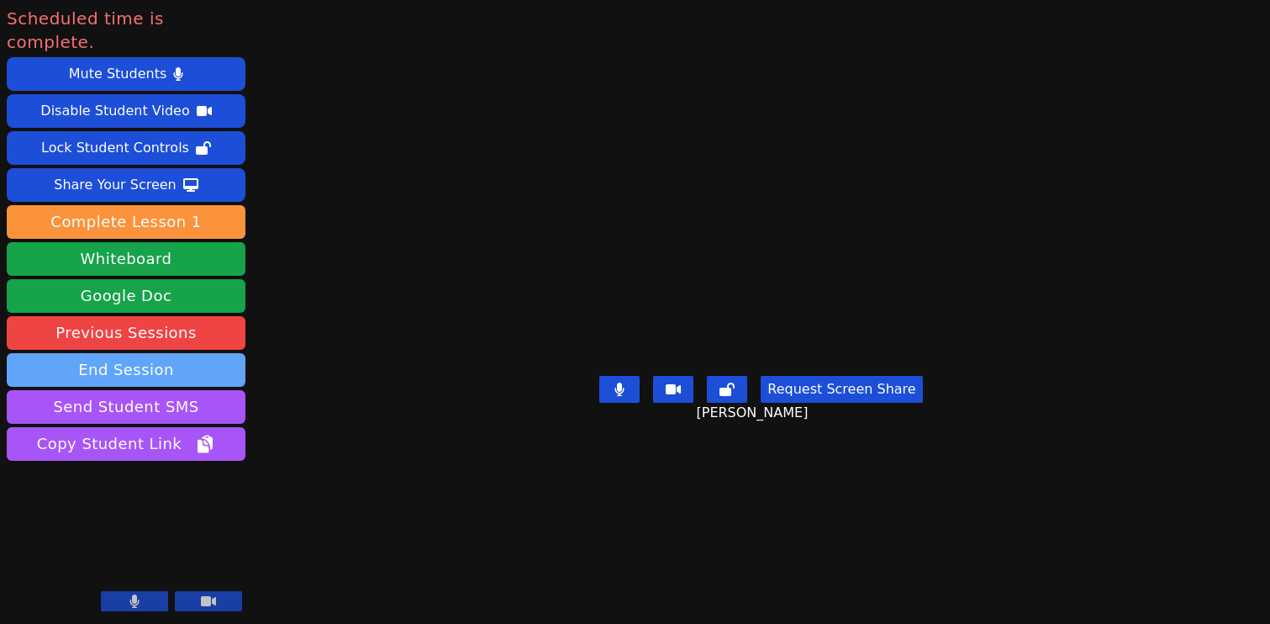
click at [155, 353] on button "End Session" at bounding box center [126, 370] width 239 height 34
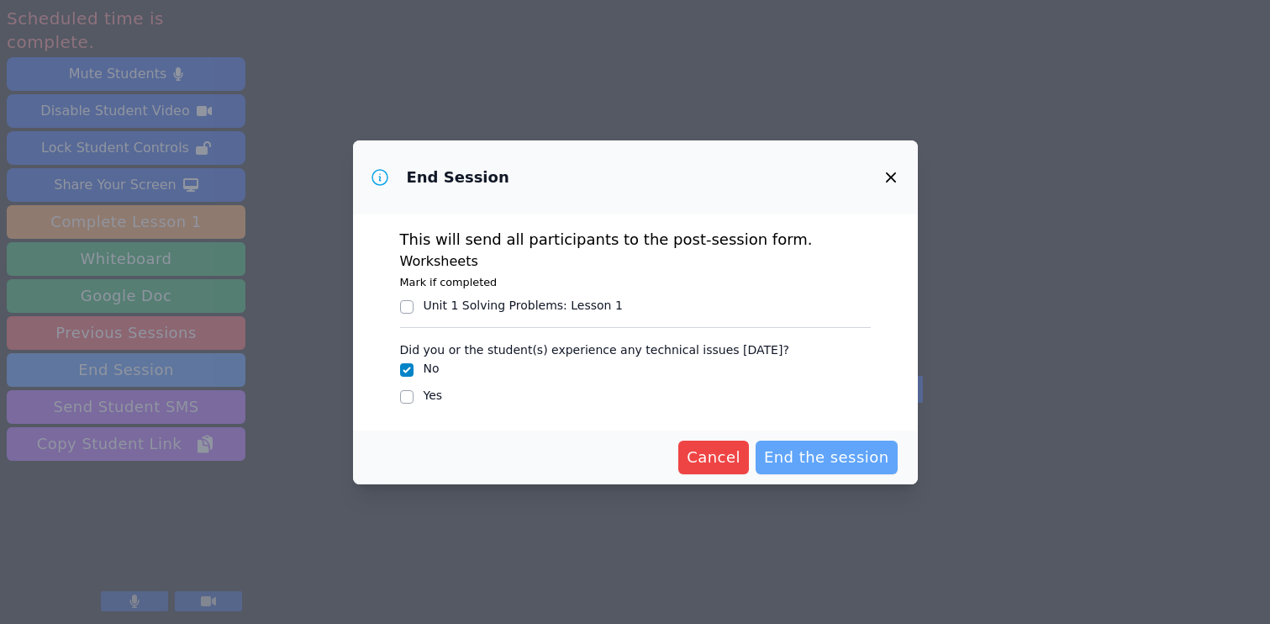
click at [419, 461] on span "End the session" at bounding box center [826, 457] width 125 height 24
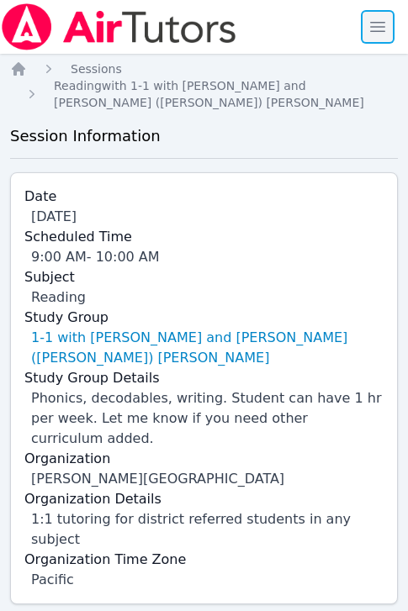
click at [382, 35] on span "button" at bounding box center [377, 26] width 37 height 37
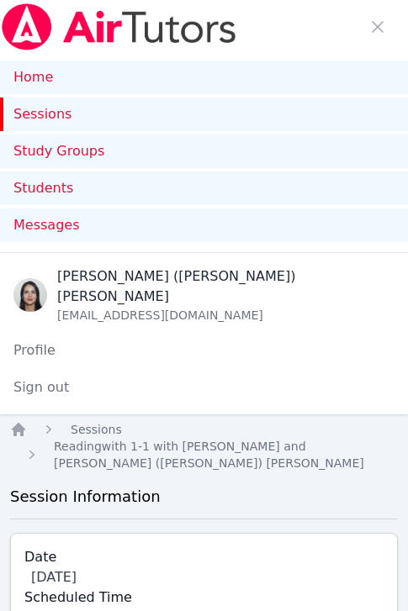
click at [53, 109] on link "Sessions" at bounding box center [204, 114] width 408 height 34
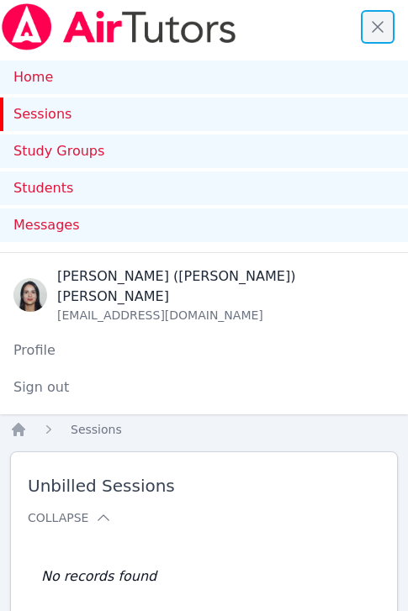
click at [377, 32] on span "button" at bounding box center [377, 26] width 37 height 37
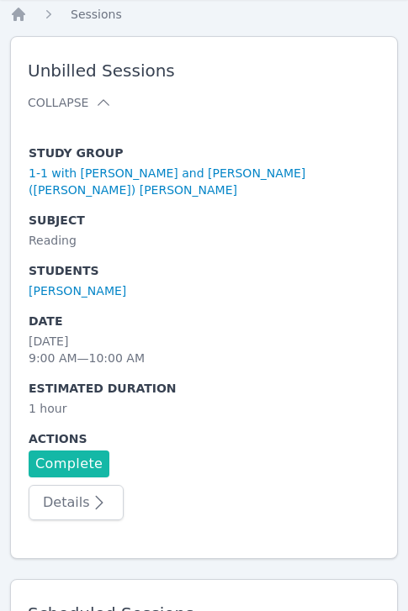
click at [61, 461] on link "Complete" at bounding box center [69, 463] width 81 height 27
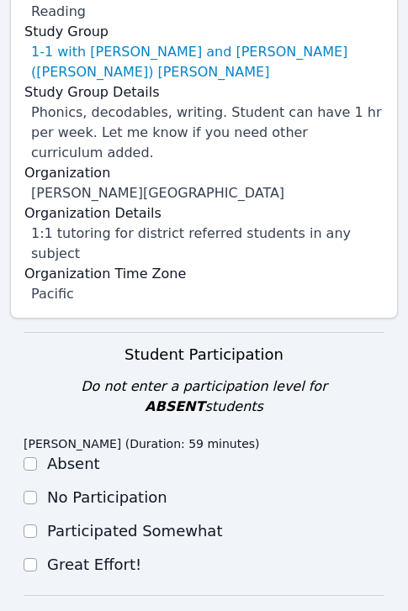
scroll to position [610, 0]
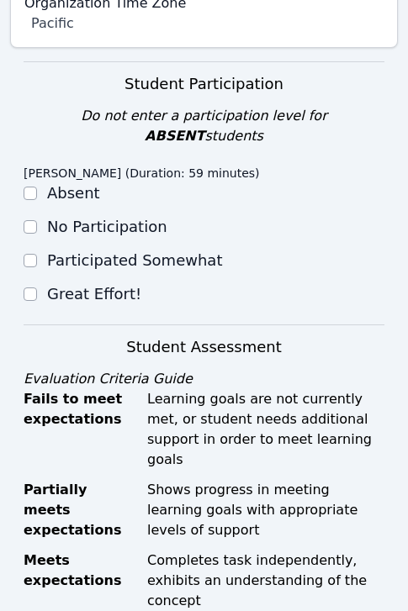
click at [95, 285] on label "Great Effort!" at bounding box center [94, 294] width 94 height 18
click at [37, 287] on input "Great Effort!" at bounding box center [30, 293] width 13 height 13
checkbox input "true"
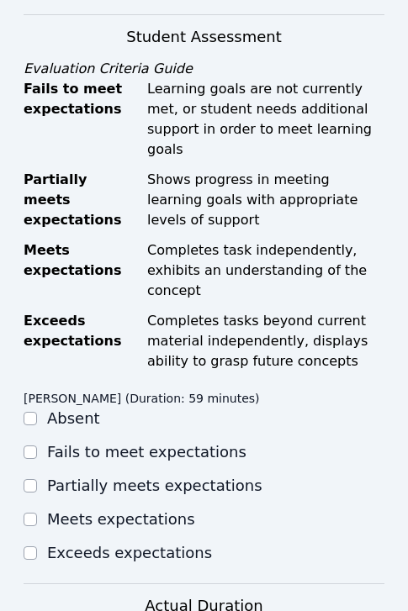
scroll to position [928, 0]
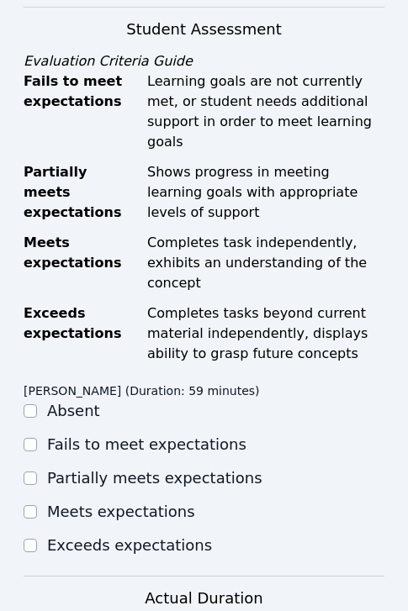
click at [90, 503] on label "Meets expectations" at bounding box center [121, 512] width 148 height 18
click at [37, 505] on input "Meets expectations" at bounding box center [30, 511] width 13 height 13
checkbox input "true"
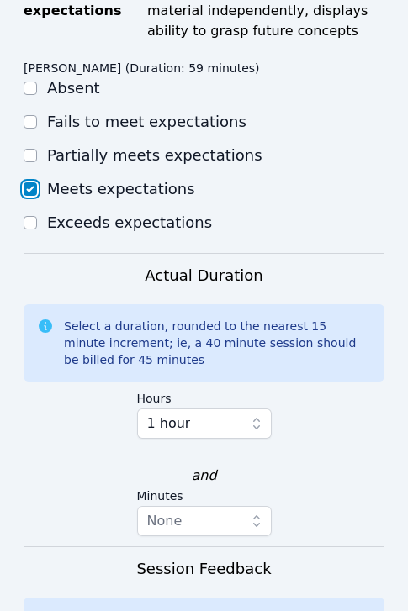
scroll to position [1425, 0]
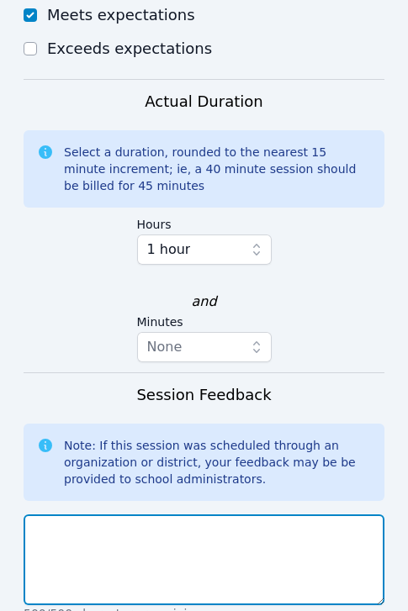
click at [281, 514] on textarea at bounding box center [204, 559] width 361 height 91
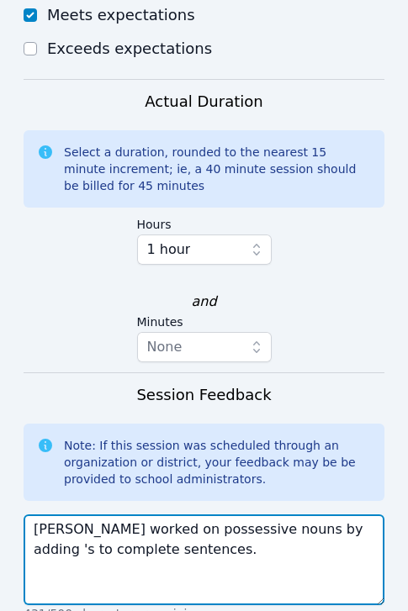
click at [252, 514] on textarea "Dante worked on possessive nouns by adding 's to complete sentences." at bounding box center [204, 559] width 361 height 91
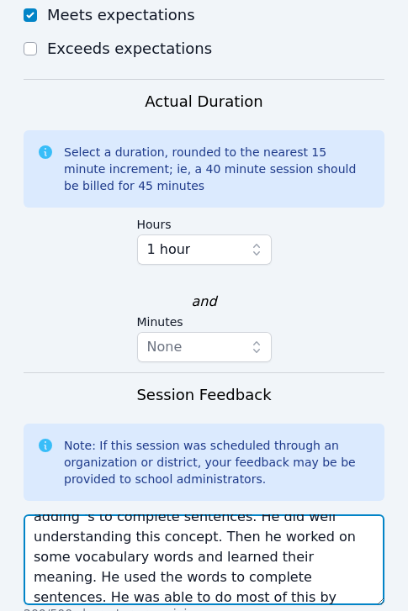
scroll to position [53, 0]
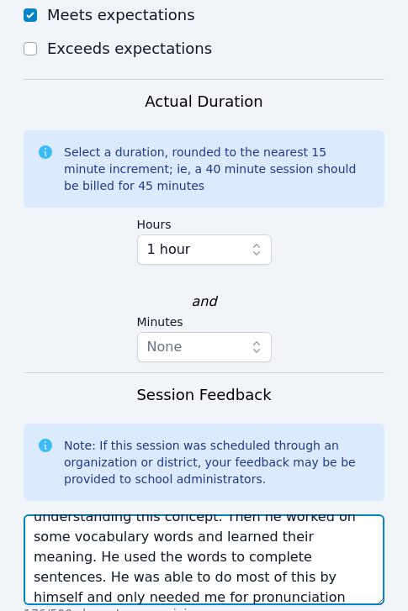
click at [302, 514] on textarea "Dante worked on possessive nouns by adding 's to complete sentences. He did wel…" at bounding box center [204, 559] width 361 height 91
click at [298, 514] on textarea "Dante worked on possessive nouns by adding 's to complete sentences. He did wel…" at bounding box center [204, 559] width 361 height 91
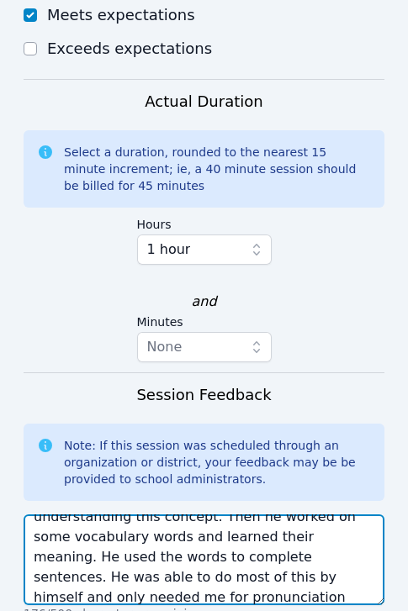
click at [298, 514] on textarea "Dante worked on possessive nouns by adding 's to complete sentences. He did wel…" at bounding box center [204, 559] width 361 height 91
paste textarea "’s to complete sentences and showed good understanding of the concept. He also …"
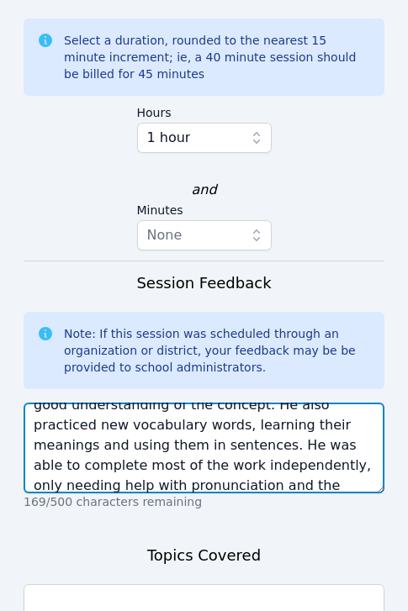
scroll to position [1628, 0]
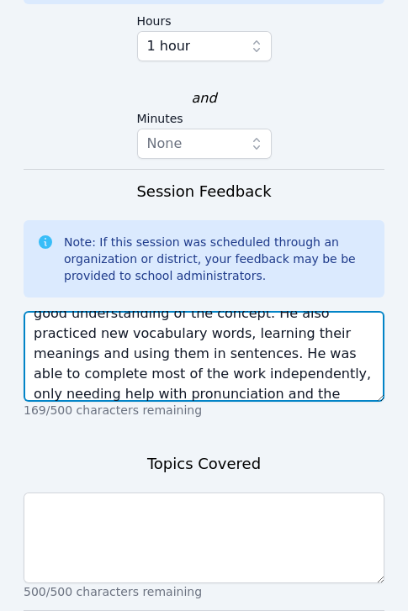
type textarea "Dante worked on possessive nouns by adding ’s to complete sentences and showed …"
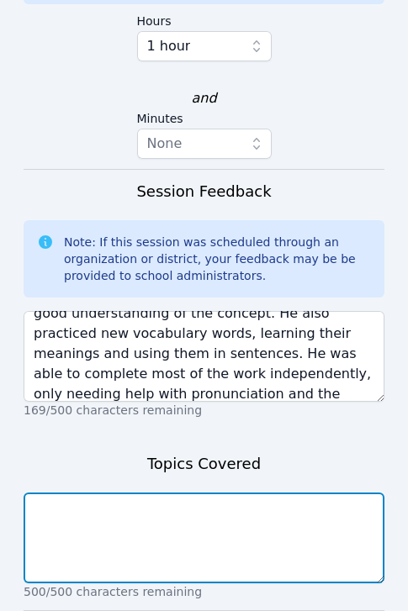
click at [235, 492] on textarea at bounding box center [204, 537] width 361 height 91
paste textarea "Dante worked on possessive nouns by adding ’s to complete sentences and showed …"
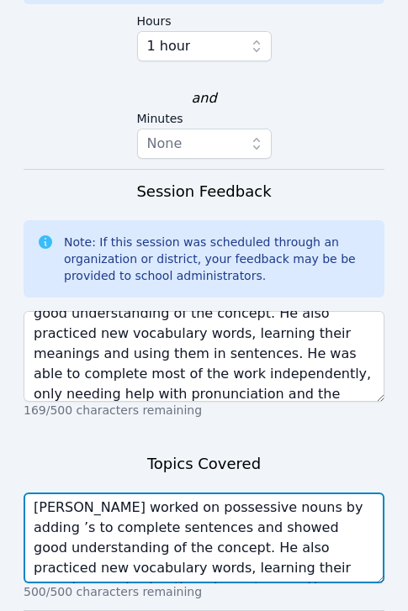
scroll to position [53, 0]
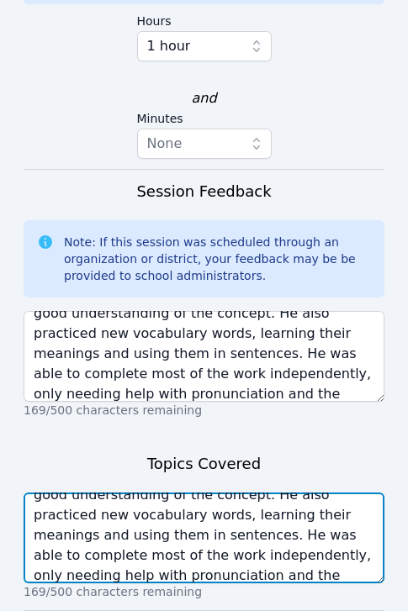
type textarea "Dante worked on possessive nouns by adding ’s to complete sentences and showed …"
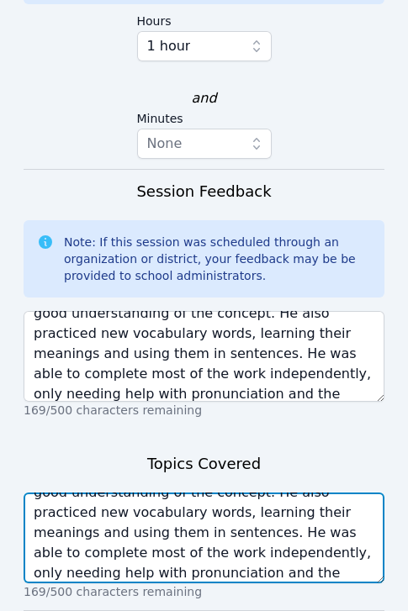
scroll to position [56, 0]
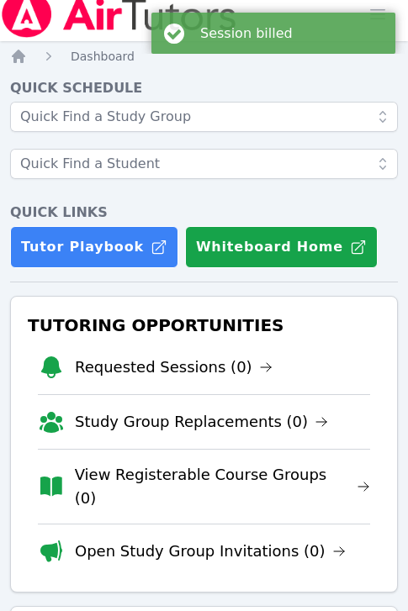
scroll to position [1514, 0]
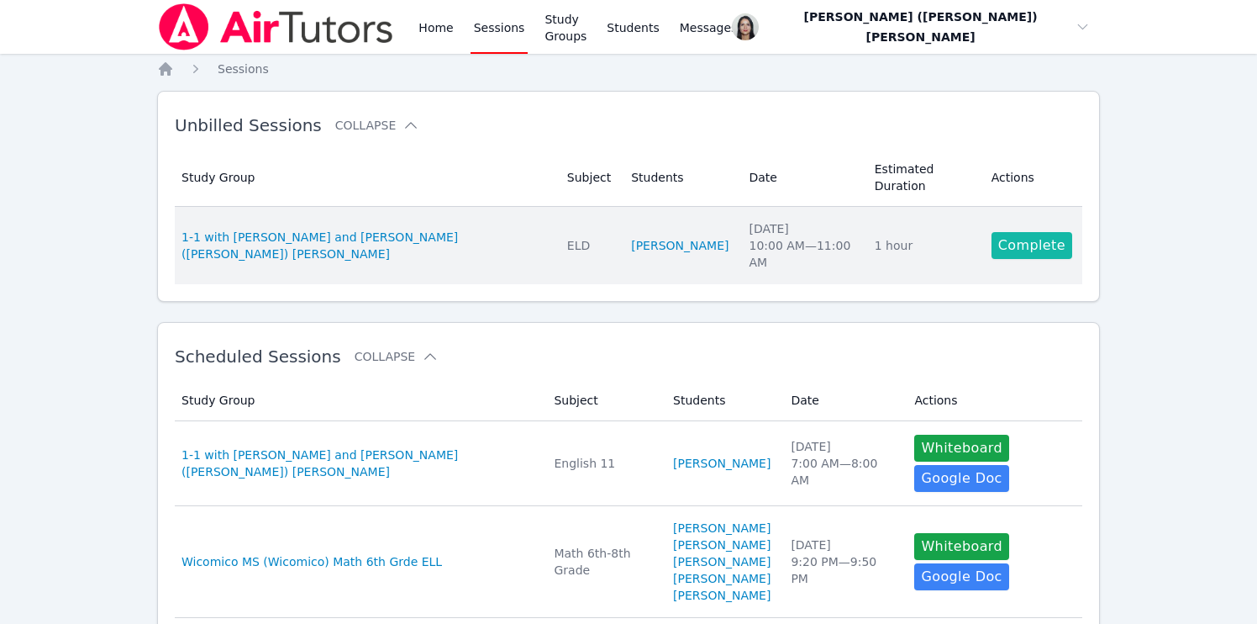
click at [1044, 242] on link "Complete" at bounding box center [1032, 245] width 81 height 27
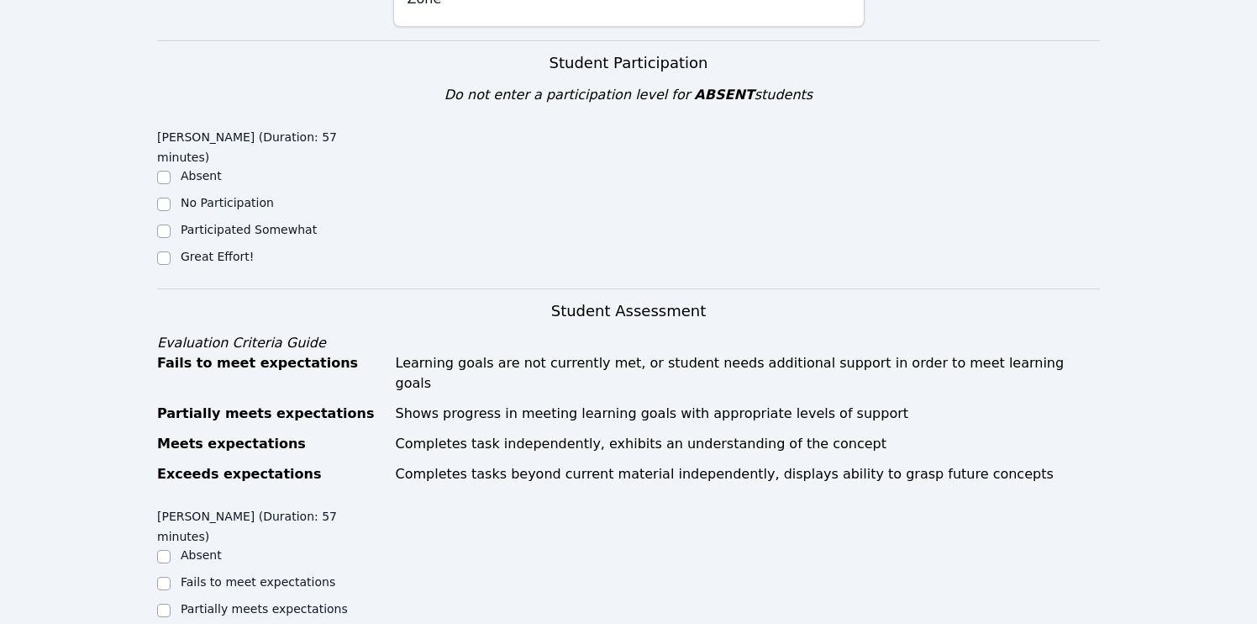
click at [213, 250] on label "Great Effort!" at bounding box center [217, 256] width 73 height 13
click at [171, 251] on input "Great Effort!" at bounding box center [163, 257] width 13 height 13
checkbox input "true"
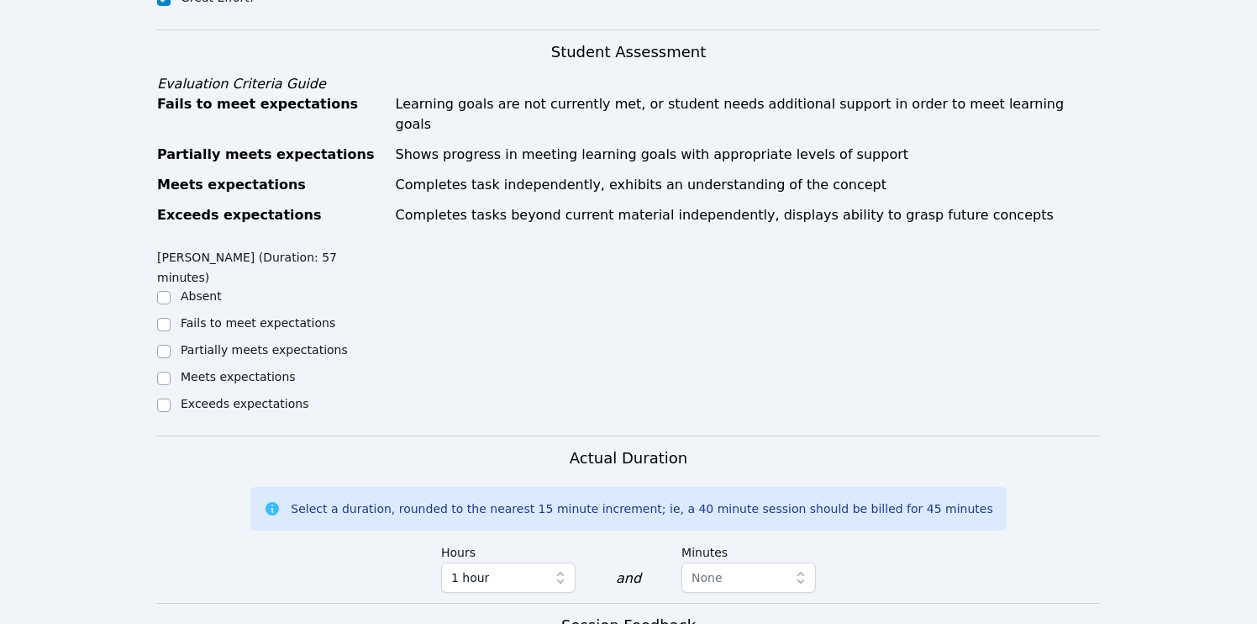
click at [250, 368] on div "Meets expectations" at bounding box center [238, 376] width 115 height 17
click at [223, 368] on div "Meets expectations" at bounding box center [238, 376] width 115 height 17
click at [168, 371] on input "Meets expectations" at bounding box center [163, 377] width 13 height 13
checkbox input "true"
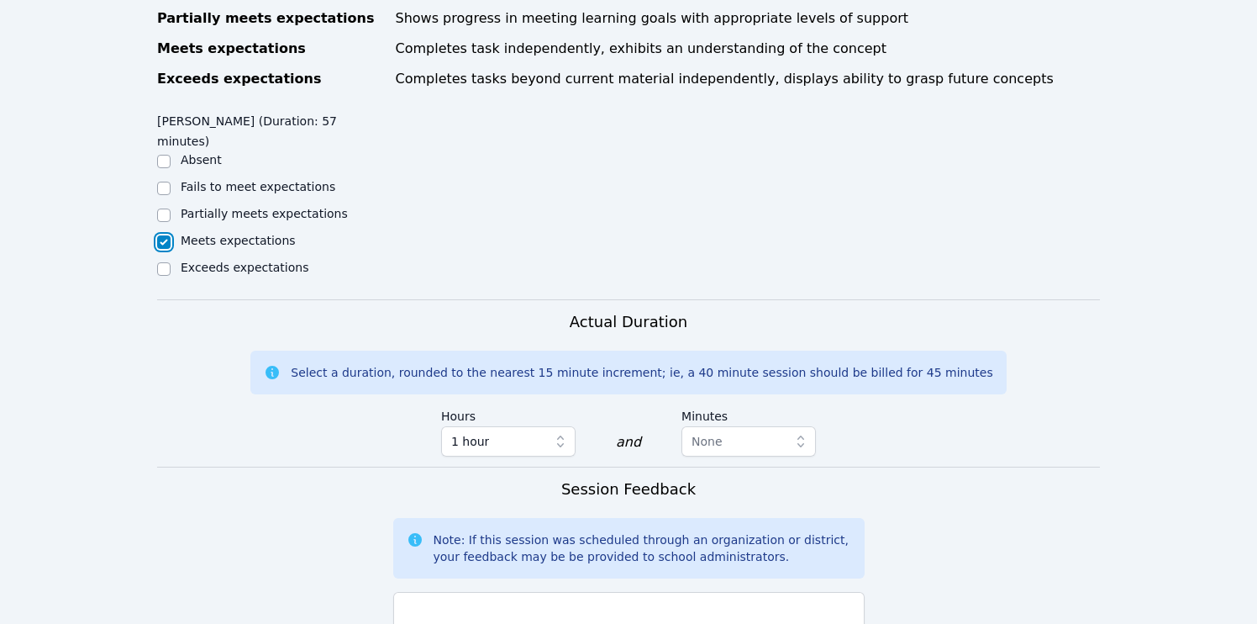
scroll to position [968, 0]
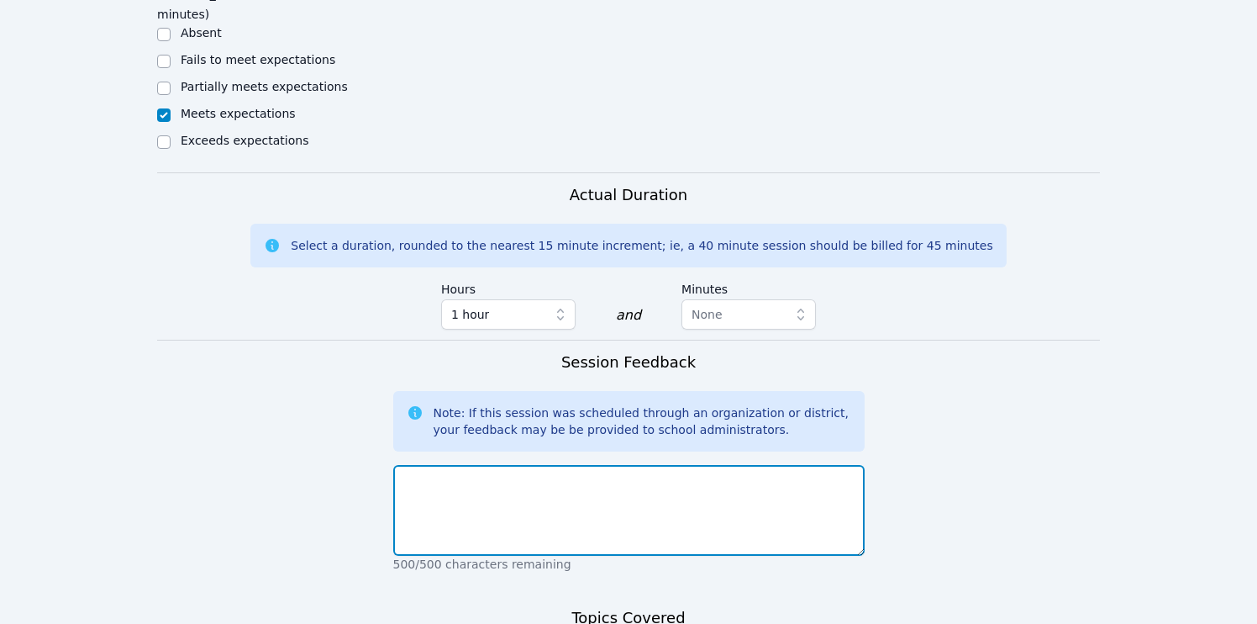
click at [545, 465] on textarea at bounding box center [628, 510] width 471 height 91
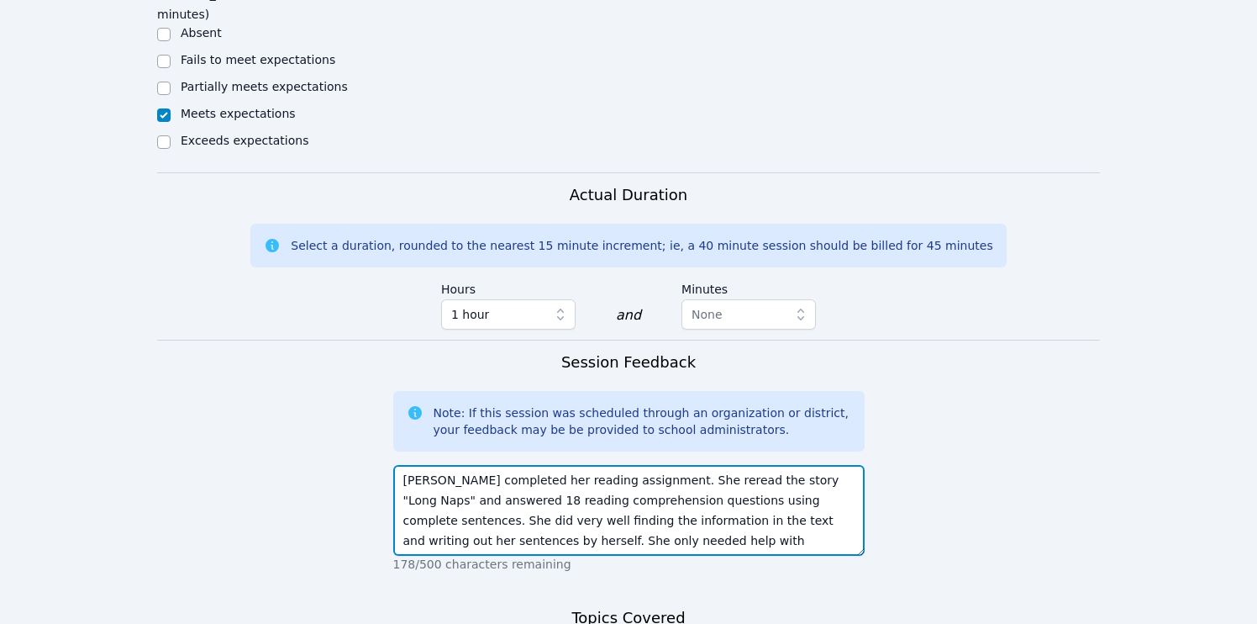
scroll to position [12, 0]
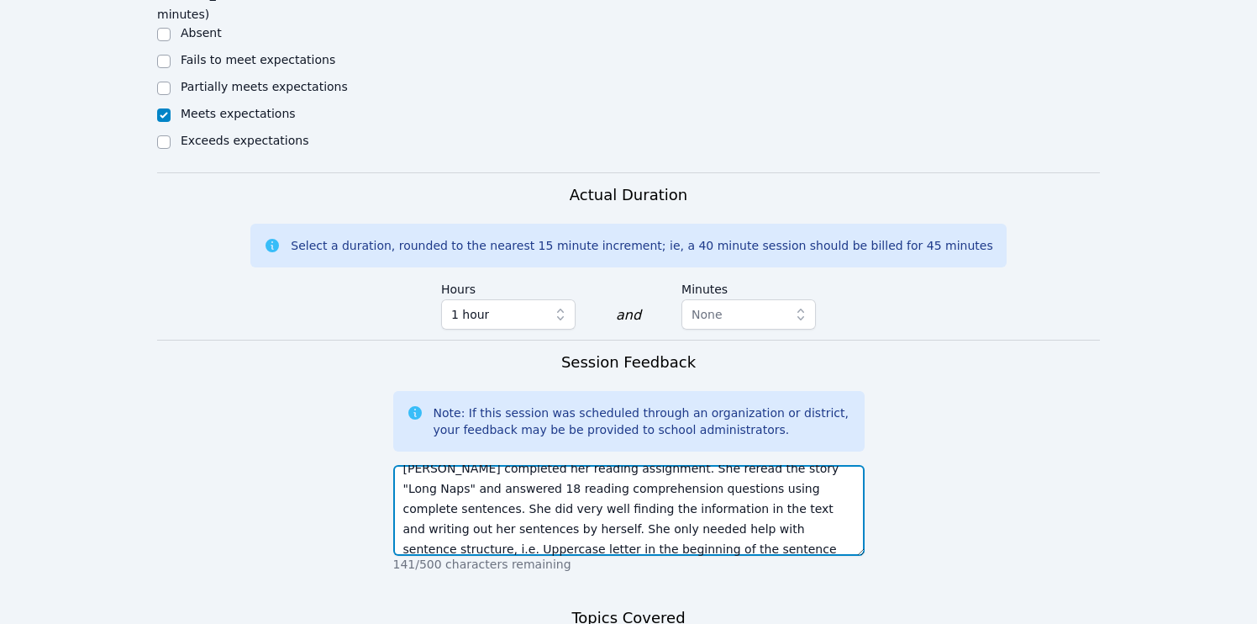
click at [640, 465] on textarea "Lucianna completed her reading assignment. She reread the story "Long Naps" and…" at bounding box center [628, 510] width 471 height 91
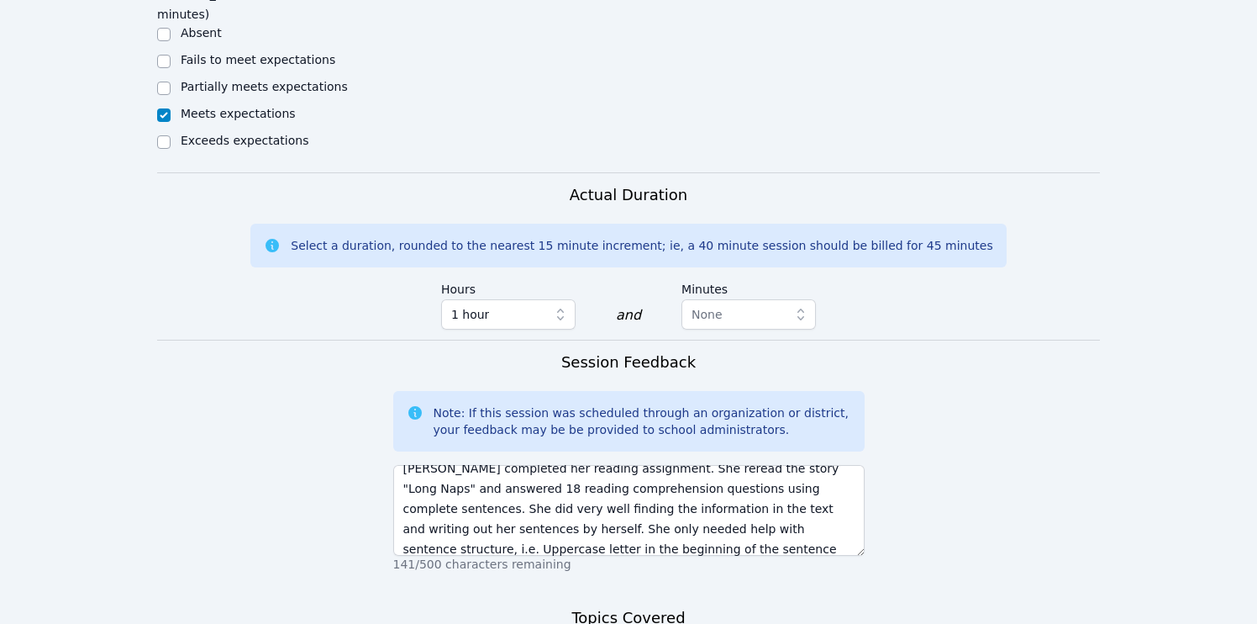
click at [772, 556] on p "141/500 characters remaining" at bounding box center [628, 564] width 471 height 17
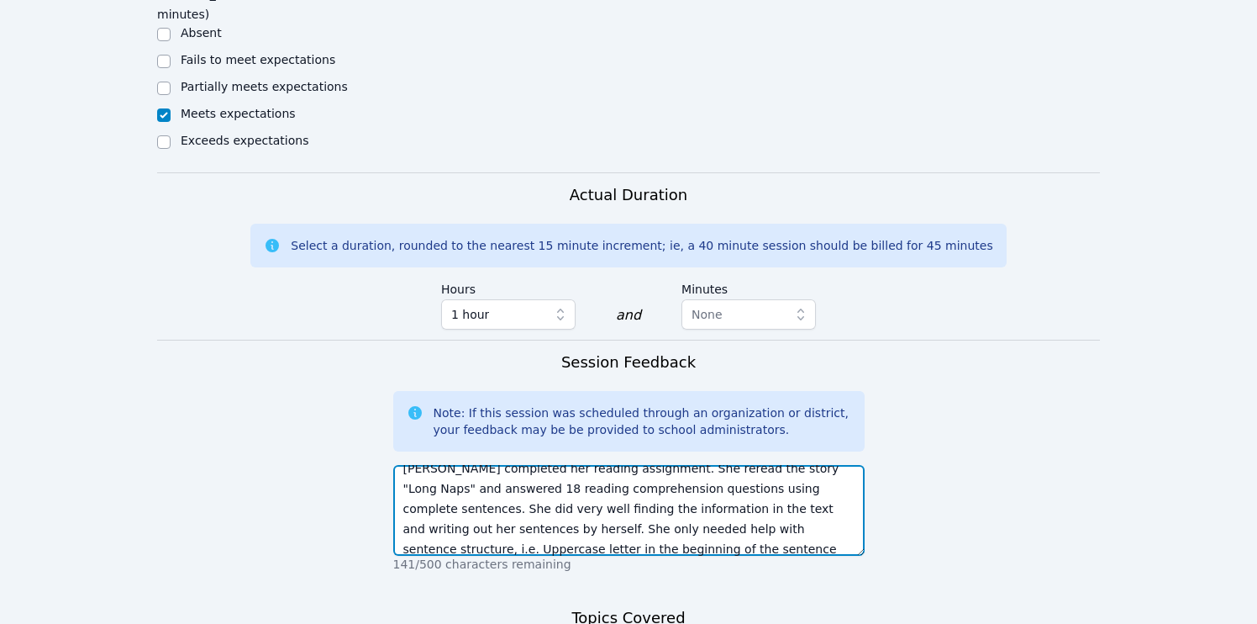
click at [769, 508] on textarea "Lucianna completed her reading assignment. She reread the story "Long Naps" and…" at bounding box center [628, 510] width 471 height 91
click at [749, 487] on textarea "Lucianna completed her reading assignment. She reread the story "Long Naps" and…" at bounding box center [628, 510] width 471 height 91
click at [749, 488] on textarea "Lucianna completed her reading assignment. She reread the story "Long Naps" and…" at bounding box center [628, 510] width 471 height 91
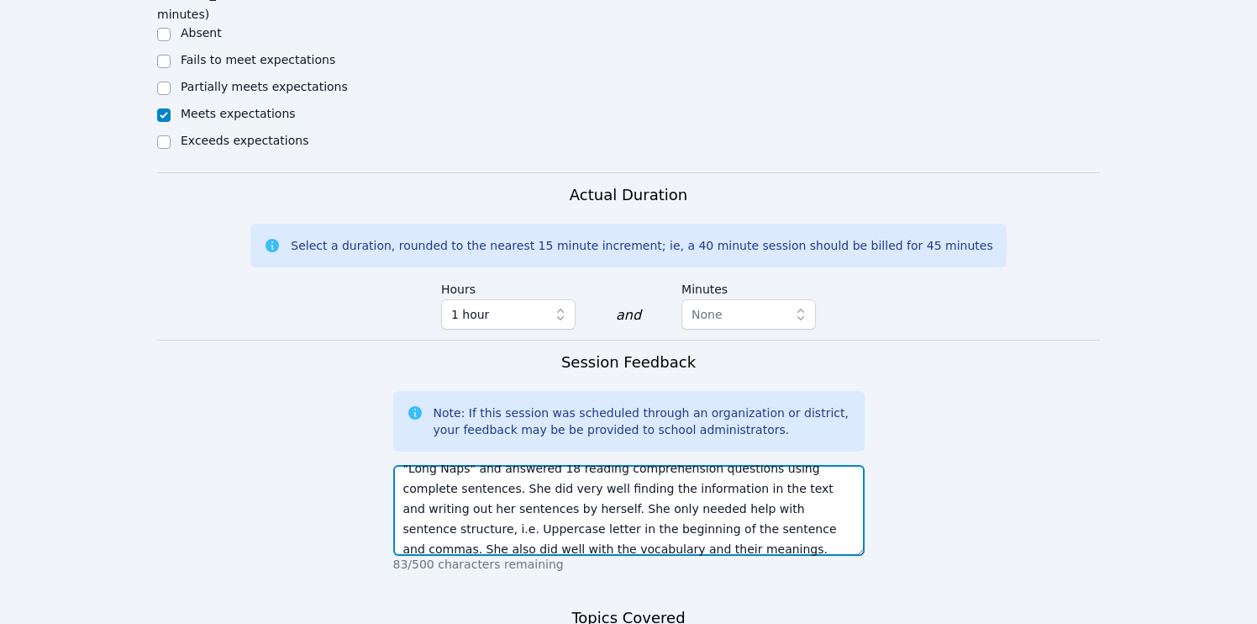
paste textarea "“Long Naps” and answered 18 comprehension questions using complete sentences. S…"
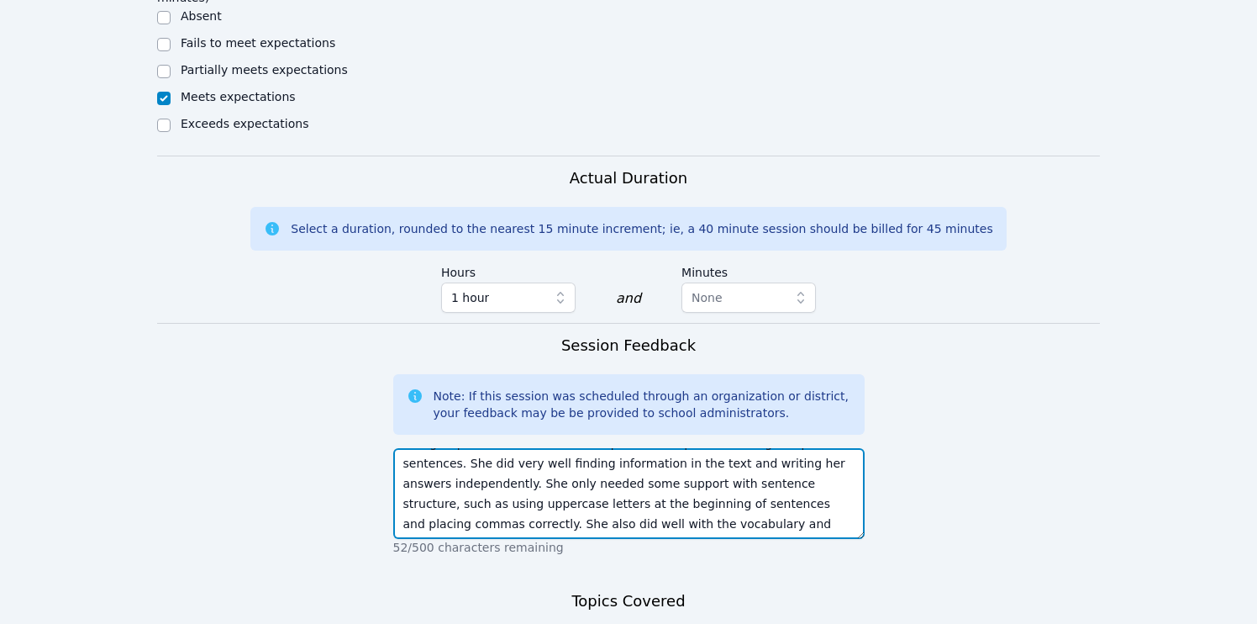
scroll to position [988, 0]
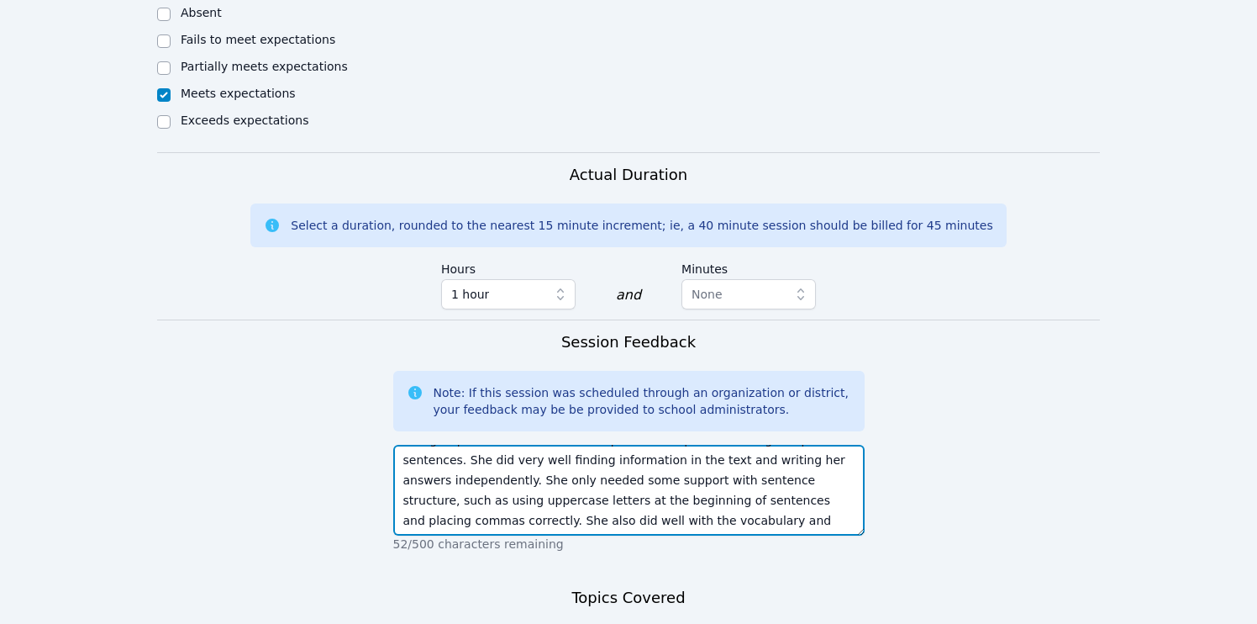
click at [640, 472] on textarea "Lucianna completed her reading assignment. She reread the story “Long Naps” and…" at bounding box center [628, 490] width 471 height 91
click at [640, 473] on textarea "Lucianna completed her reading assignment. She reread the story “Long Naps” and…" at bounding box center [628, 490] width 471 height 91
type textarea "Lucianna completed her reading assignment. She reread the story “Long Naps” and…"
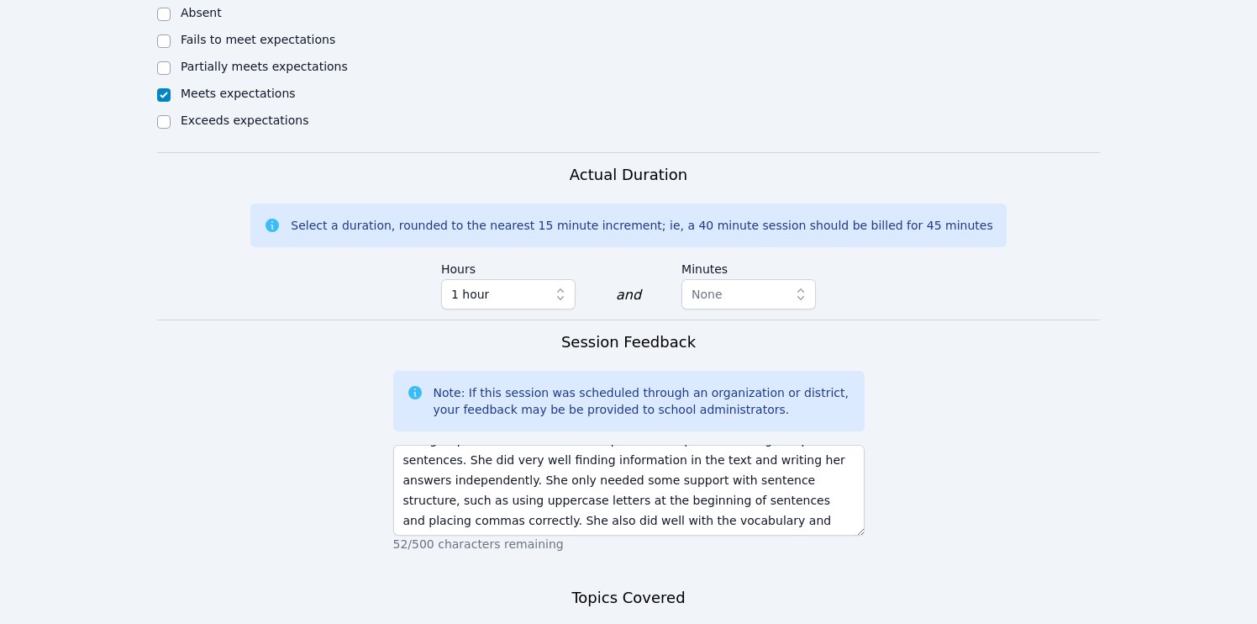
paste textarea "Lucianna completed her reading assignment. She reread the story “Long Naps” and…"
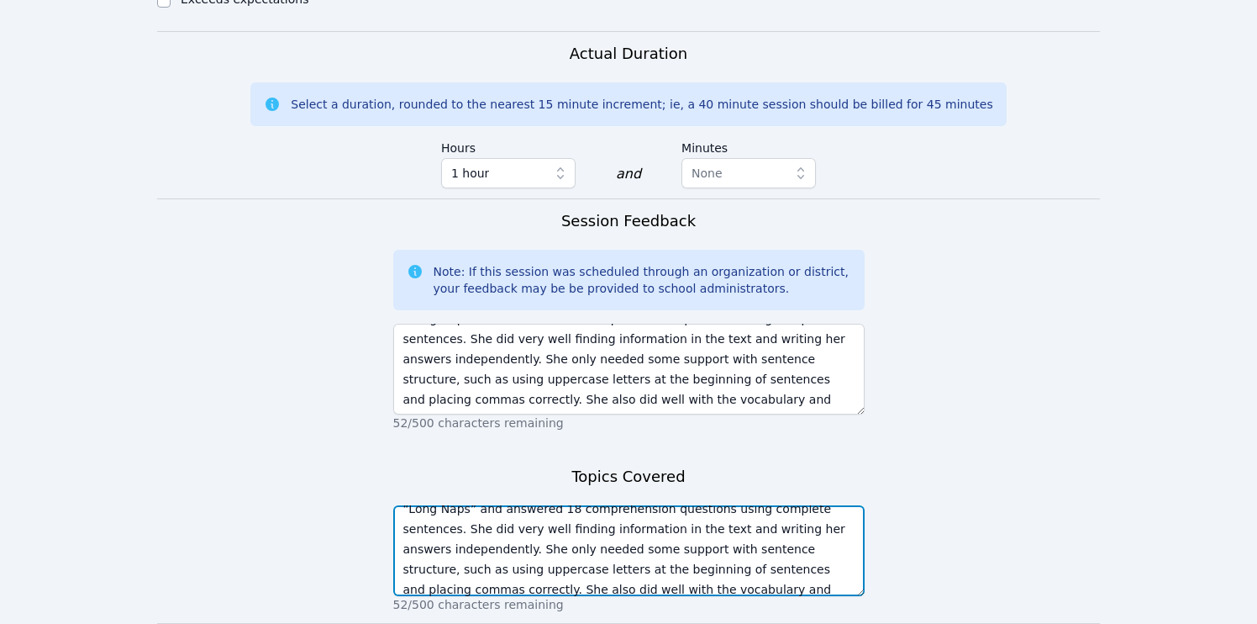
scroll to position [1197, 0]
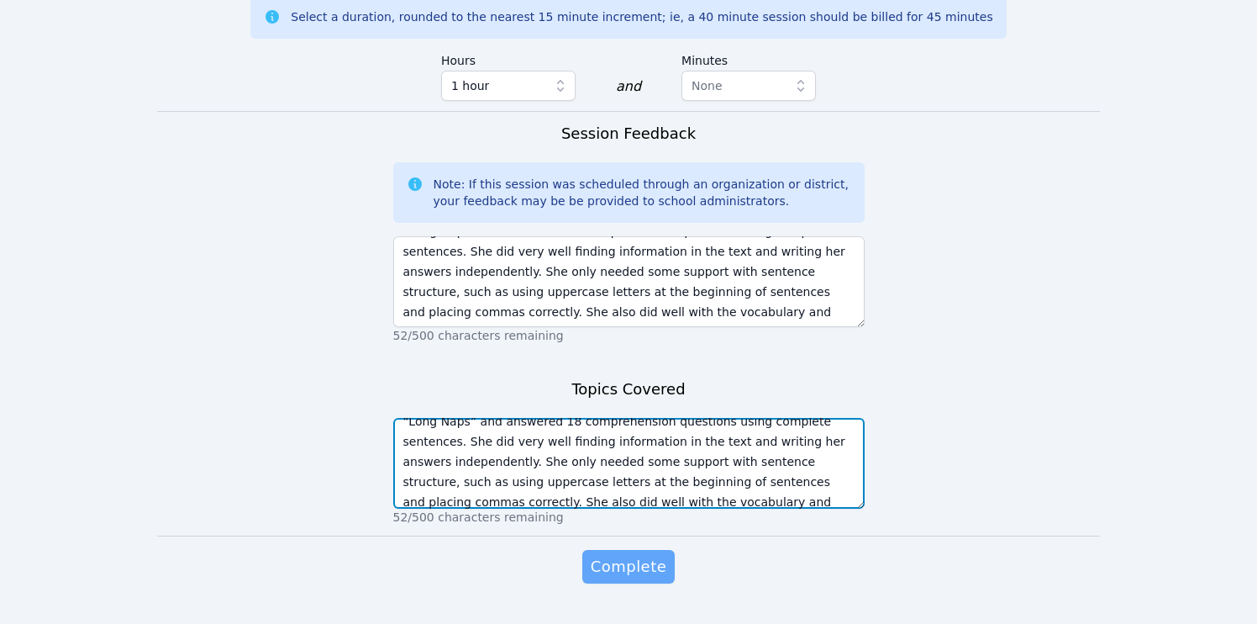
type textarea "Lucianna completed her reading assignment. She reread the story “Long Naps” and…"
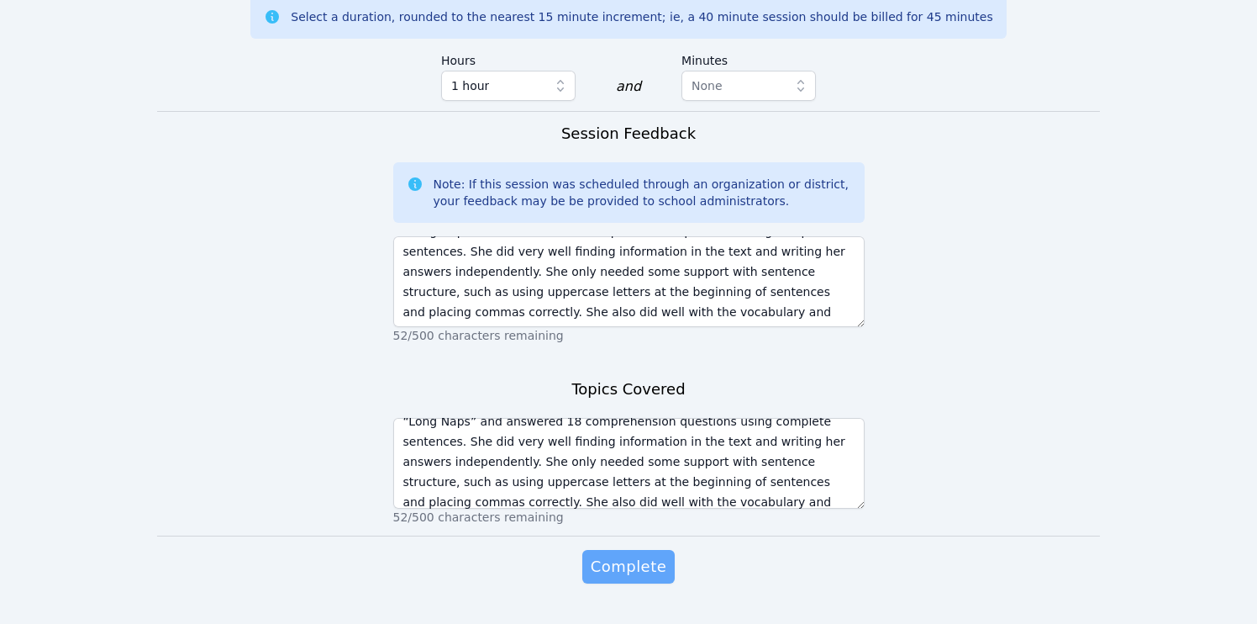
click at [632, 555] on span "Complete" at bounding box center [629, 567] width 76 height 24
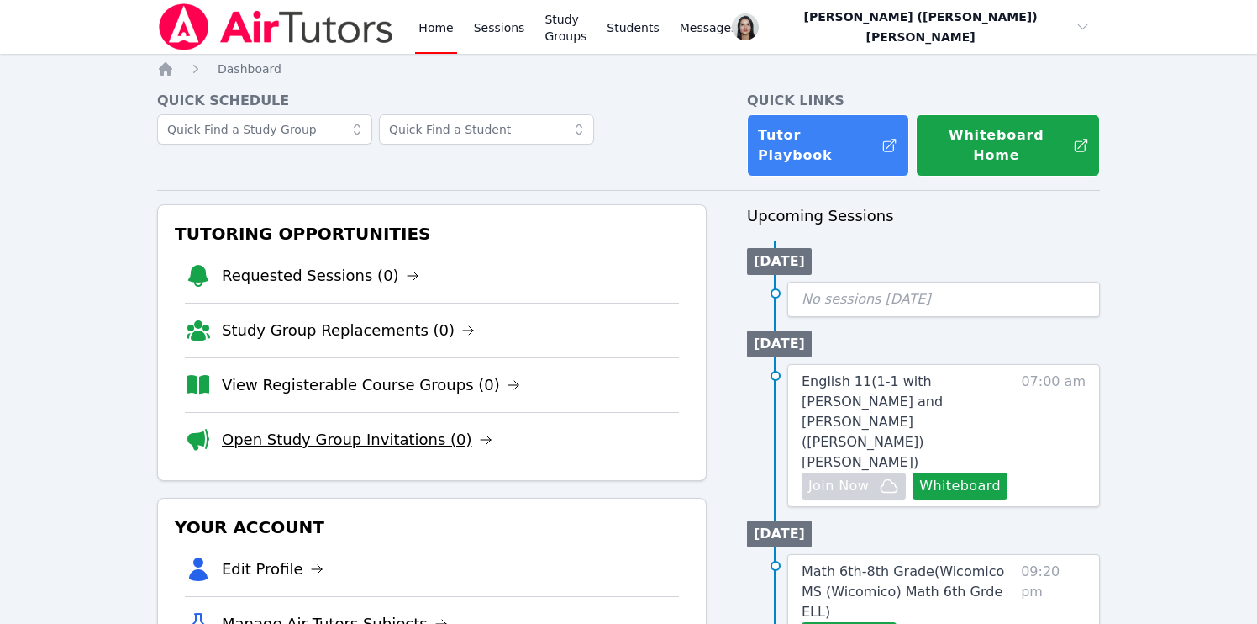
click at [328, 428] on link "Open Study Group Invitations (0)" at bounding box center [357, 440] width 271 height 24
click at [254, 373] on link "View Registerable Course Groups (0)" at bounding box center [371, 385] width 298 height 24
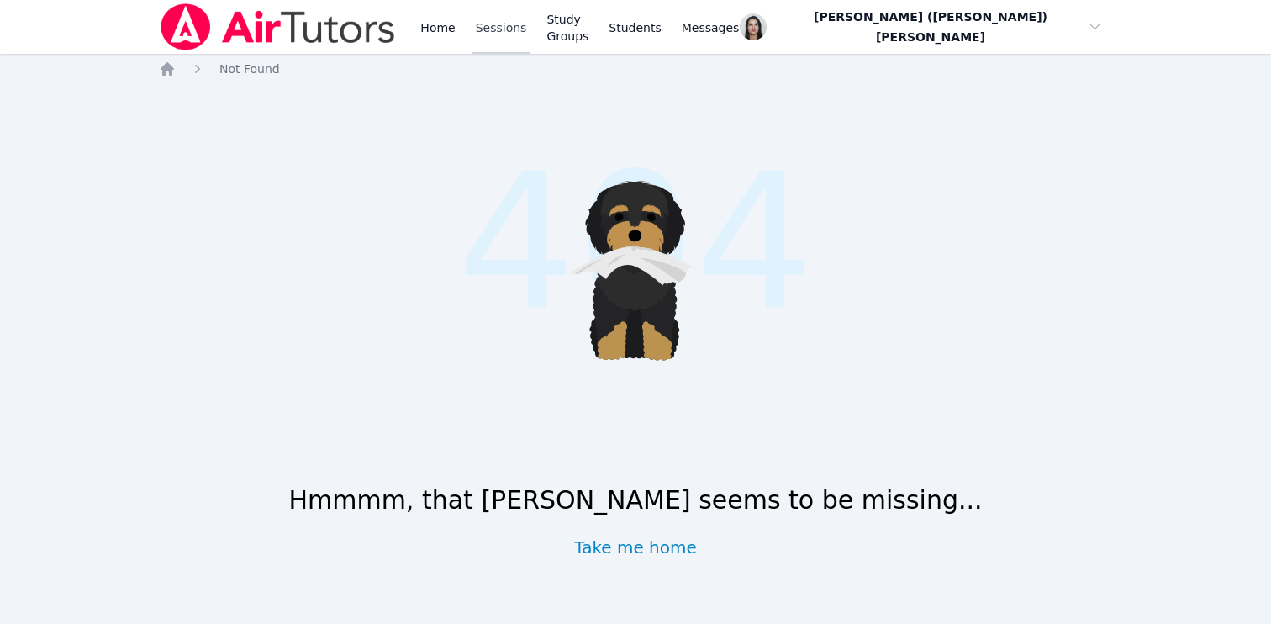
click at [505, 33] on link "Sessions" at bounding box center [501, 27] width 58 height 54
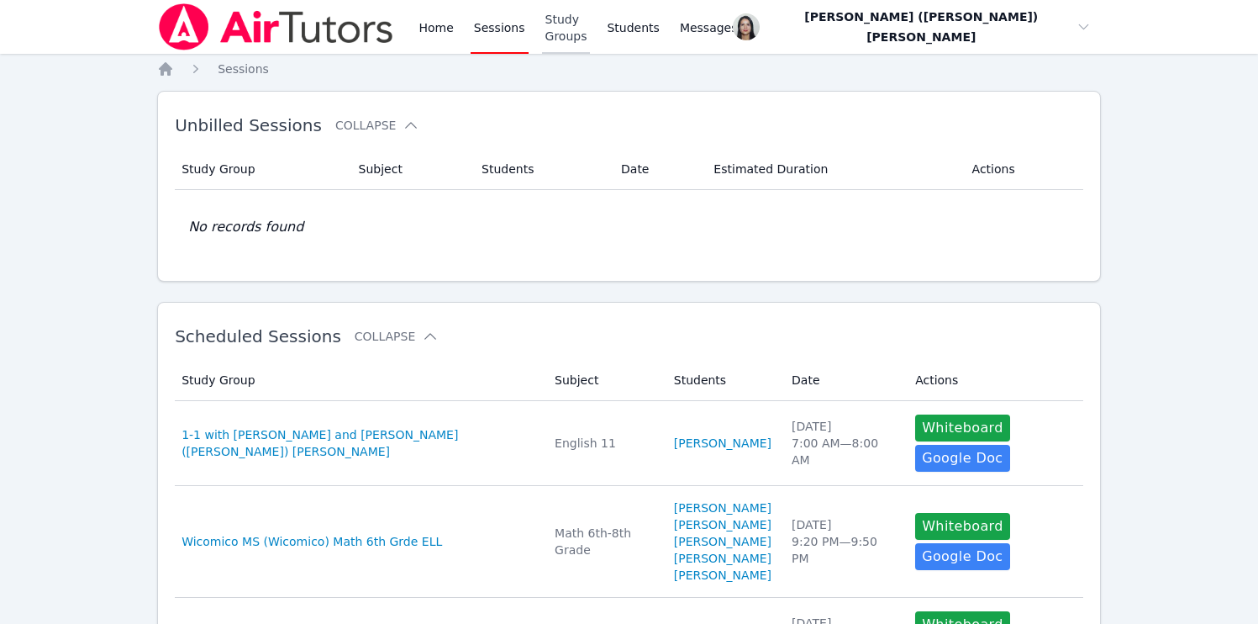
click at [591, 29] on link "Study Groups" at bounding box center [566, 27] width 49 height 54
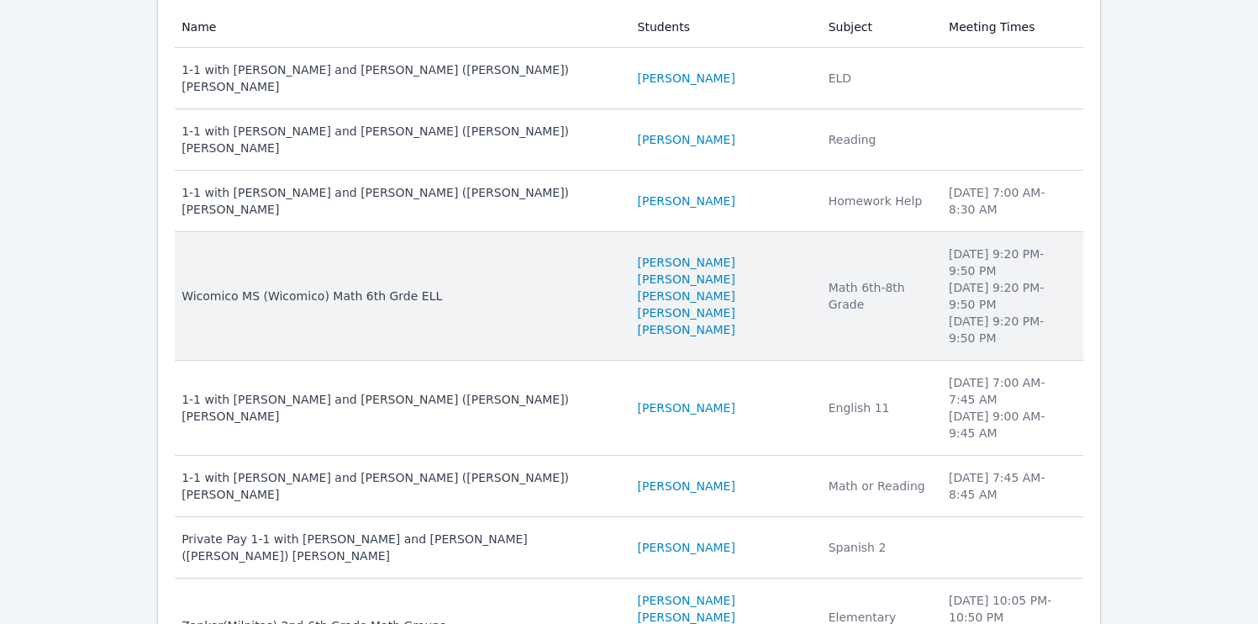
scroll to position [287, 0]
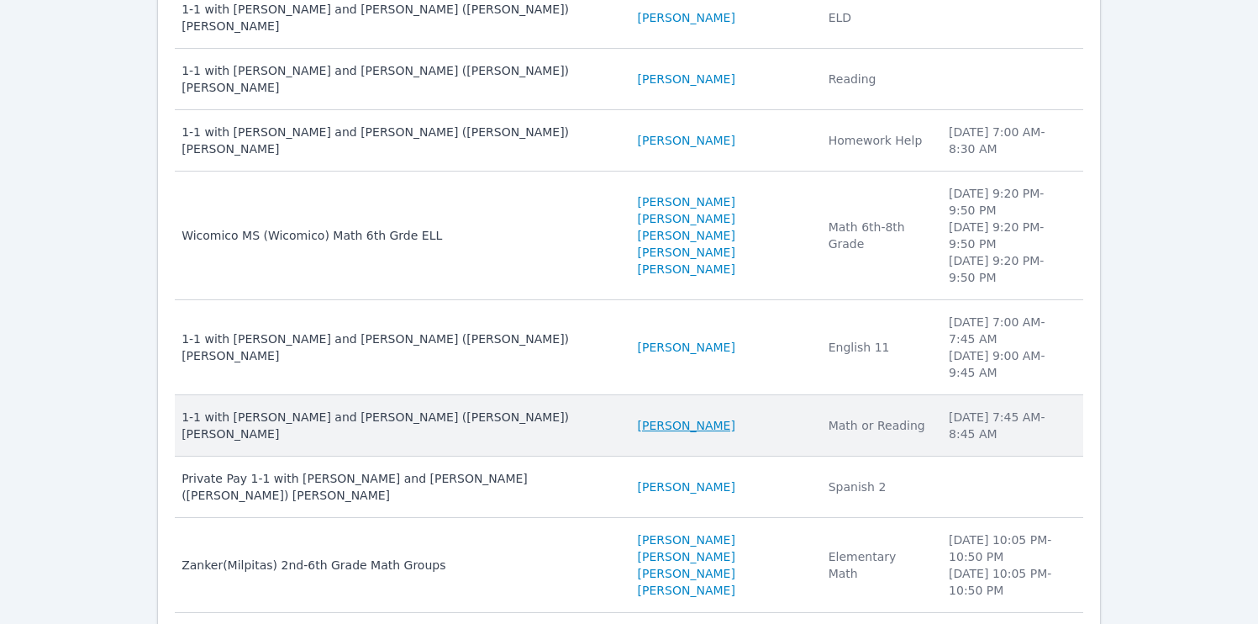
click at [641, 417] on link "[PERSON_NAME]" at bounding box center [686, 425] width 97 height 17
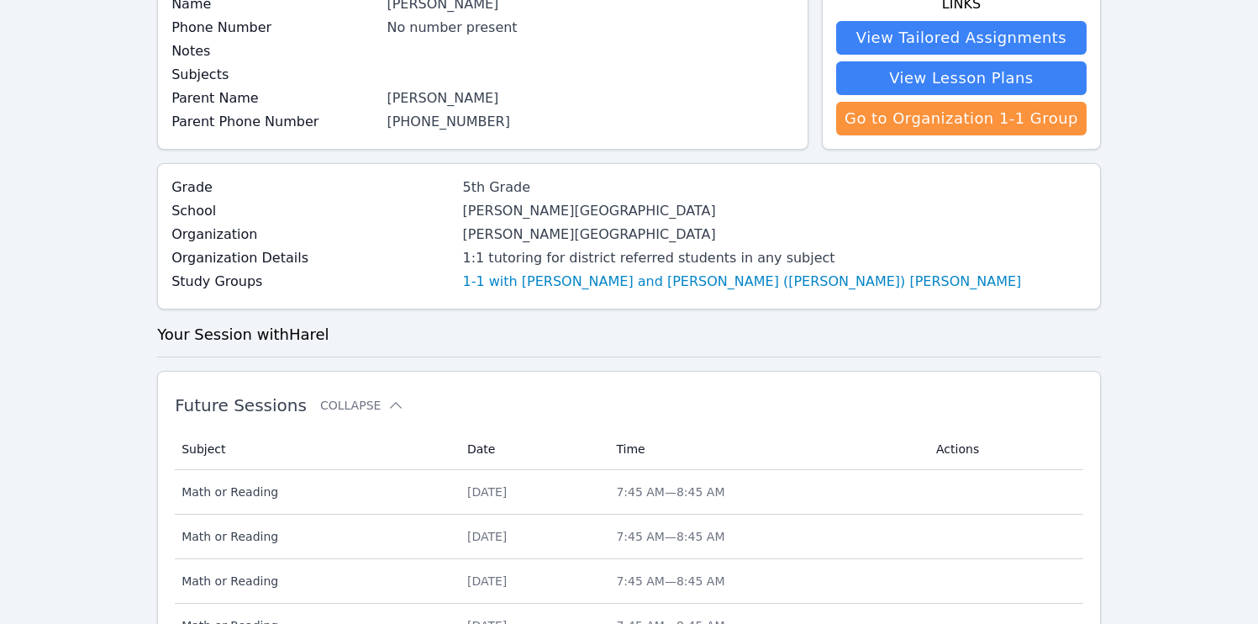
scroll to position [609, 0]
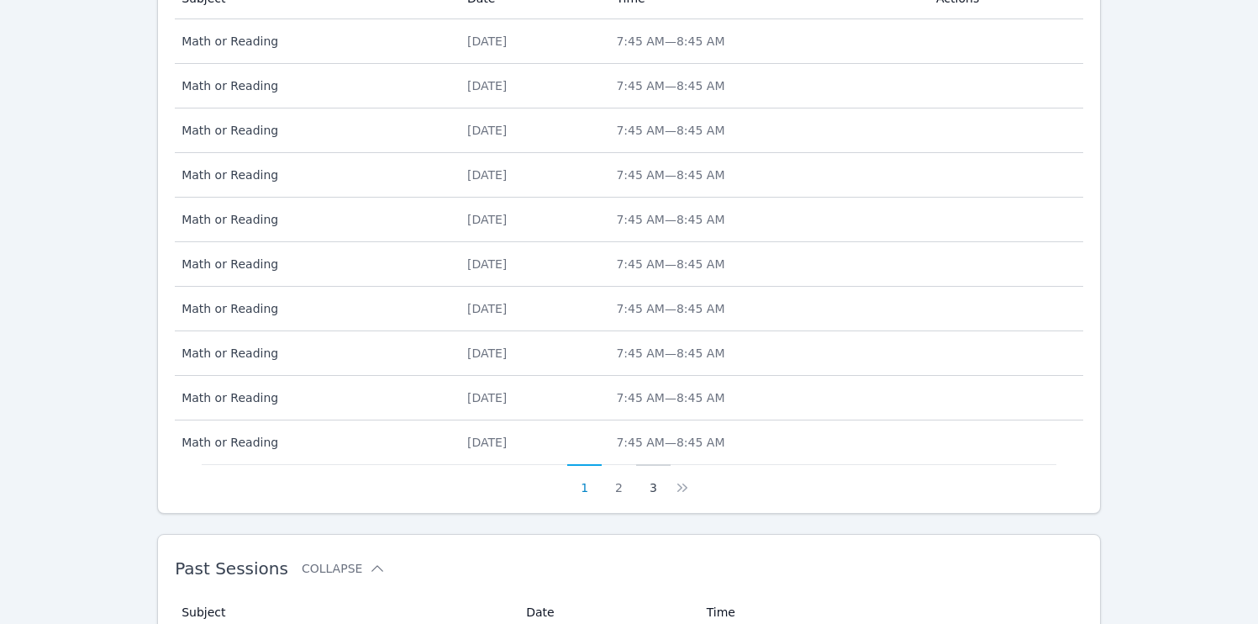
click at [656, 489] on button "3" at bounding box center [653, 480] width 34 height 32
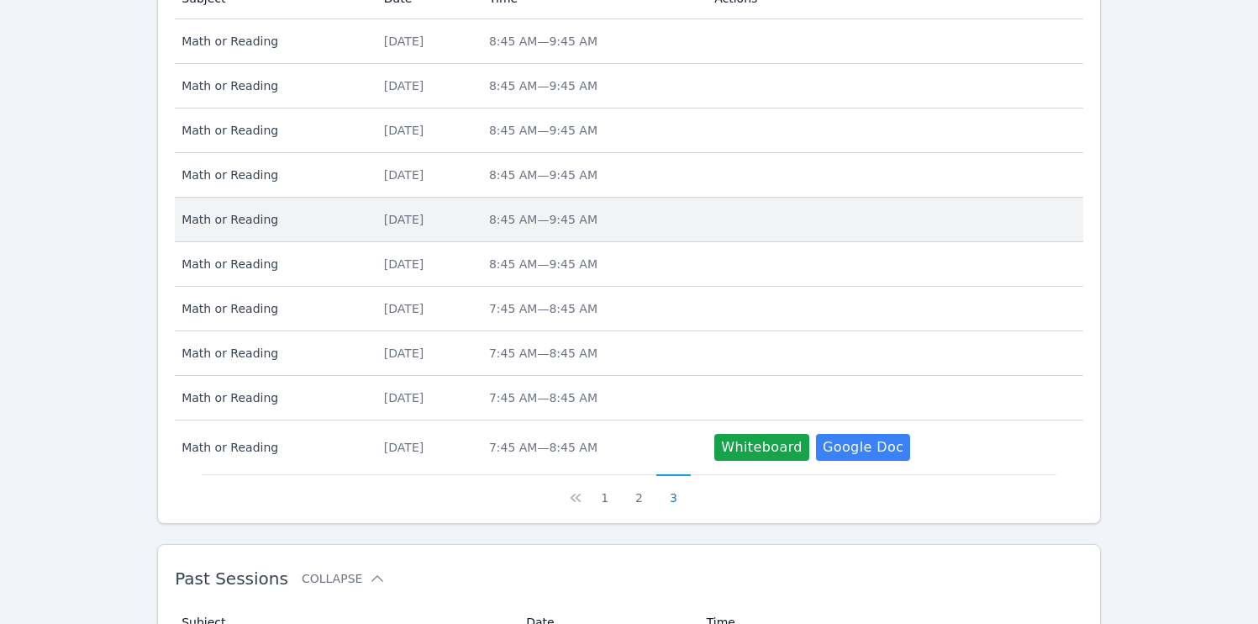
scroll to position [0, 0]
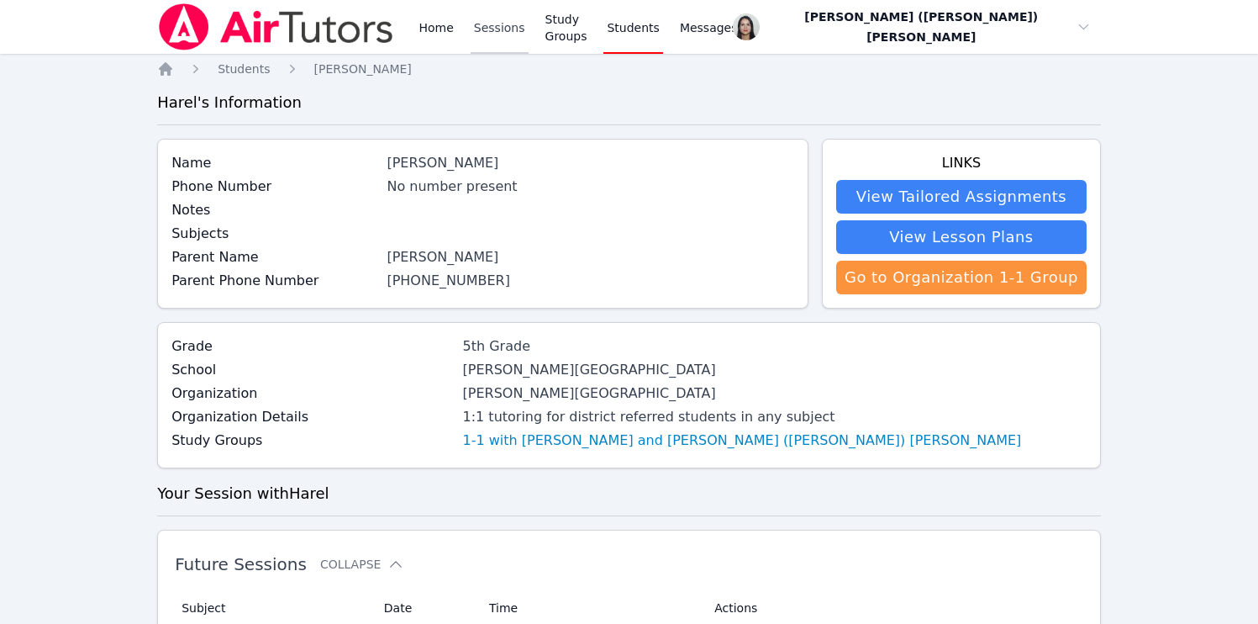
click at [496, 31] on link "Sessions" at bounding box center [500, 27] width 58 height 54
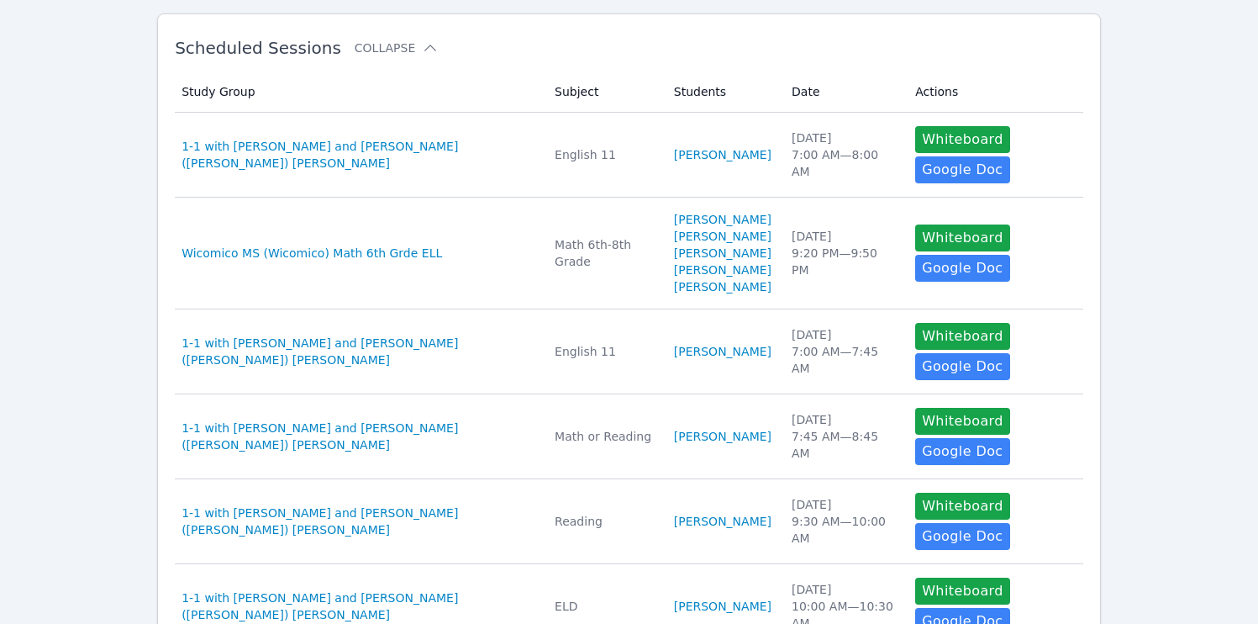
scroll to position [929, 0]
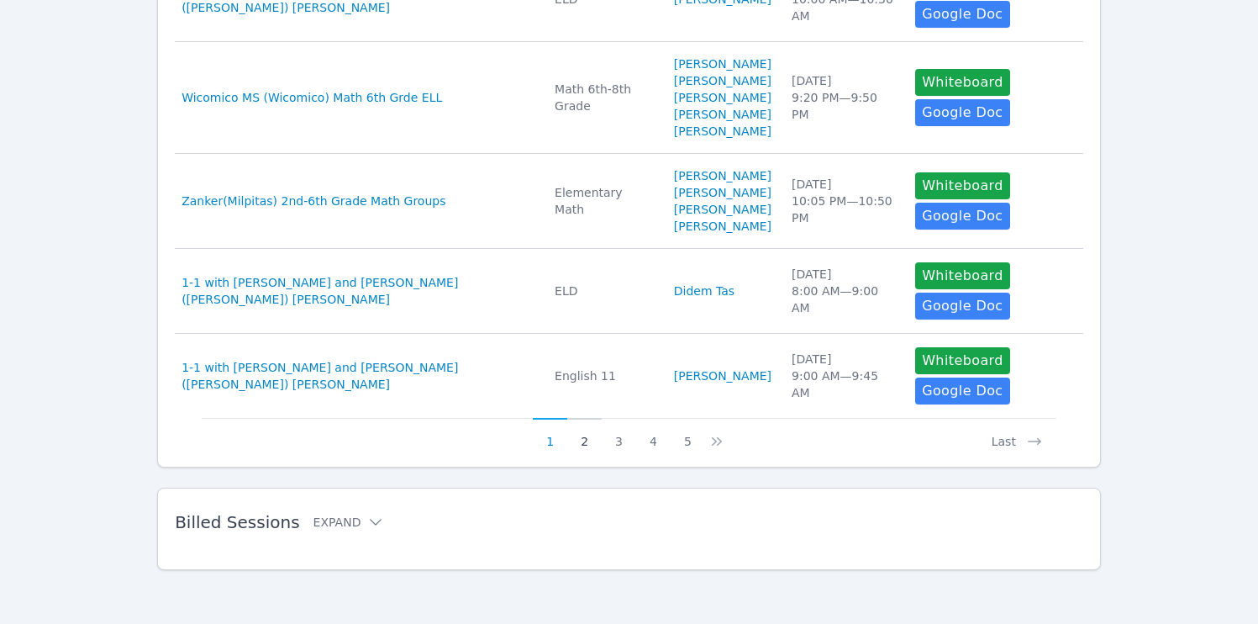
click at [587, 443] on button "2" at bounding box center [584, 434] width 34 height 32
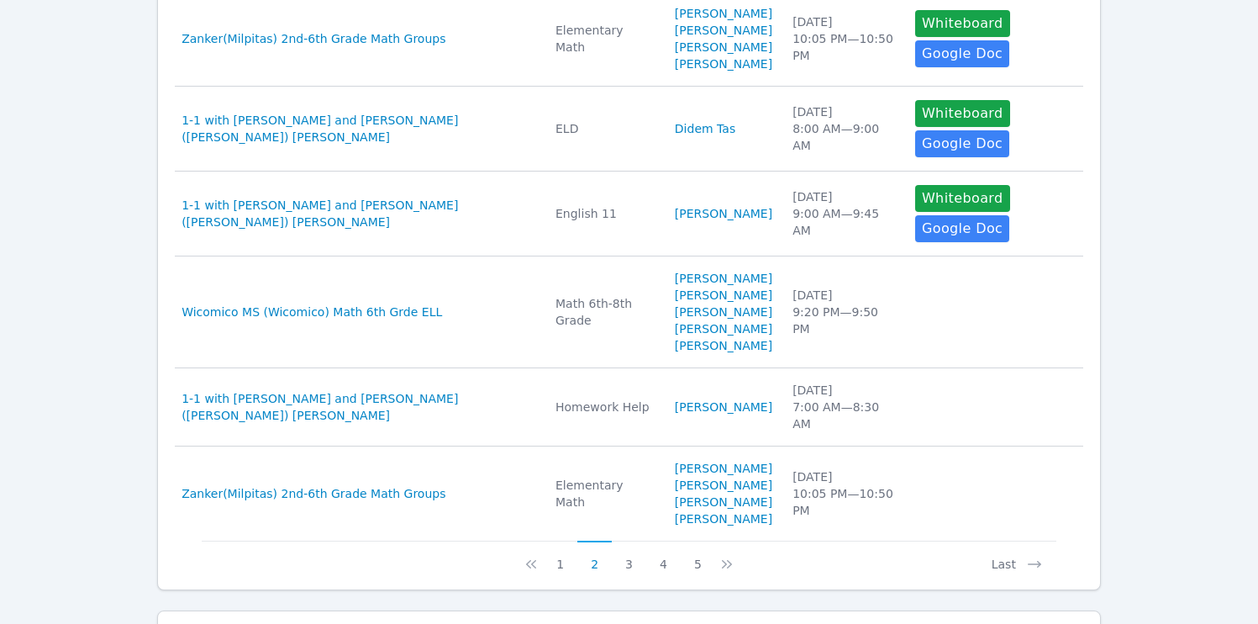
scroll to position [1013, 0]
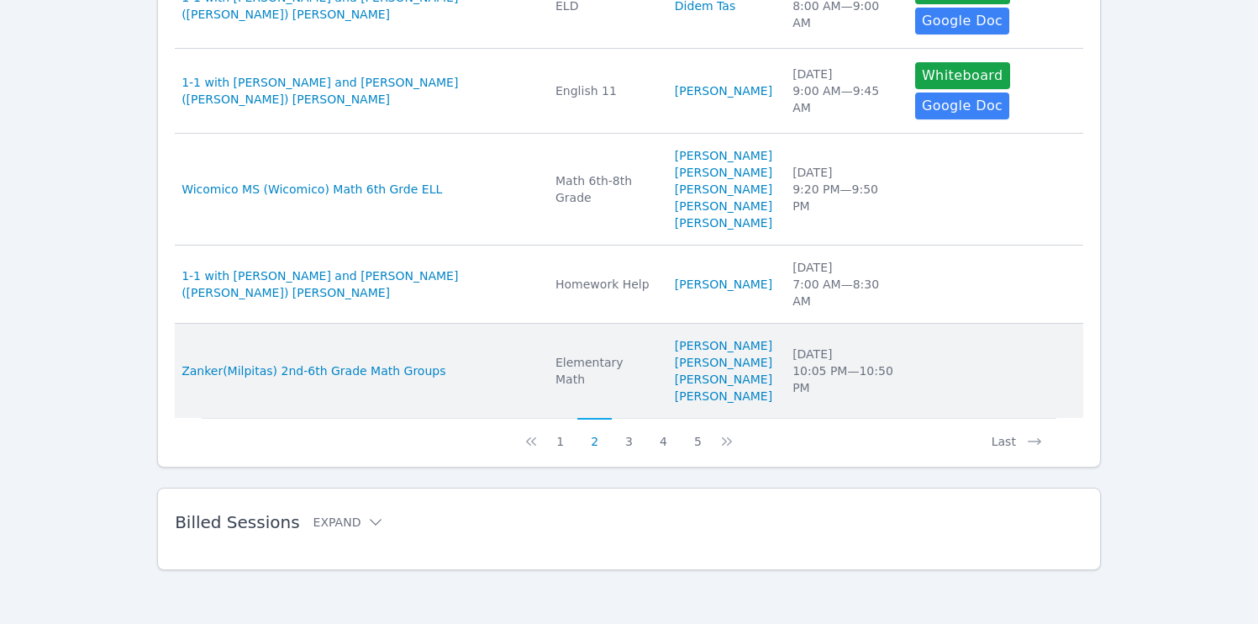
click at [735, 332] on td "Students [PERSON_NAME] [PERSON_NAME] [PERSON_NAME] [PERSON_NAME]" at bounding box center [724, 371] width 118 height 94
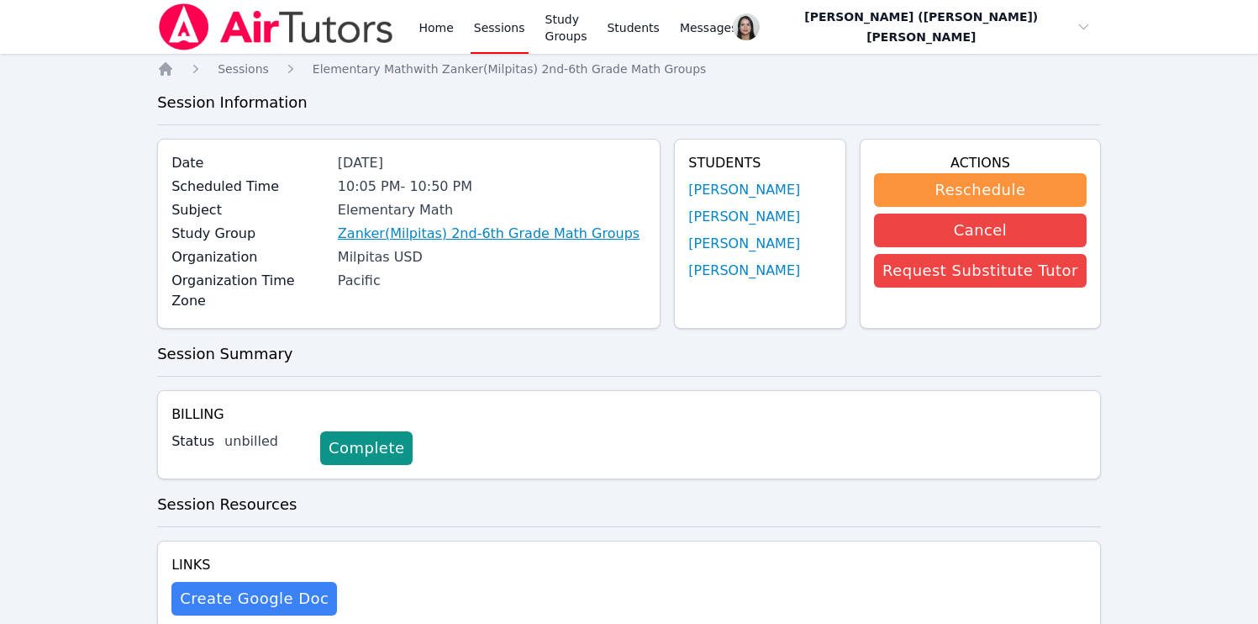
click at [540, 235] on link "Zanker(Milpitas) 2nd-6th Grade Math Groups" at bounding box center [489, 234] width 302 height 20
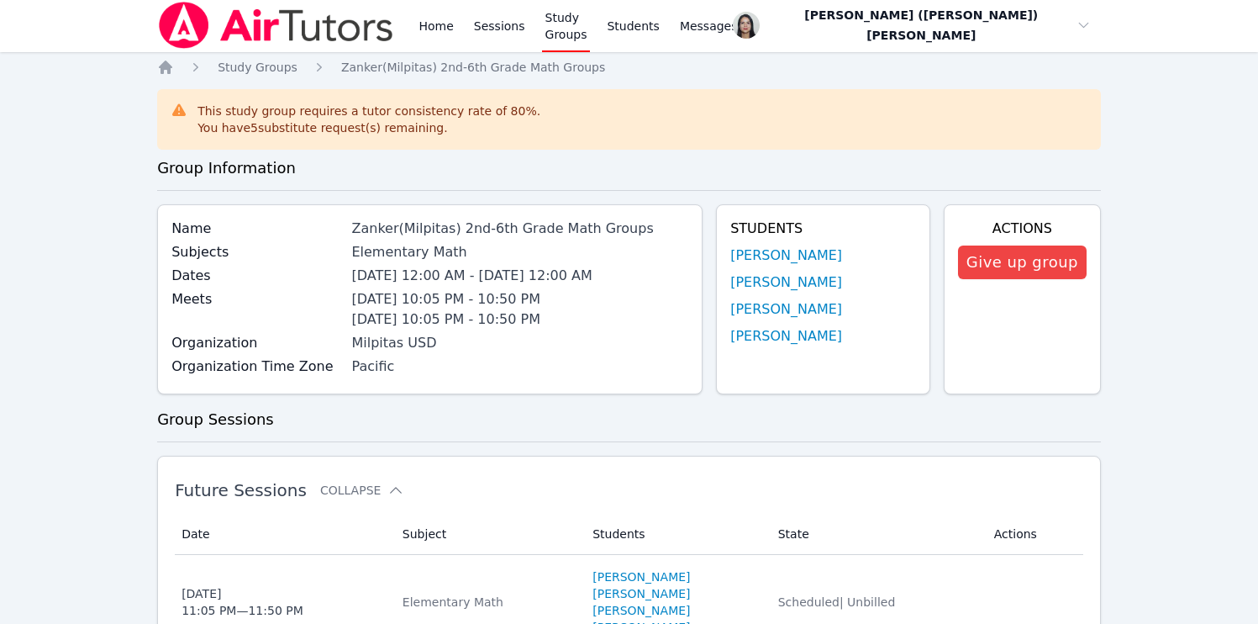
scroll to position [3, 0]
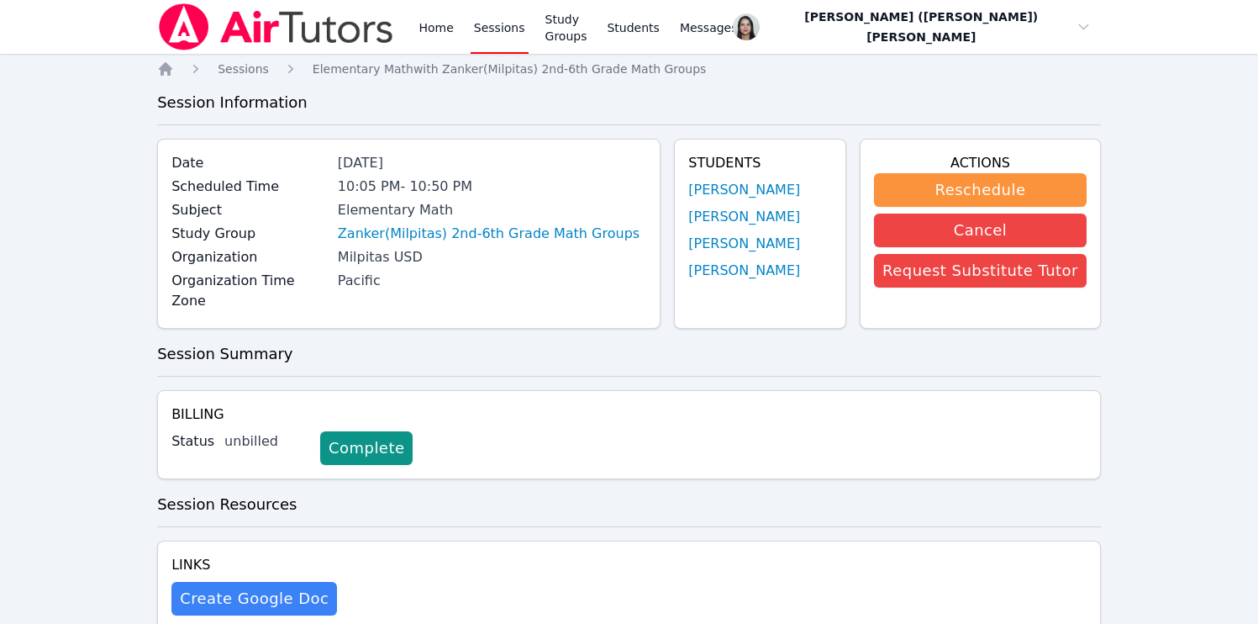
scroll to position [929, 0]
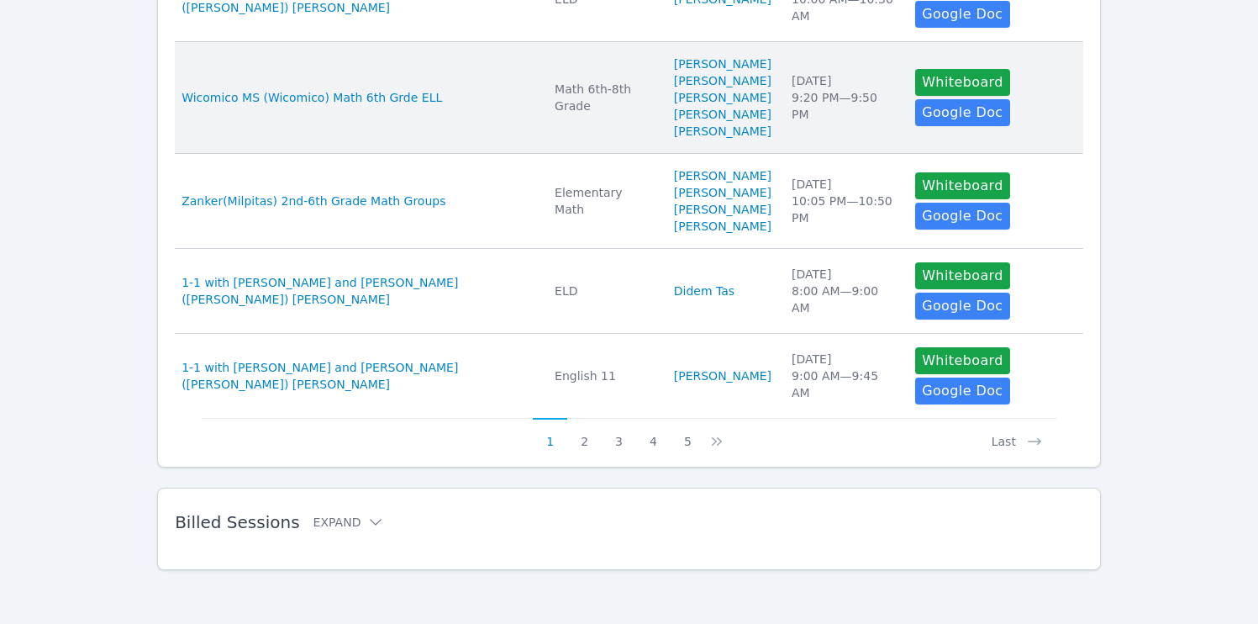
click at [581, 109] on td "Subject Math 6th-8th Grade" at bounding box center [604, 98] width 119 height 112
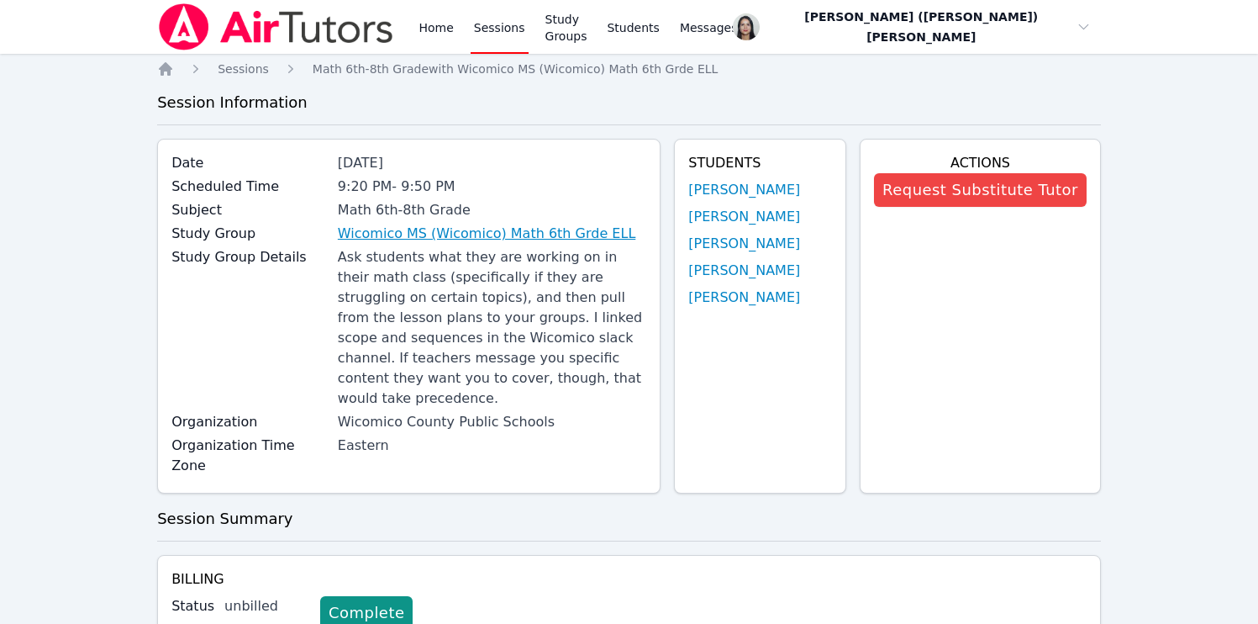
click at [467, 234] on link "Wicomico MS (Wicomico) Math 6th Grde ELL" at bounding box center [487, 234] width 298 height 20
